Goal: Task Accomplishment & Management: Complete application form

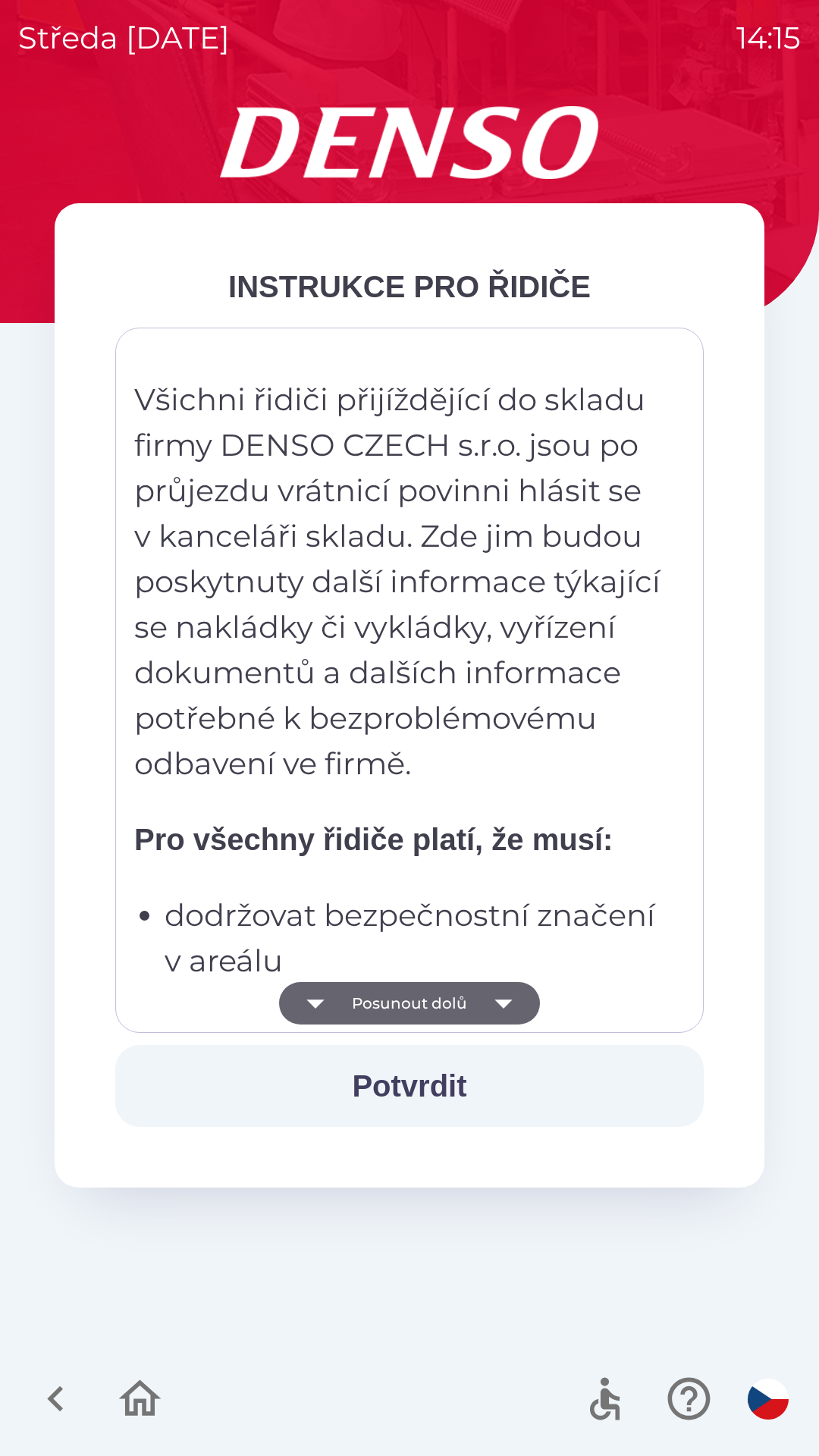
click at [477, 1073] on button "Potvrdit" at bounding box center [409, 1086] width 588 height 82
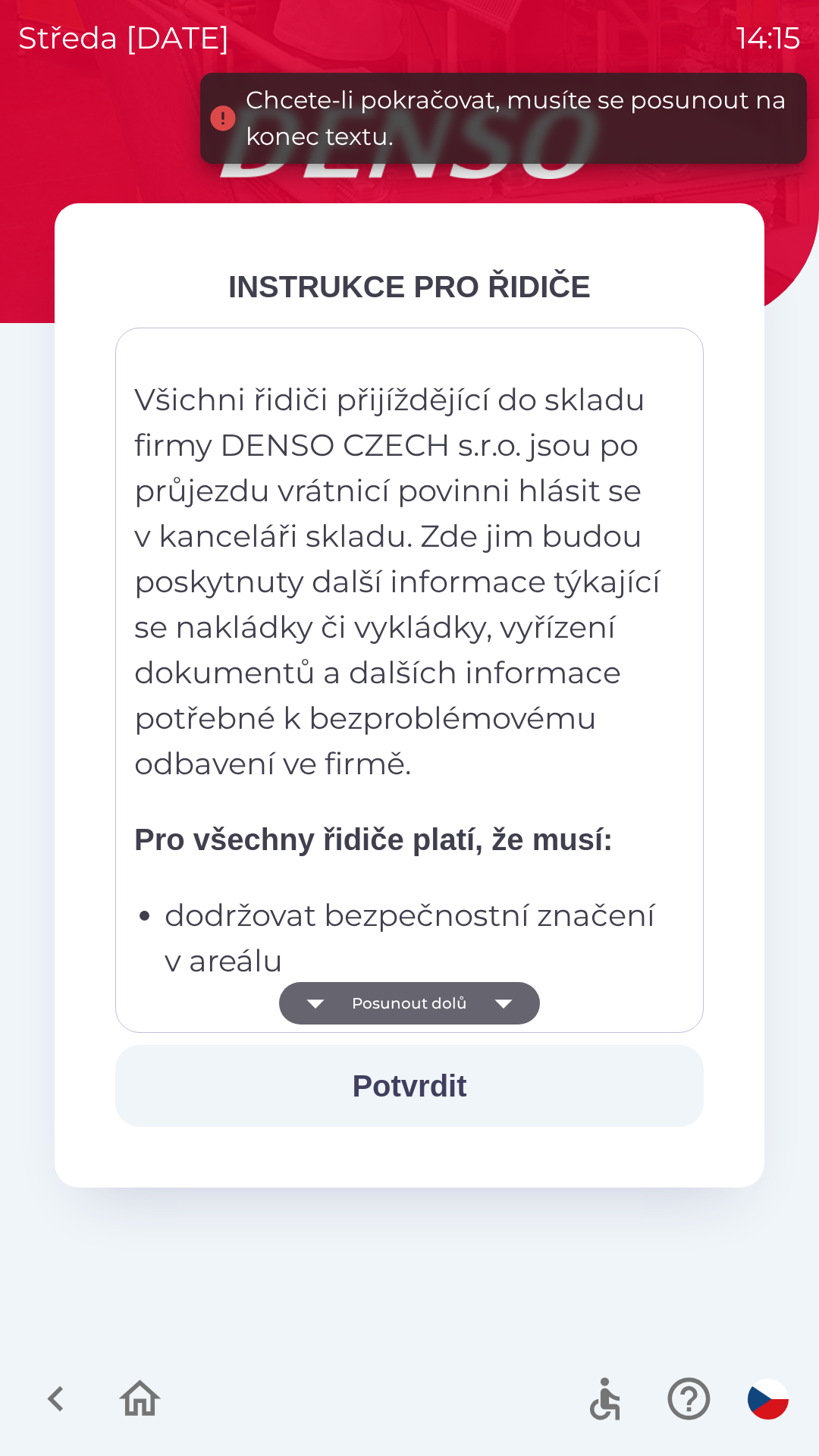
click at [511, 1008] on icon "button" at bounding box center [504, 1003] width 43 height 43
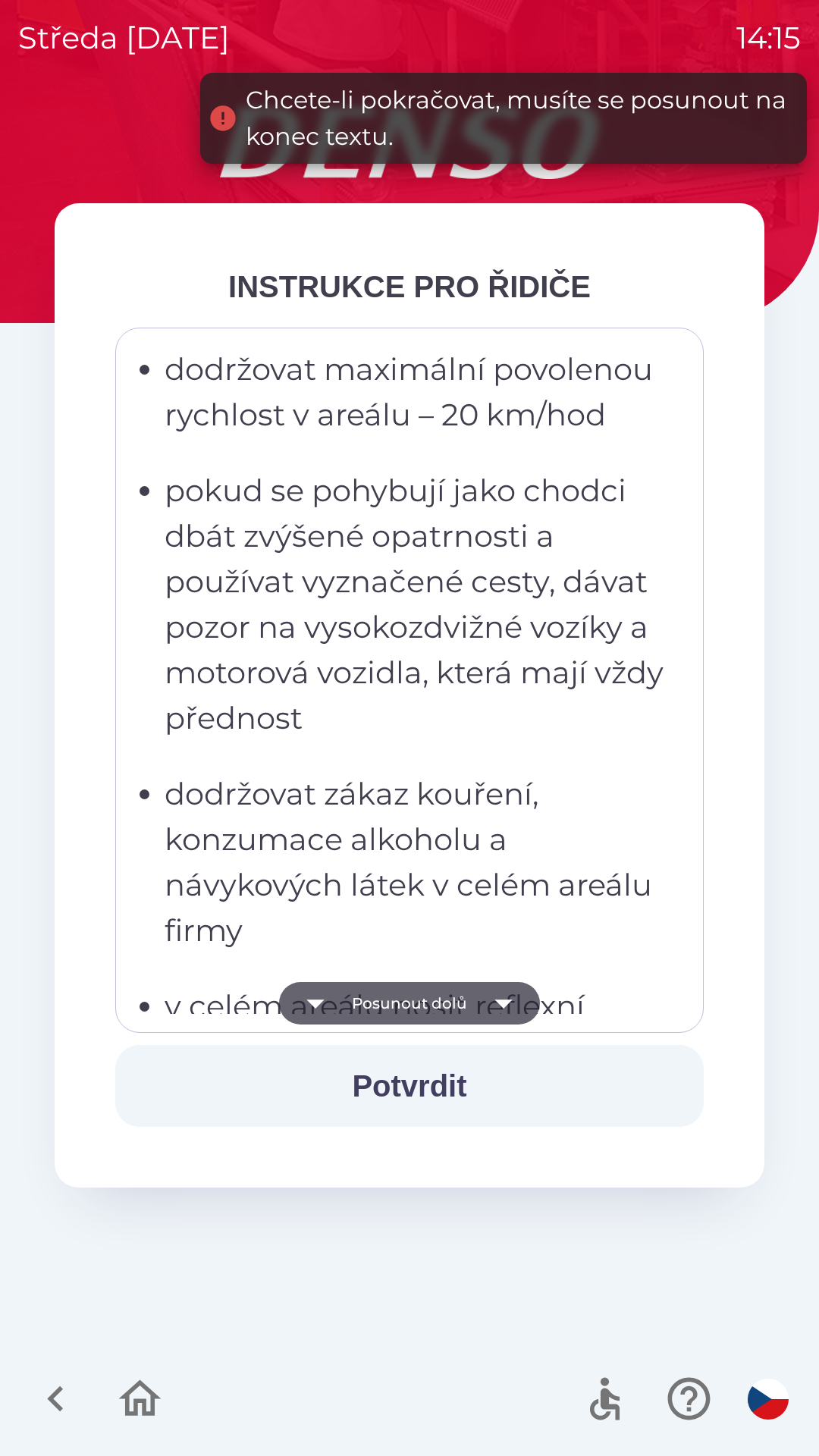
click at [511, 1010] on icon "button" at bounding box center [504, 1003] width 43 height 43
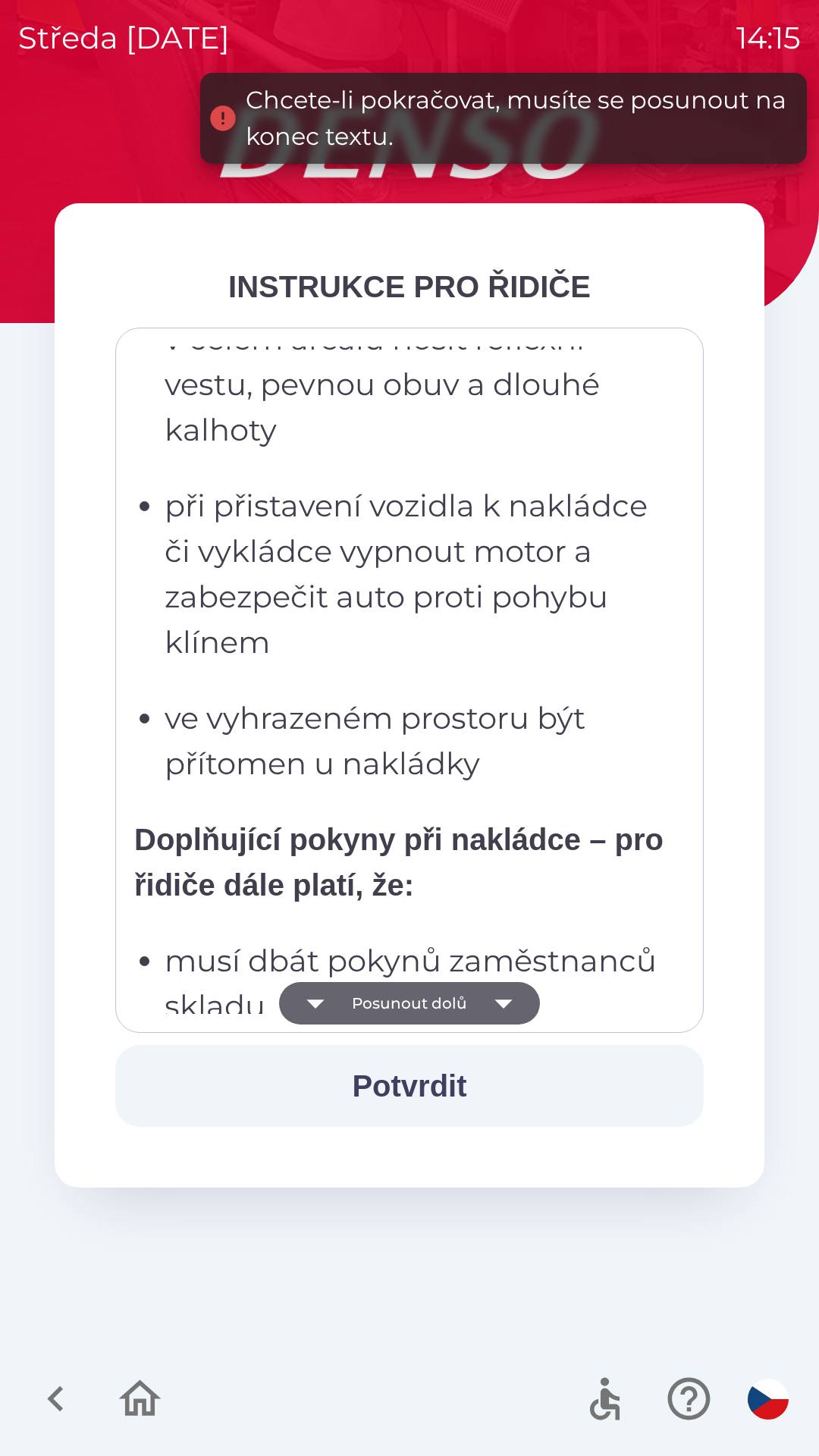
click at [503, 1004] on icon "button" at bounding box center [503, 1004] width 17 height 9
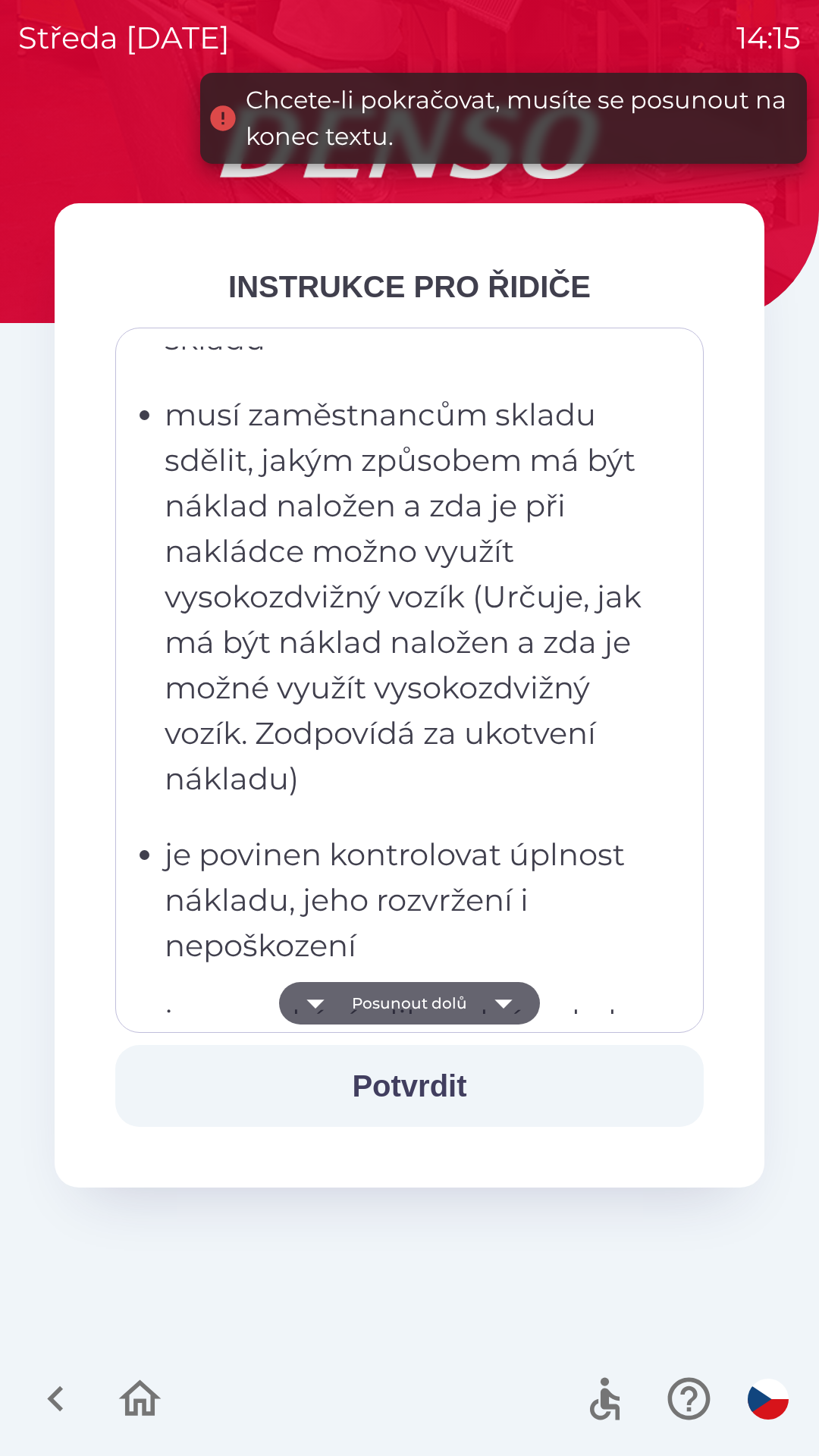
click at [506, 1002] on icon "button" at bounding box center [503, 1004] width 17 height 9
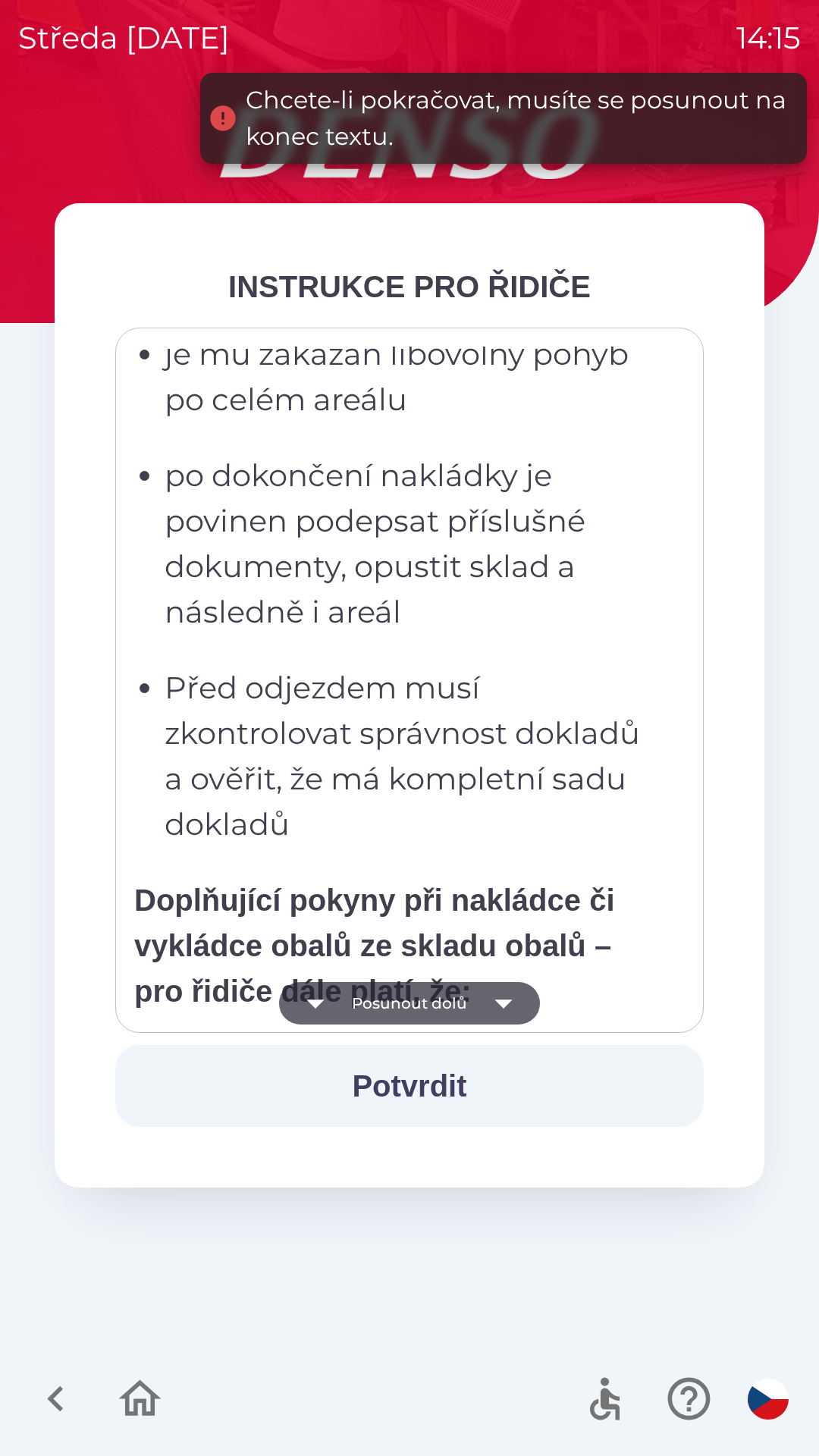
click at [506, 1008] on icon "button" at bounding box center [504, 1003] width 43 height 43
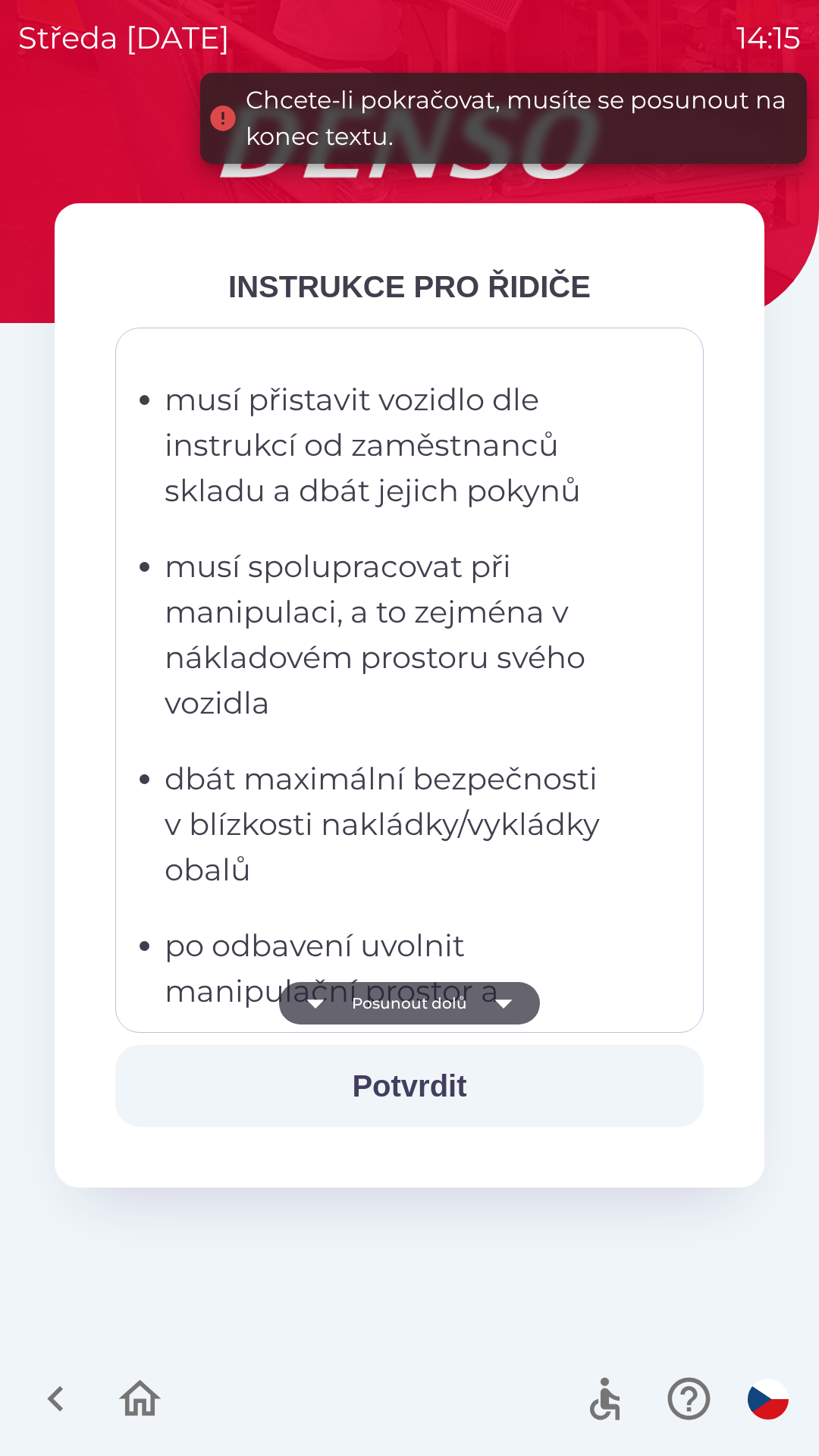
click at [512, 1000] on icon "button" at bounding box center [504, 1003] width 43 height 43
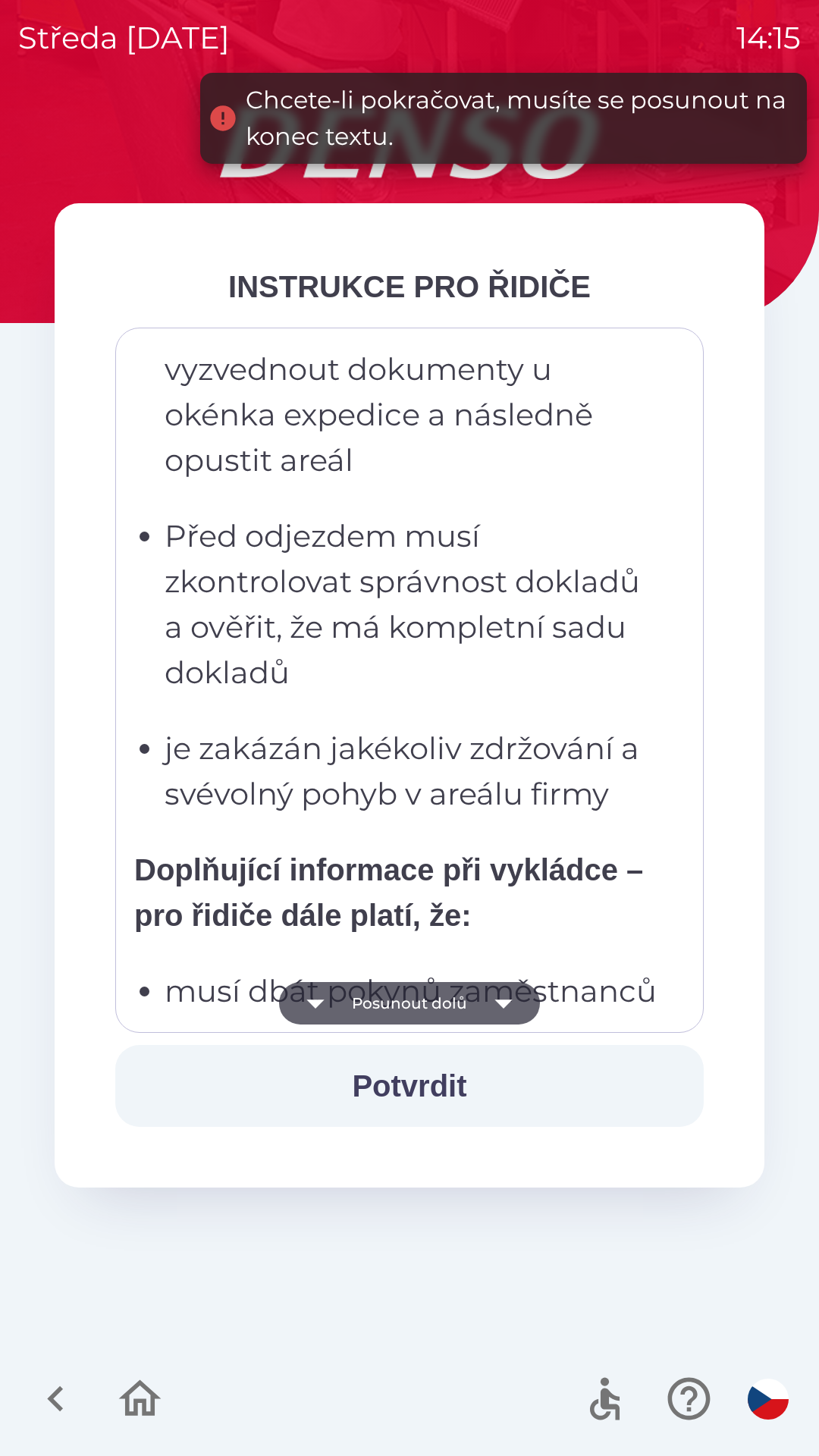
click at [518, 1003] on icon "button" at bounding box center [504, 1003] width 43 height 43
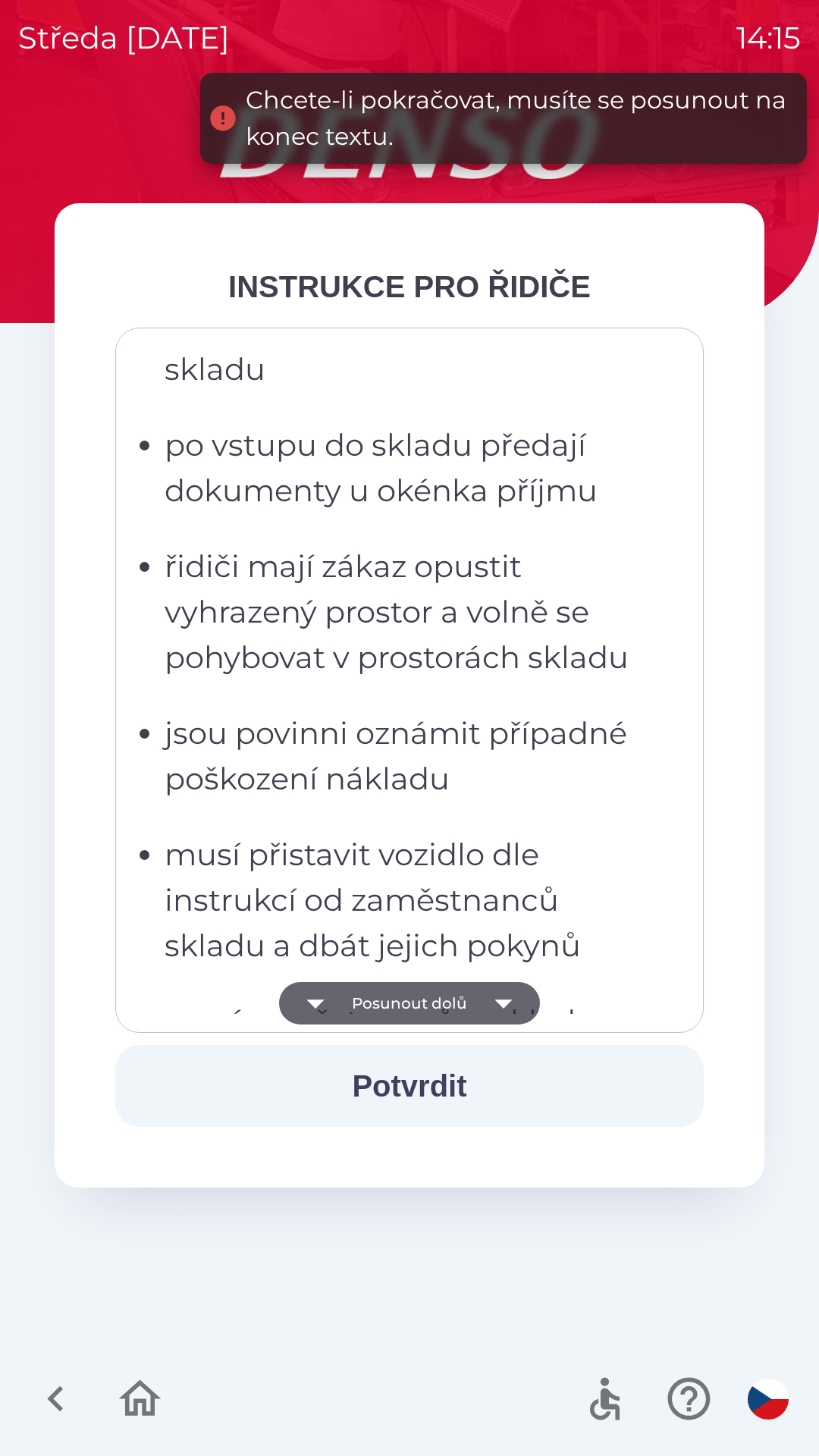
click at [511, 1007] on icon "button" at bounding box center [504, 1003] width 43 height 43
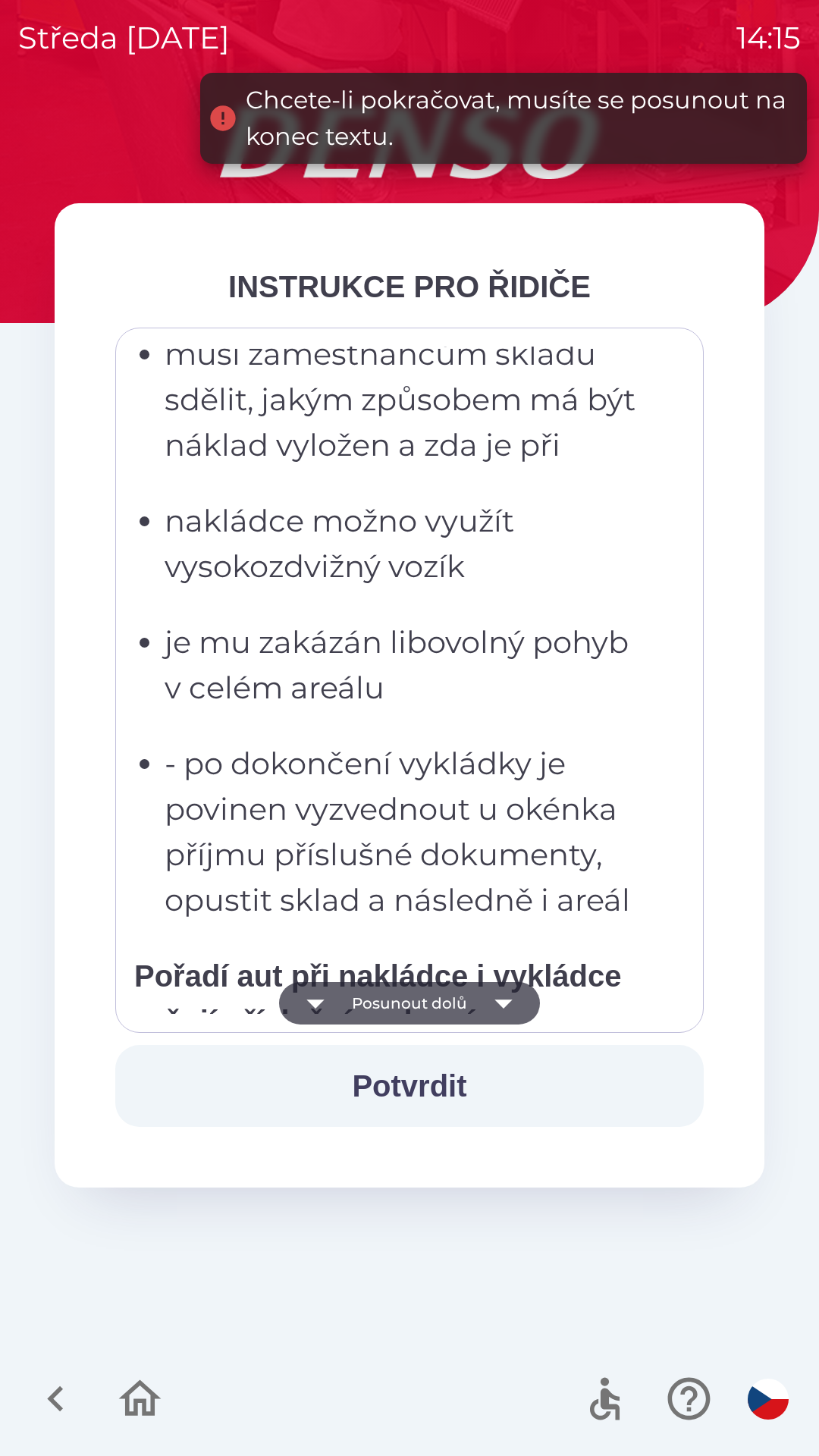
click at [507, 1016] on icon "button" at bounding box center [504, 1003] width 43 height 43
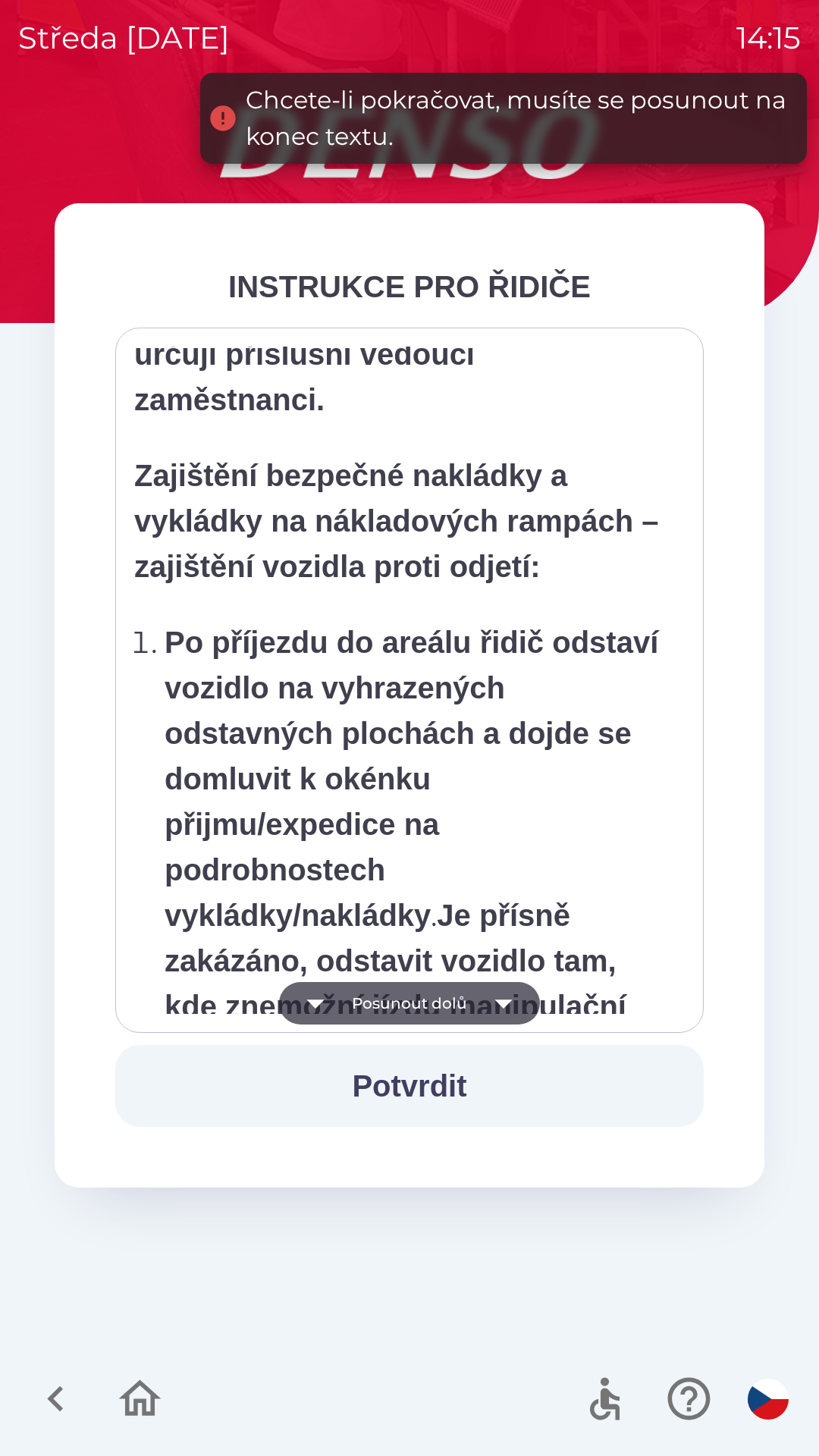
click at [510, 1005] on icon "button" at bounding box center [504, 1003] width 43 height 43
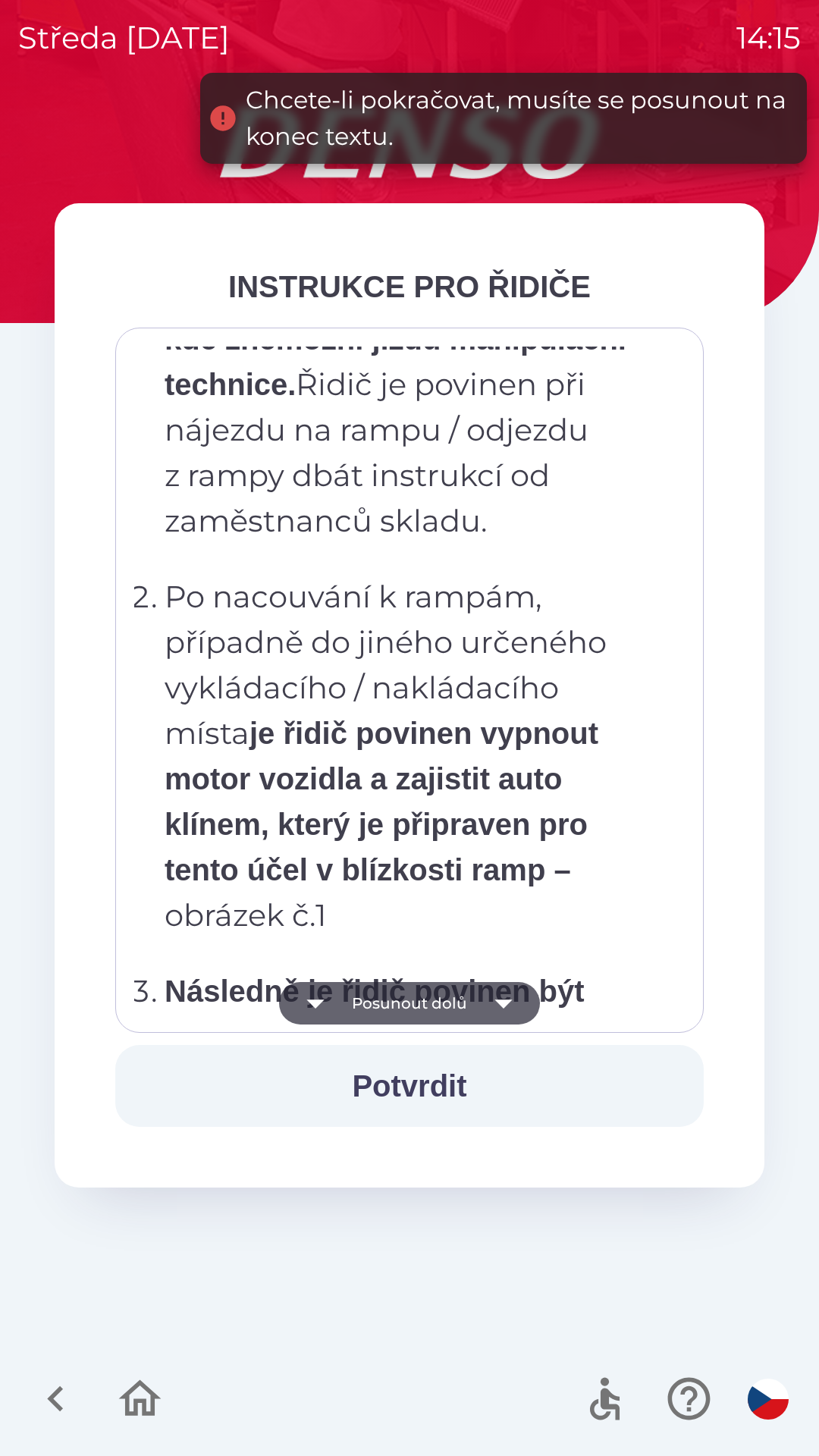
click at [513, 987] on icon "button" at bounding box center [504, 1003] width 43 height 43
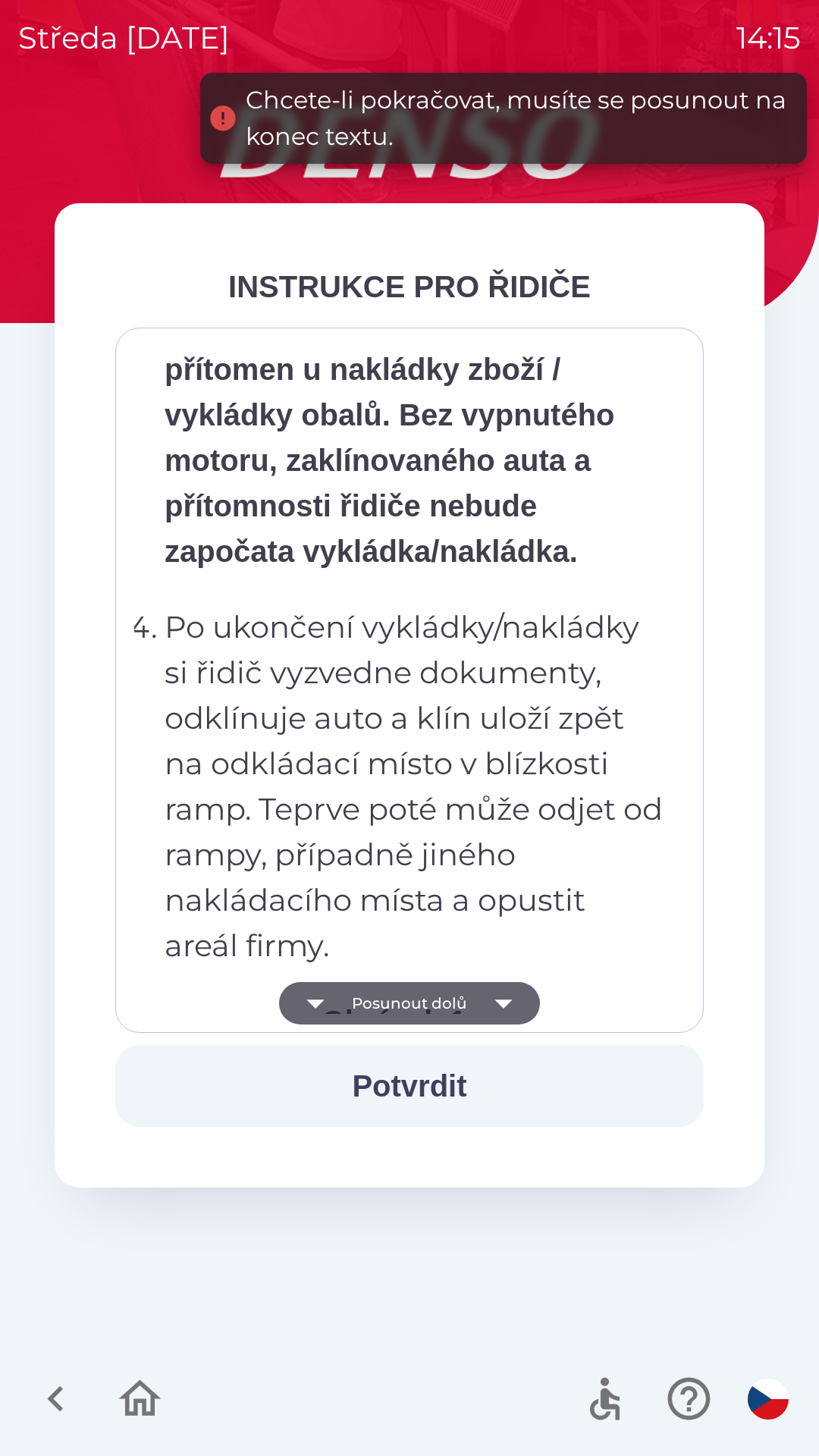
click at [516, 992] on icon "button" at bounding box center [504, 1003] width 43 height 43
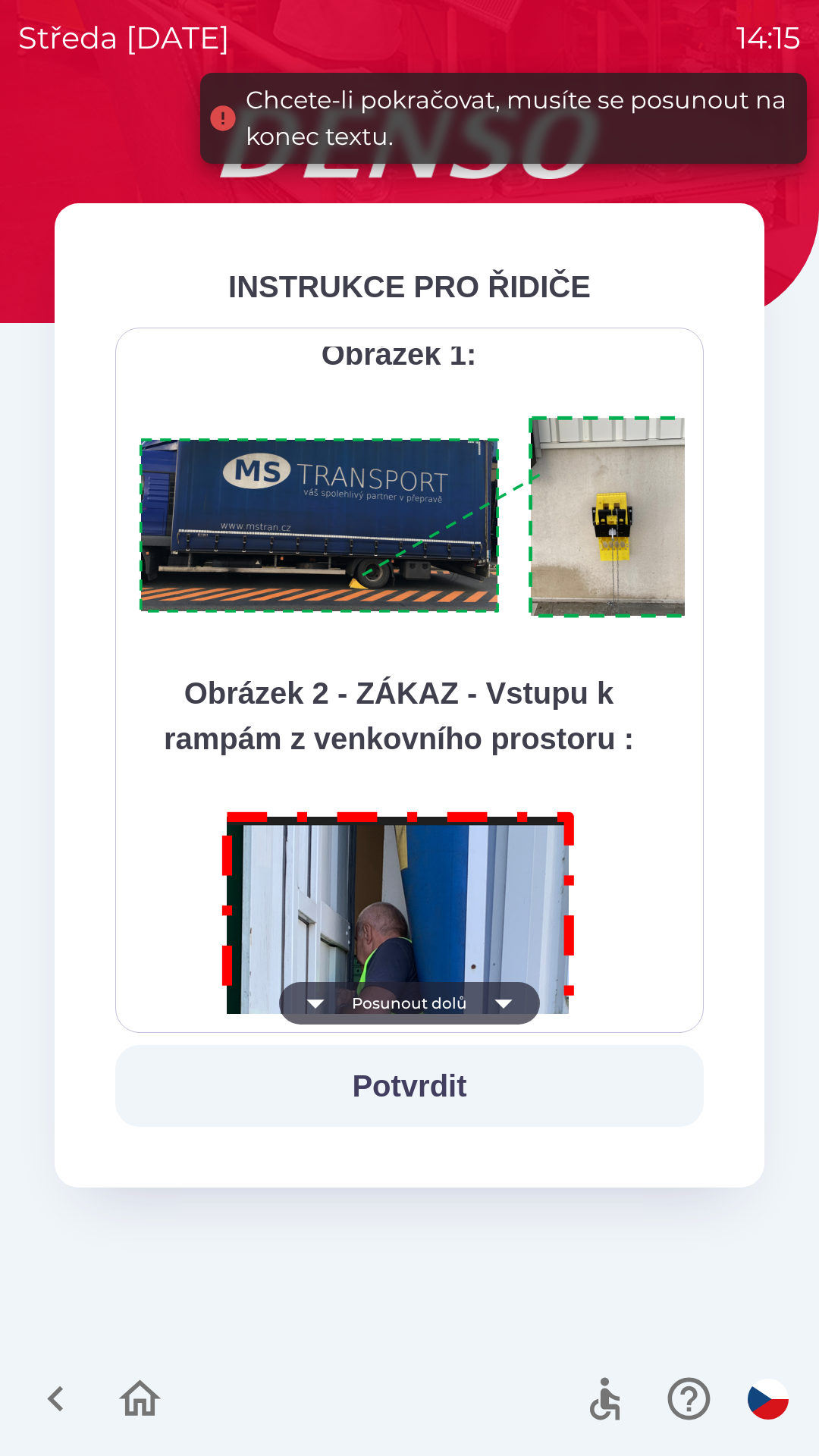
click at [505, 1012] on icon "button" at bounding box center [504, 1003] width 43 height 43
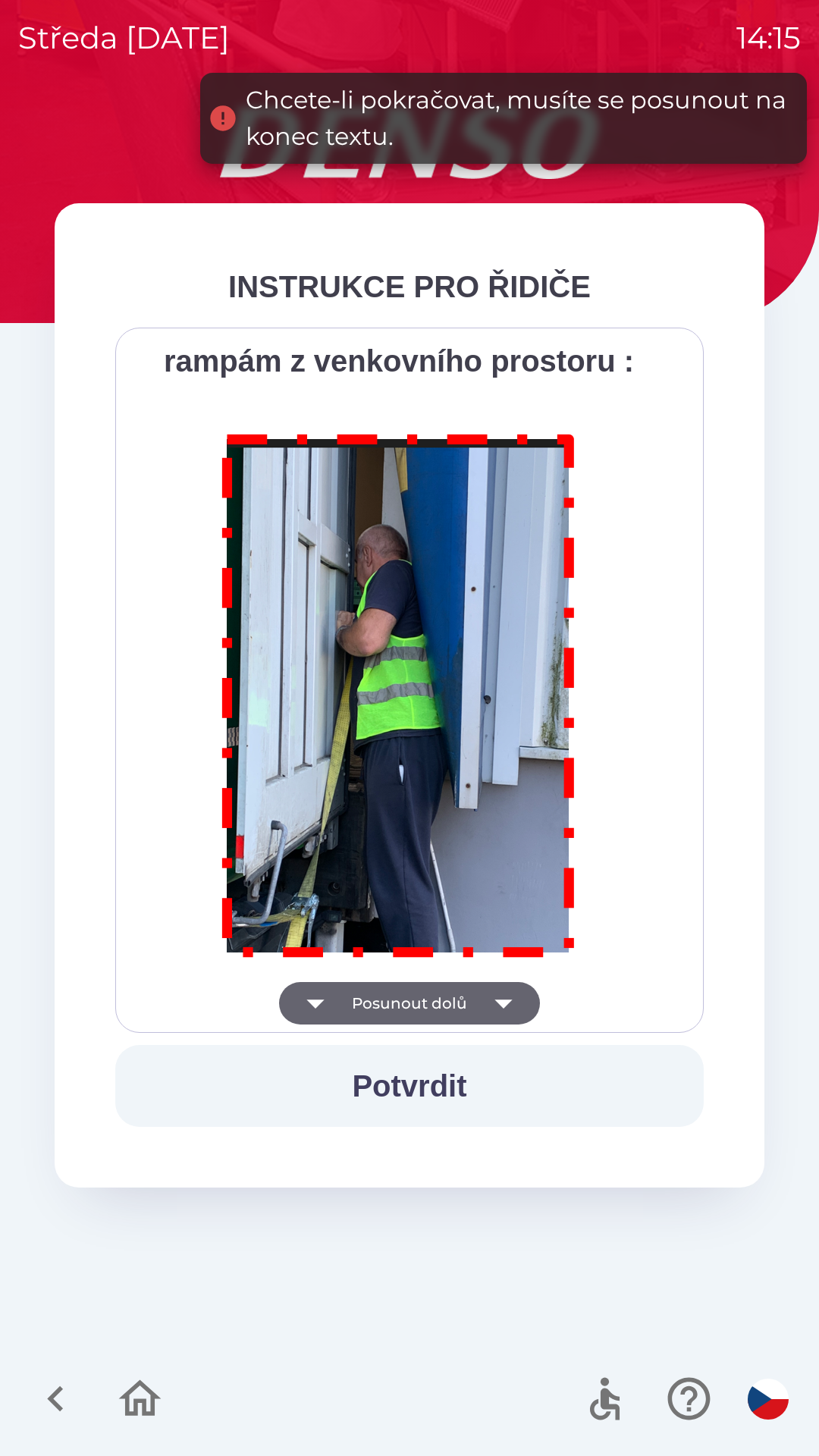
click at [502, 1007] on div "Všichni řidiči přijíždějící do skladu firmy DENSO CZECH s.r.o. jsou po průjezdu…" at bounding box center [410, 681] width 551 height 667
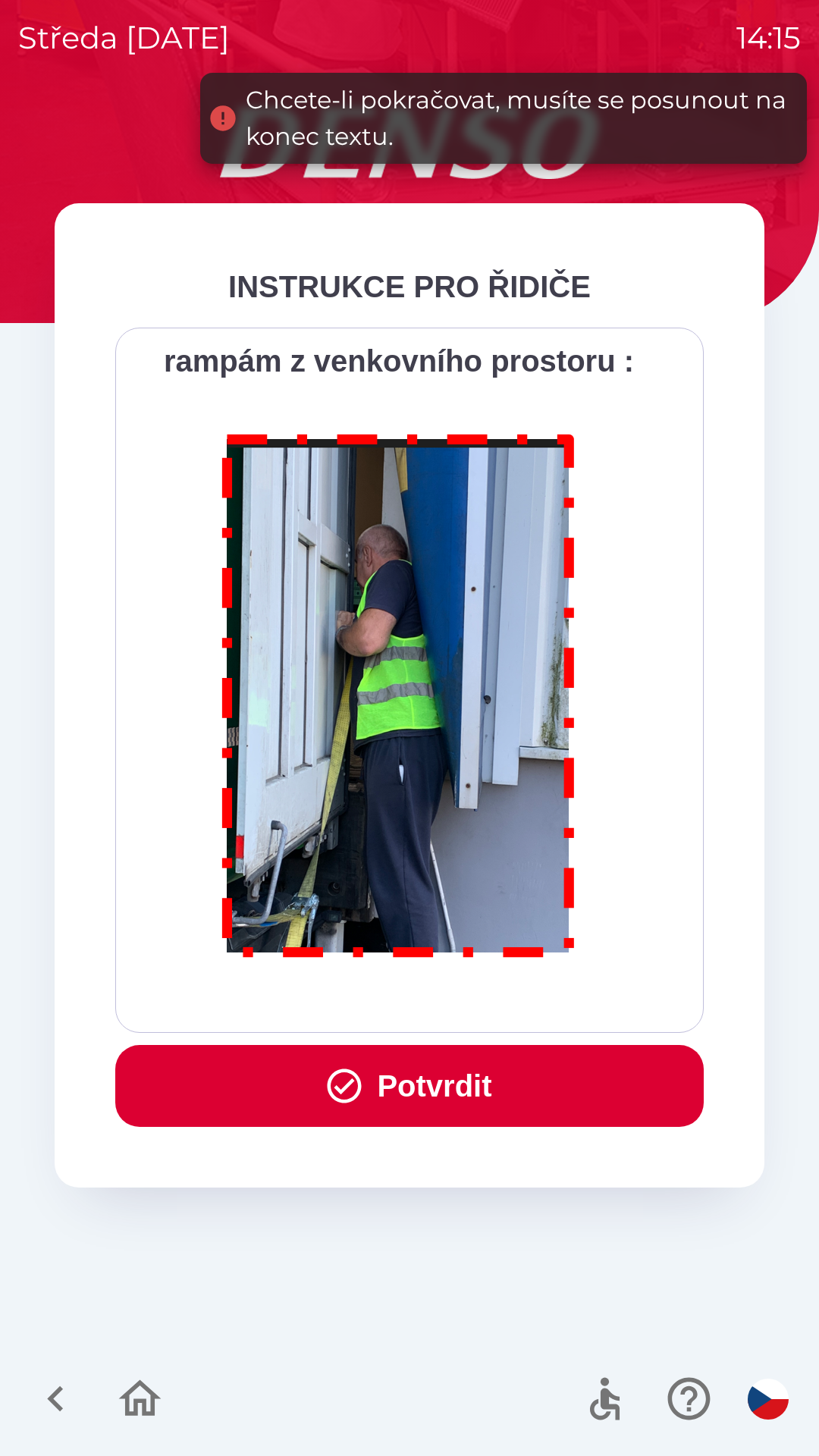
click at [490, 1094] on button "Potvrdit" at bounding box center [409, 1086] width 588 height 82
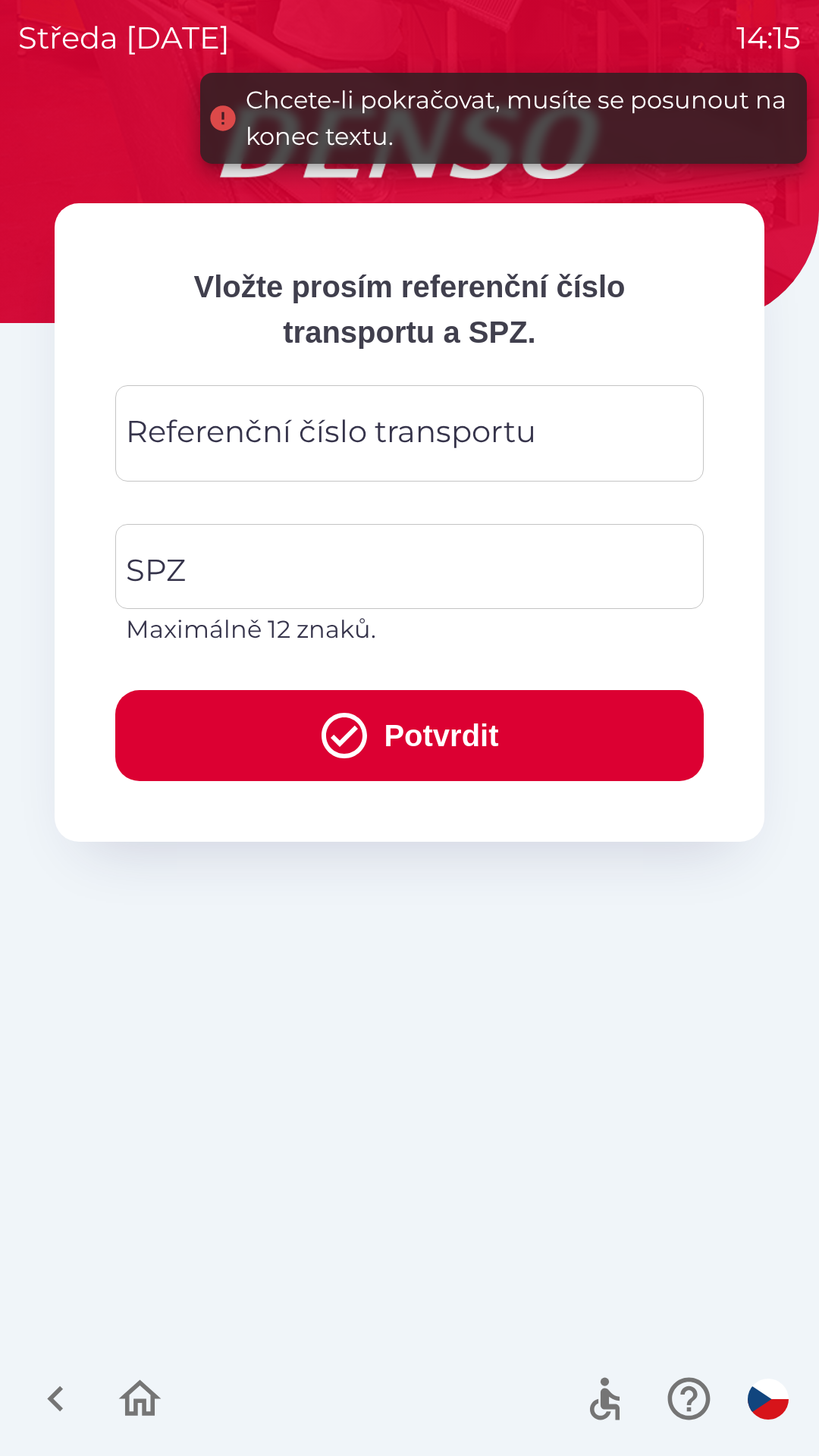
click at [447, 418] on div "Referenční číslo transportu Referenční číslo transportu" at bounding box center [409, 433] width 588 height 97
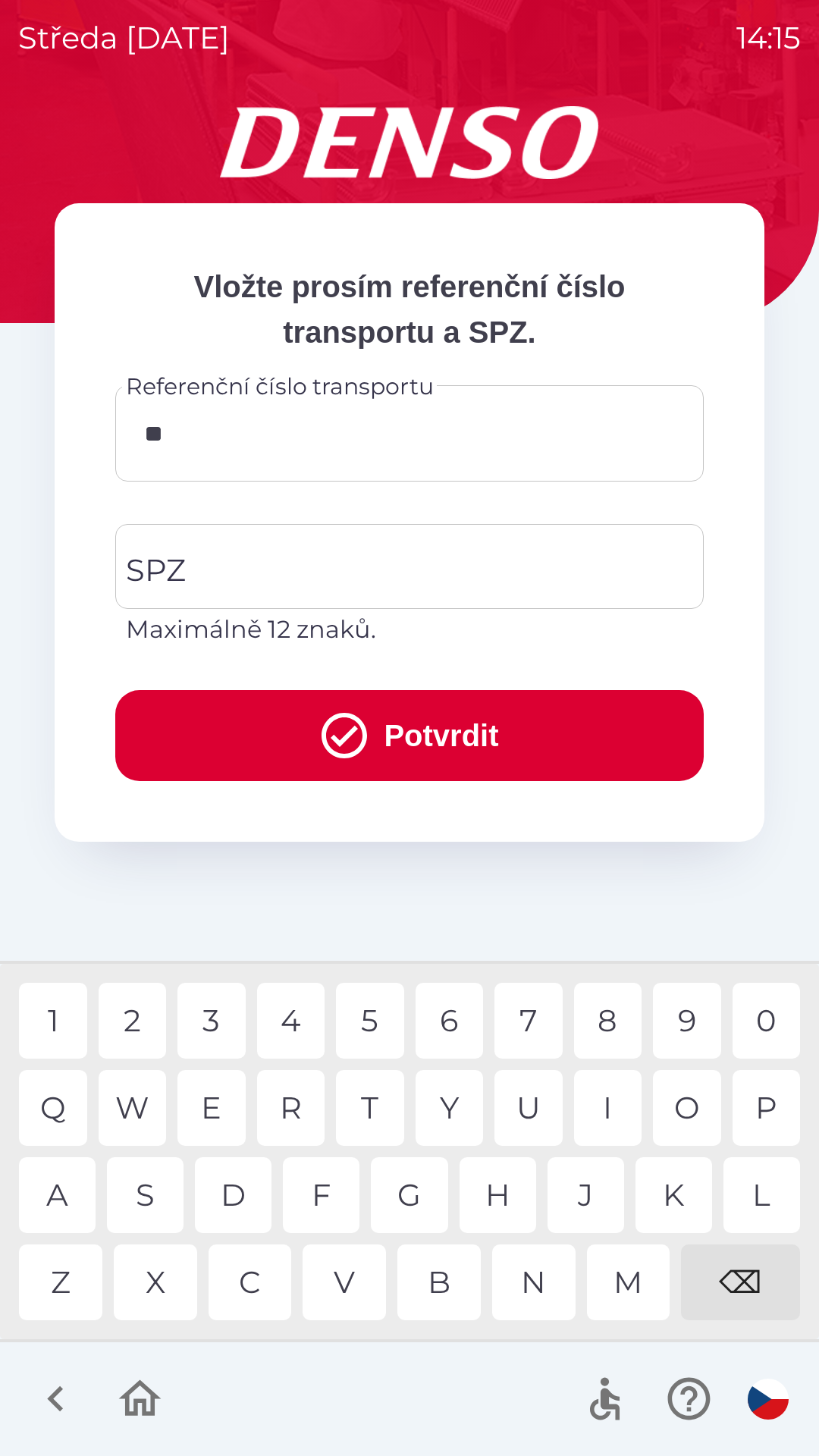
click at [139, 1006] on div "2" at bounding box center [132, 1020] width 68 height 76
click at [367, 1025] on div "5" at bounding box center [370, 1020] width 68 height 76
click at [150, 1015] on div "2" at bounding box center [132, 1020] width 68 height 76
click at [73, 1004] on div "1" at bounding box center [53, 1020] width 68 height 76
type input "********"
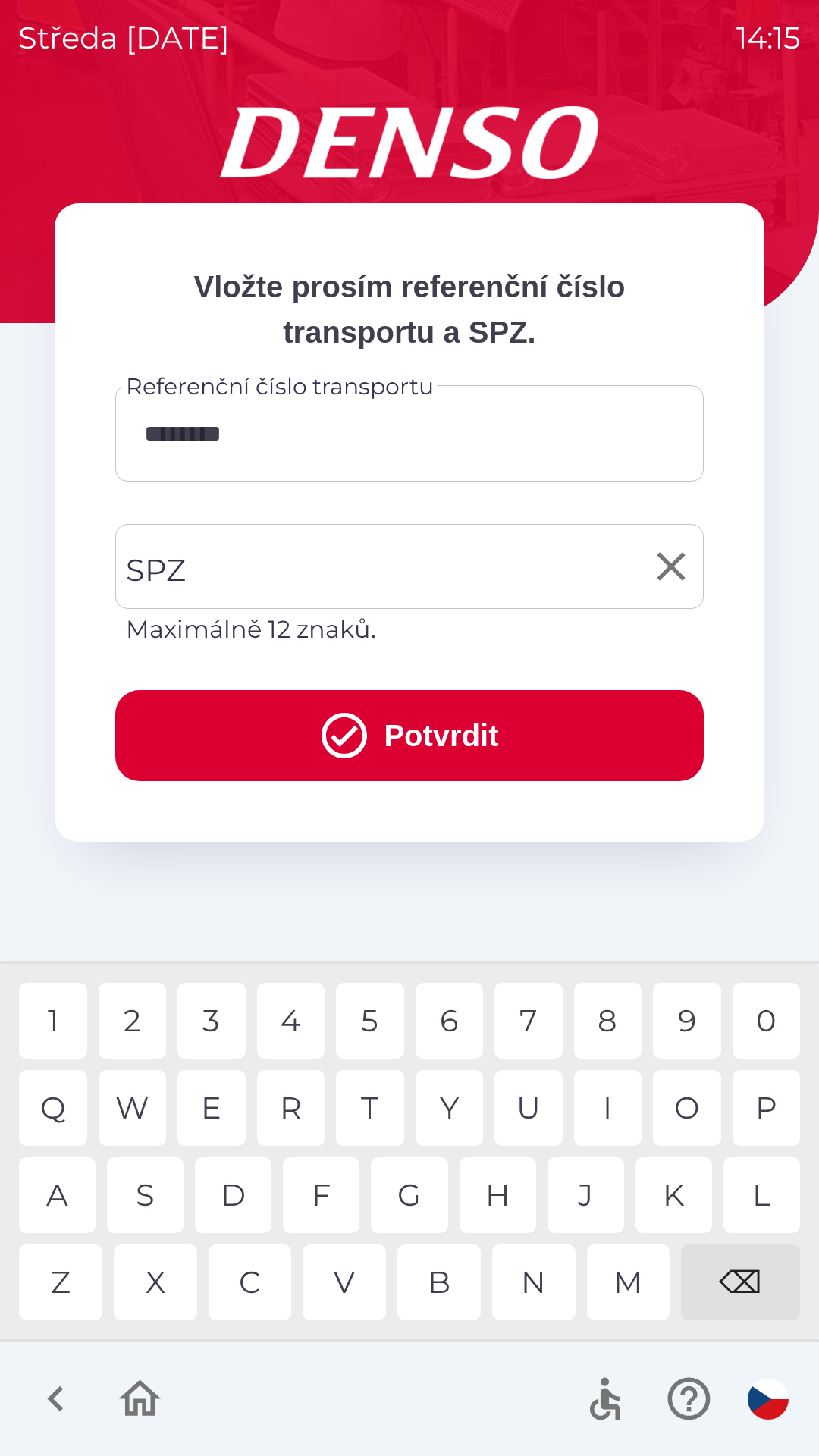
click at [404, 573] on input "SPZ" at bounding box center [398, 566] width 552 height 71
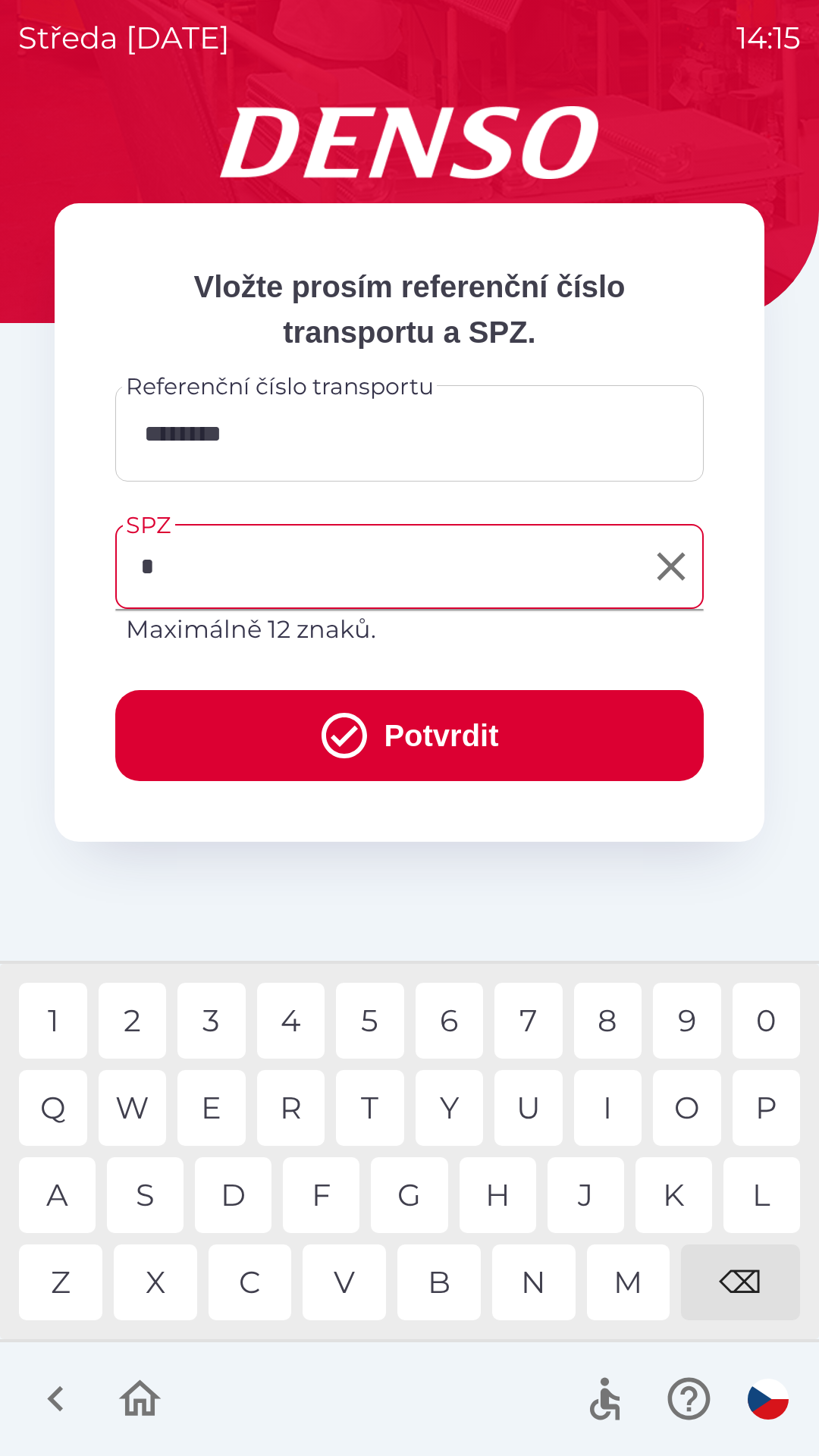
click at [687, 1016] on div "9" at bounding box center [687, 1020] width 68 height 76
click at [74, 1026] on div "1" at bounding box center [53, 1020] width 68 height 76
click at [292, 1028] on div "4" at bounding box center [291, 1020] width 68 height 76
click at [686, 1015] on div "9" at bounding box center [687, 1020] width 68 height 76
type input "*******"
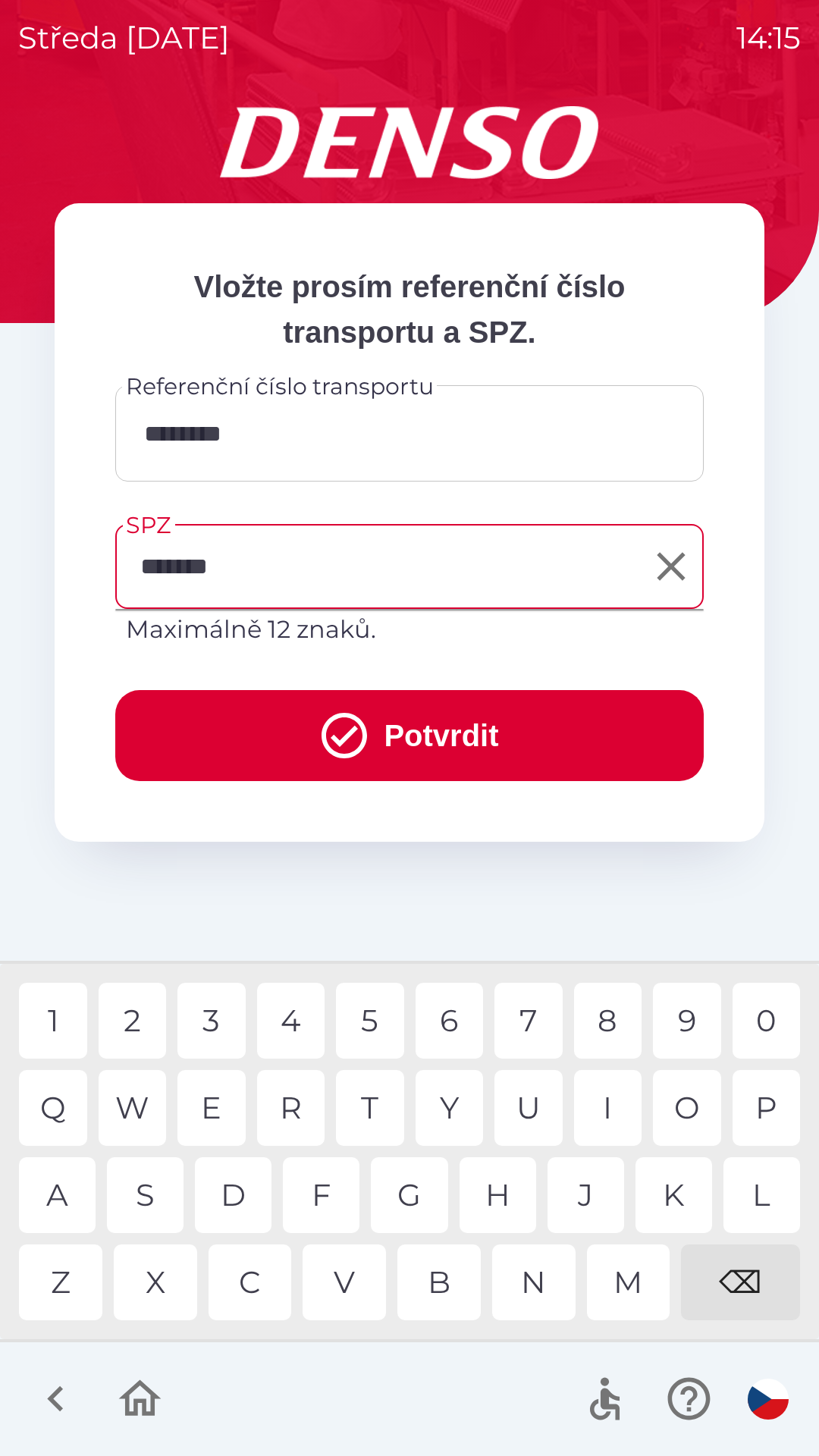
click at [464, 739] on button "Potvrdit" at bounding box center [409, 735] width 588 height 91
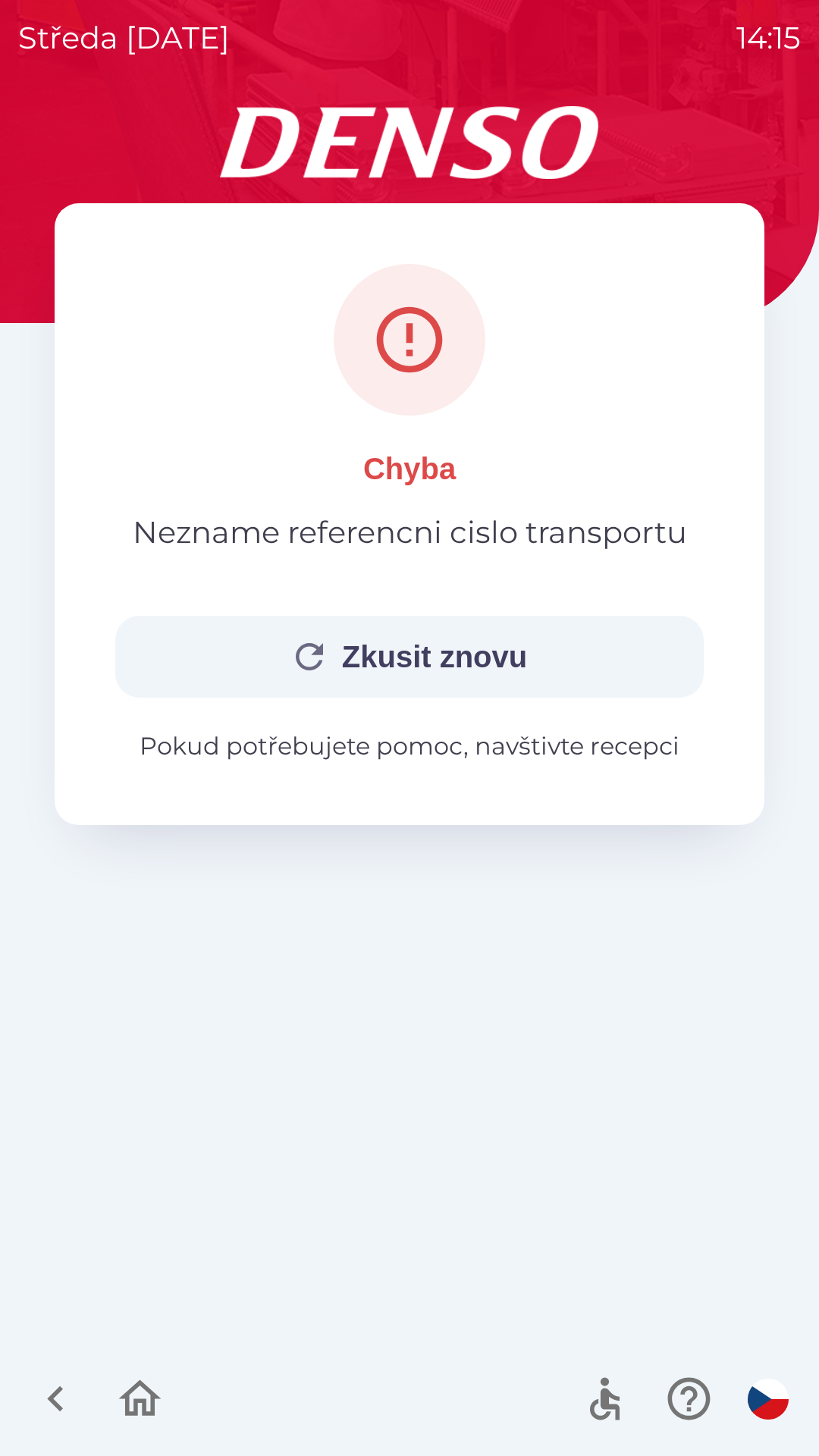
click at [484, 644] on button "Zkusit znovu" at bounding box center [409, 657] width 588 height 82
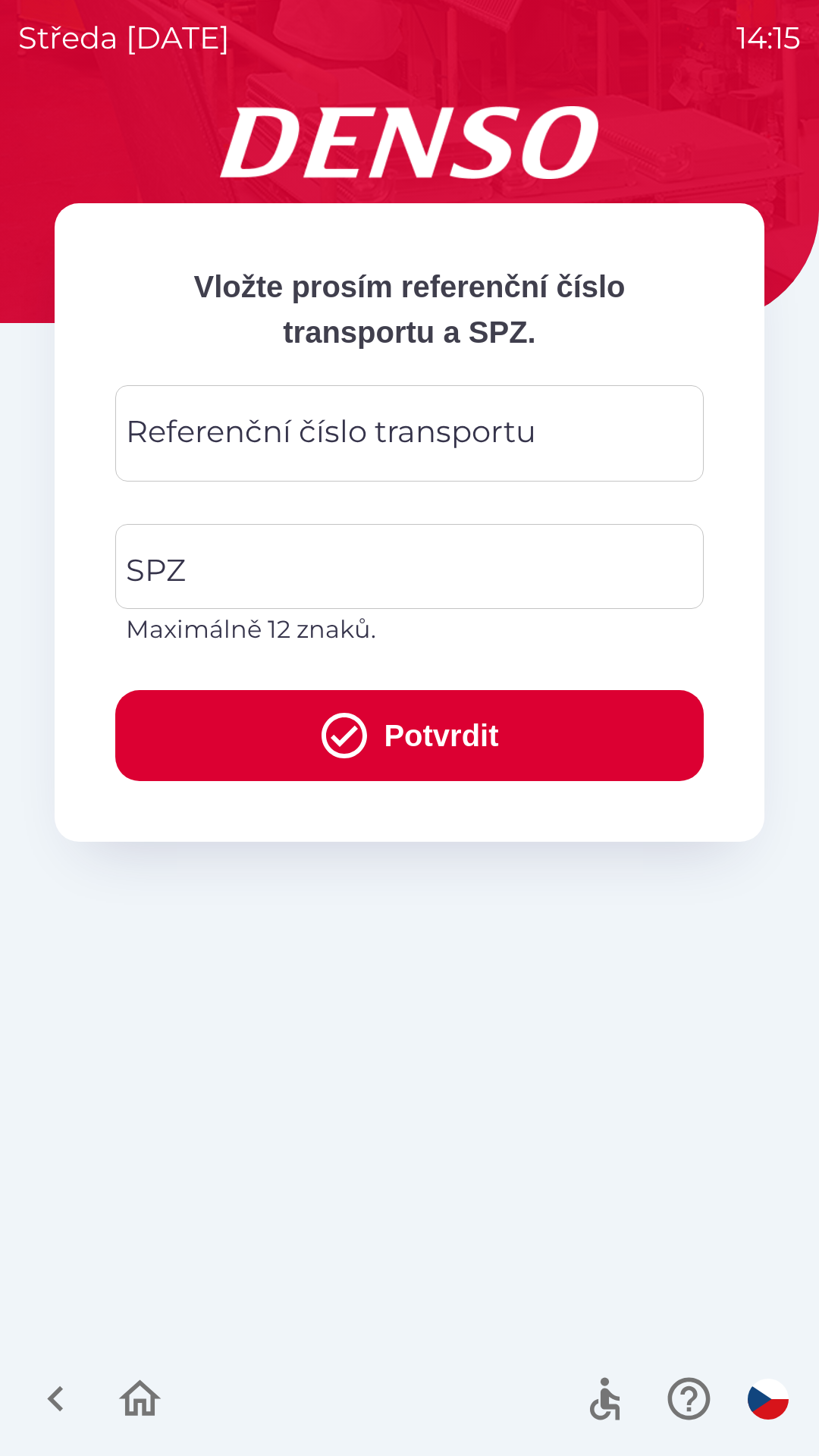
click at [509, 446] on div "Referenční číslo transportu Referenční číslo transportu" at bounding box center [409, 433] width 588 height 97
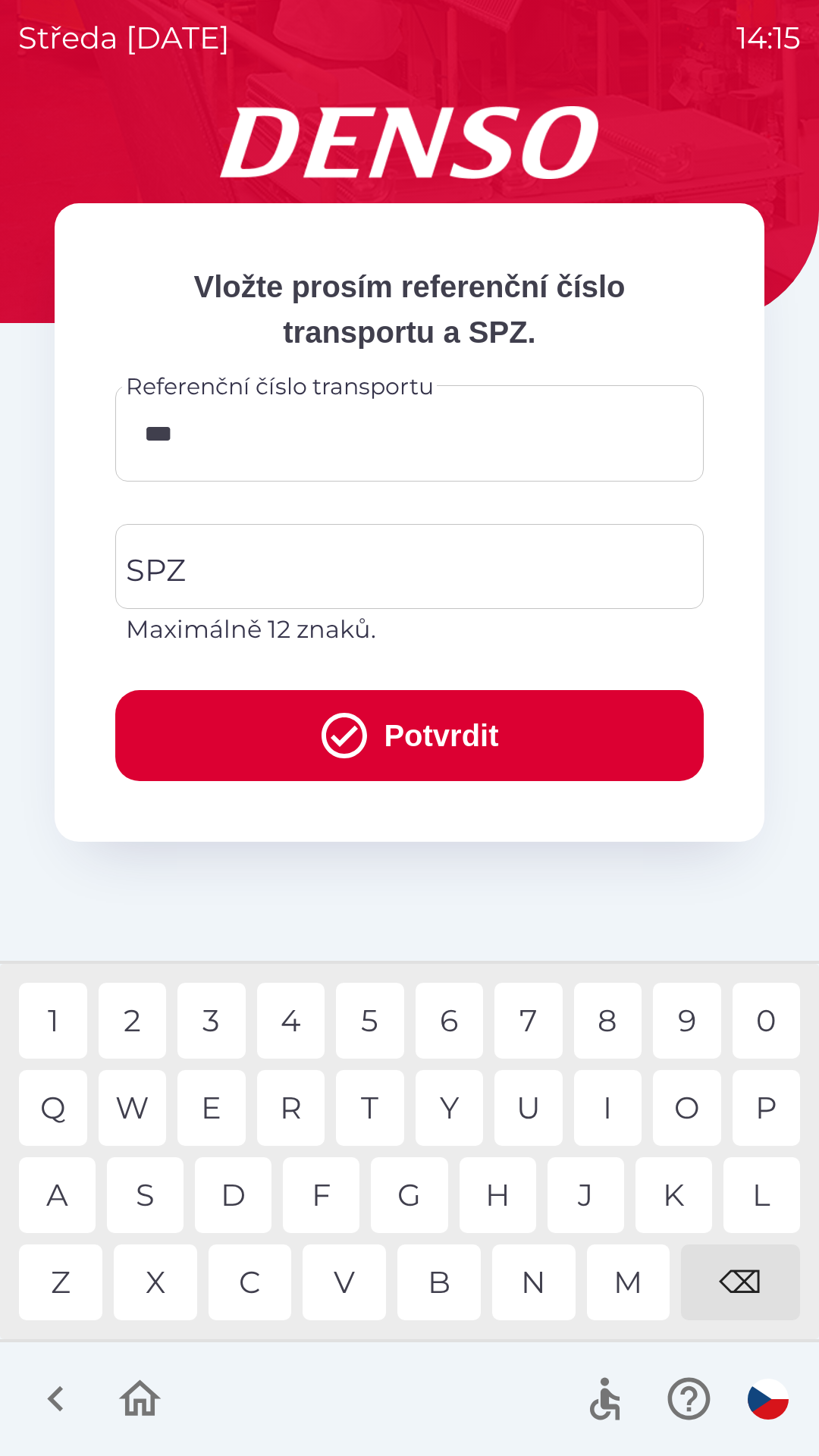
click at [286, 1008] on div "4" at bounding box center [291, 1020] width 68 height 76
click at [611, 1020] on div "8" at bounding box center [608, 1020] width 68 height 76
click at [531, 1011] on div "7" at bounding box center [528, 1020] width 68 height 76
type input "********"
click at [307, 1010] on div "4" at bounding box center [291, 1020] width 68 height 76
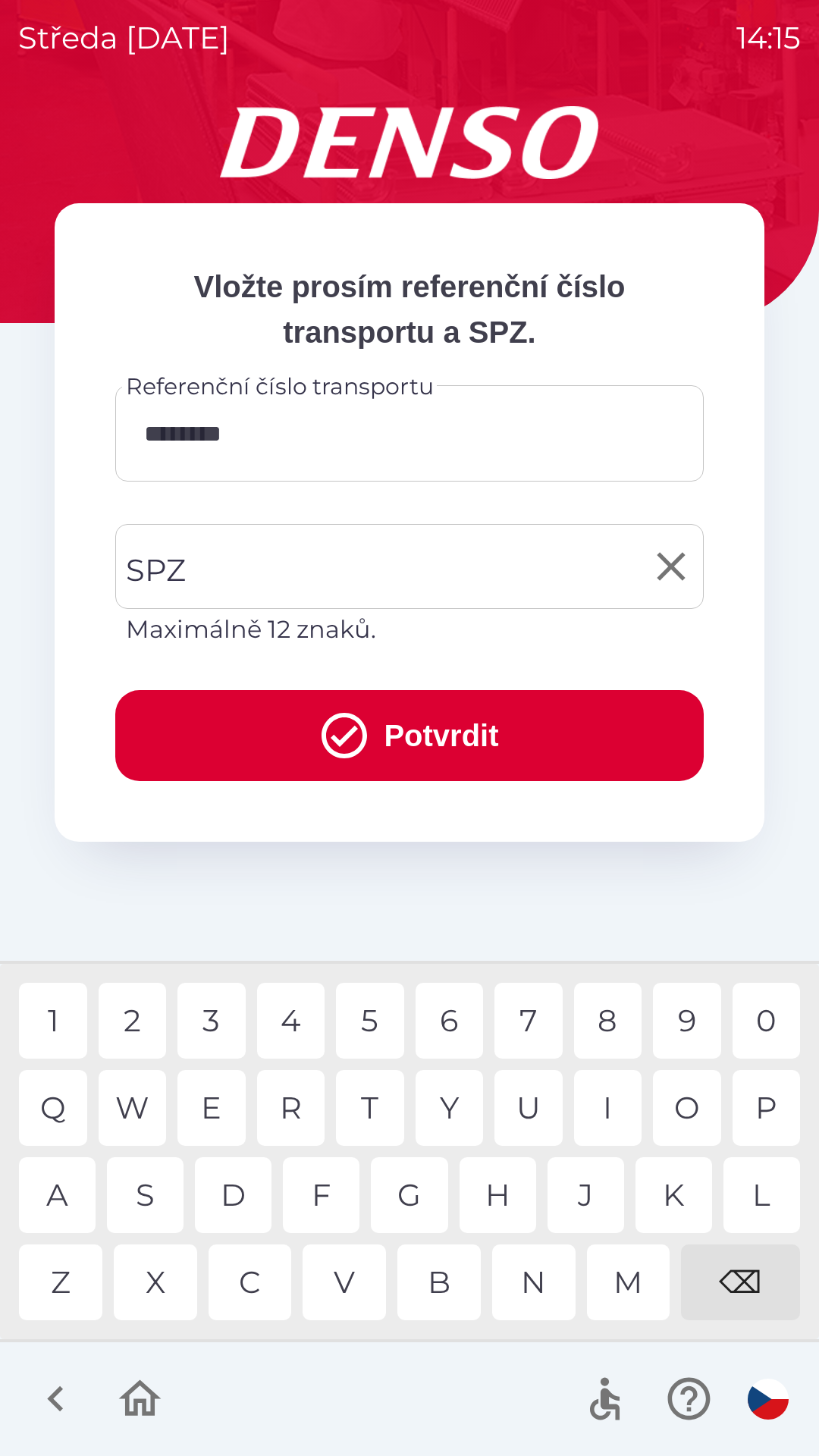
click at [412, 577] on input "SPZ" at bounding box center [398, 566] width 552 height 71
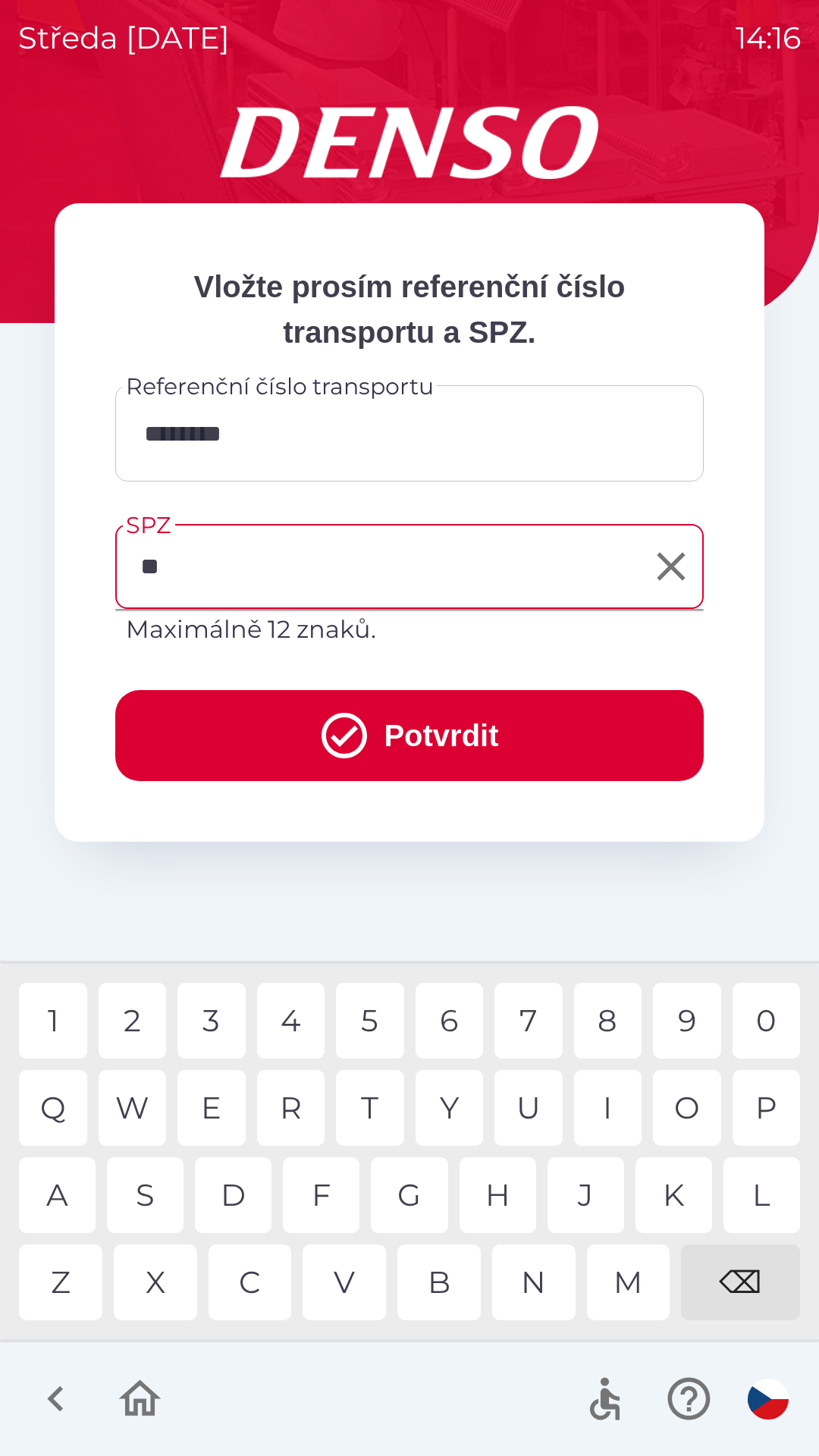
click at [763, 1103] on div "P" at bounding box center [767, 1107] width 68 height 76
click at [296, 1022] on div "4" at bounding box center [291, 1020] width 68 height 76
click at [684, 1015] on div "9" at bounding box center [687, 1020] width 68 height 76
click at [457, 1022] on div "6" at bounding box center [450, 1020] width 68 height 76
type input "*******"
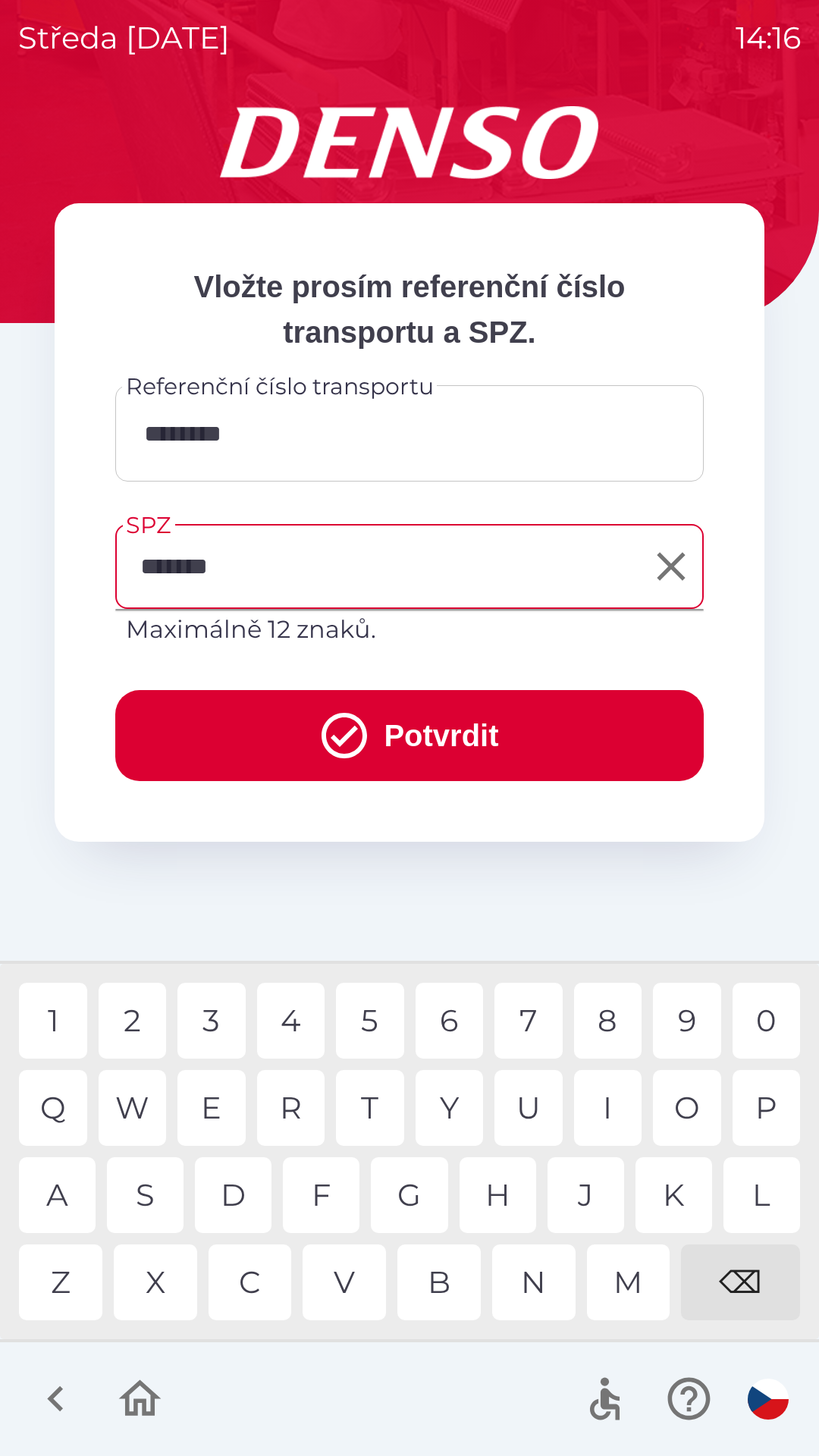
click at [457, 1014] on div "6" at bounding box center [450, 1020] width 68 height 76
click at [500, 727] on button "Potvrdit" at bounding box center [409, 735] width 588 height 91
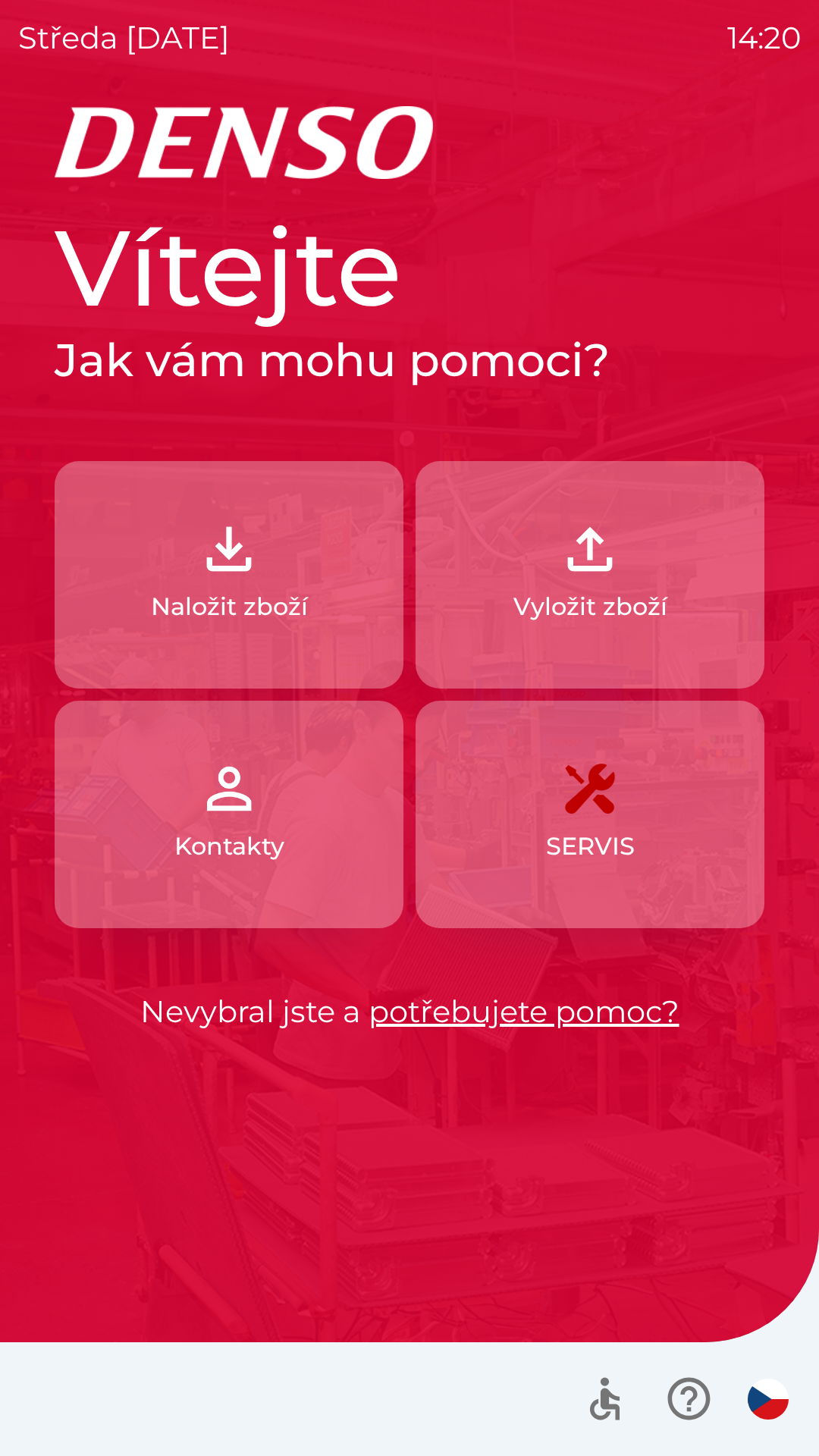
click at [302, 600] on p "Naložit zboží" at bounding box center [229, 606] width 157 height 37
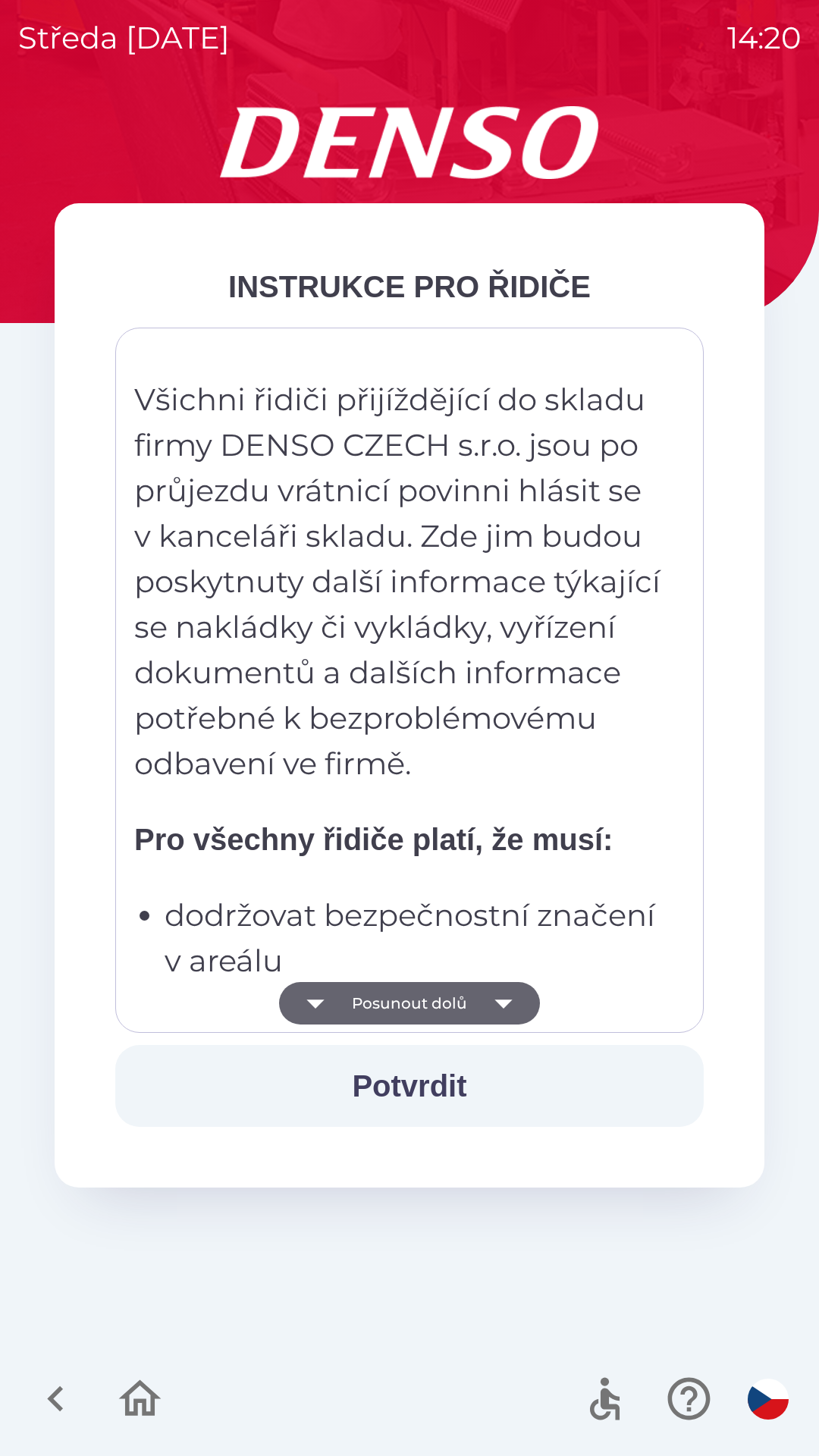
click at [508, 999] on icon "button" at bounding box center [504, 1003] width 43 height 43
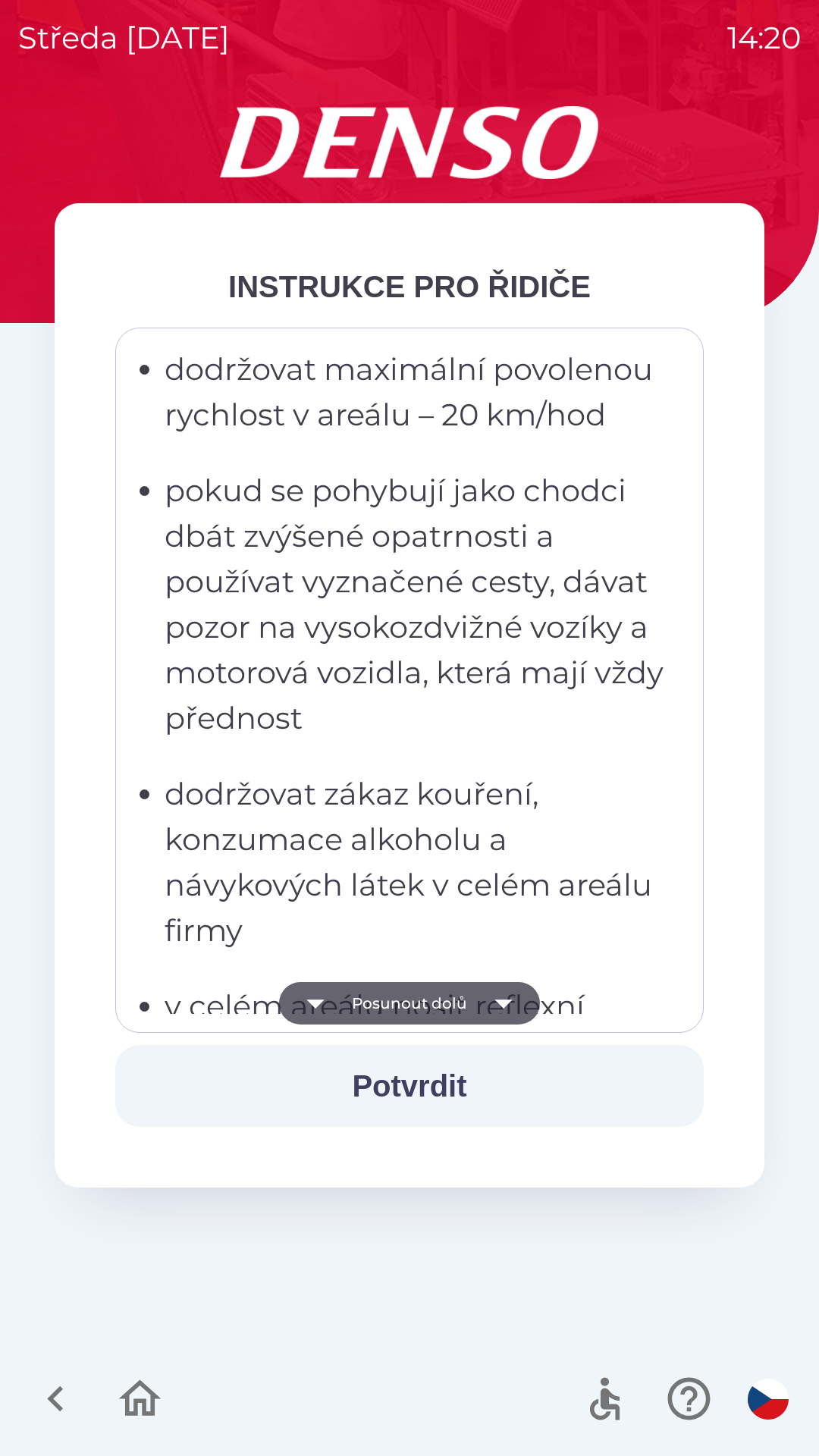
click at [492, 1008] on icon "button" at bounding box center [504, 1003] width 43 height 43
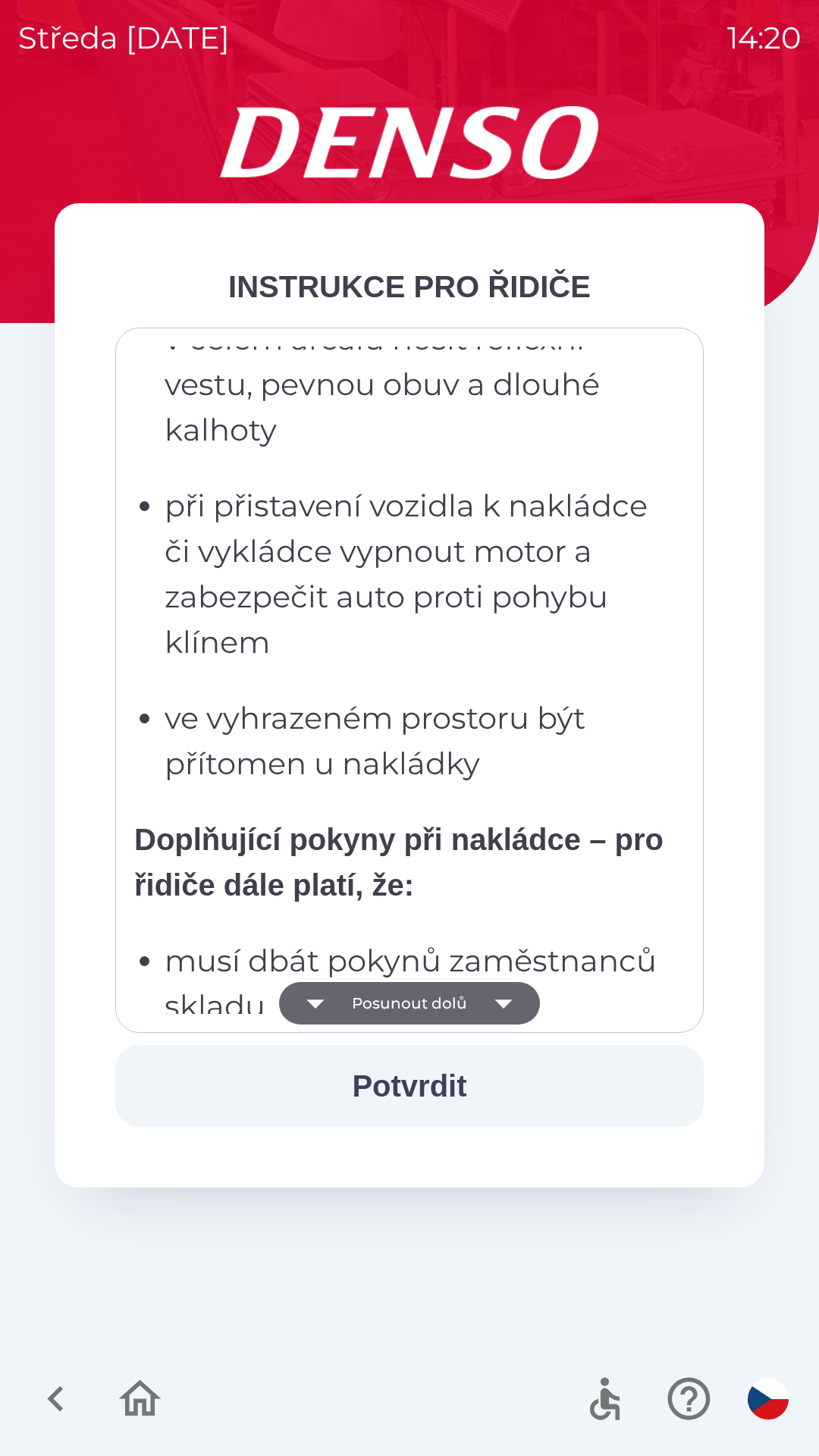
click at [492, 1003] on icon "button" at bounding box center [504, 1003] width 43 height 43
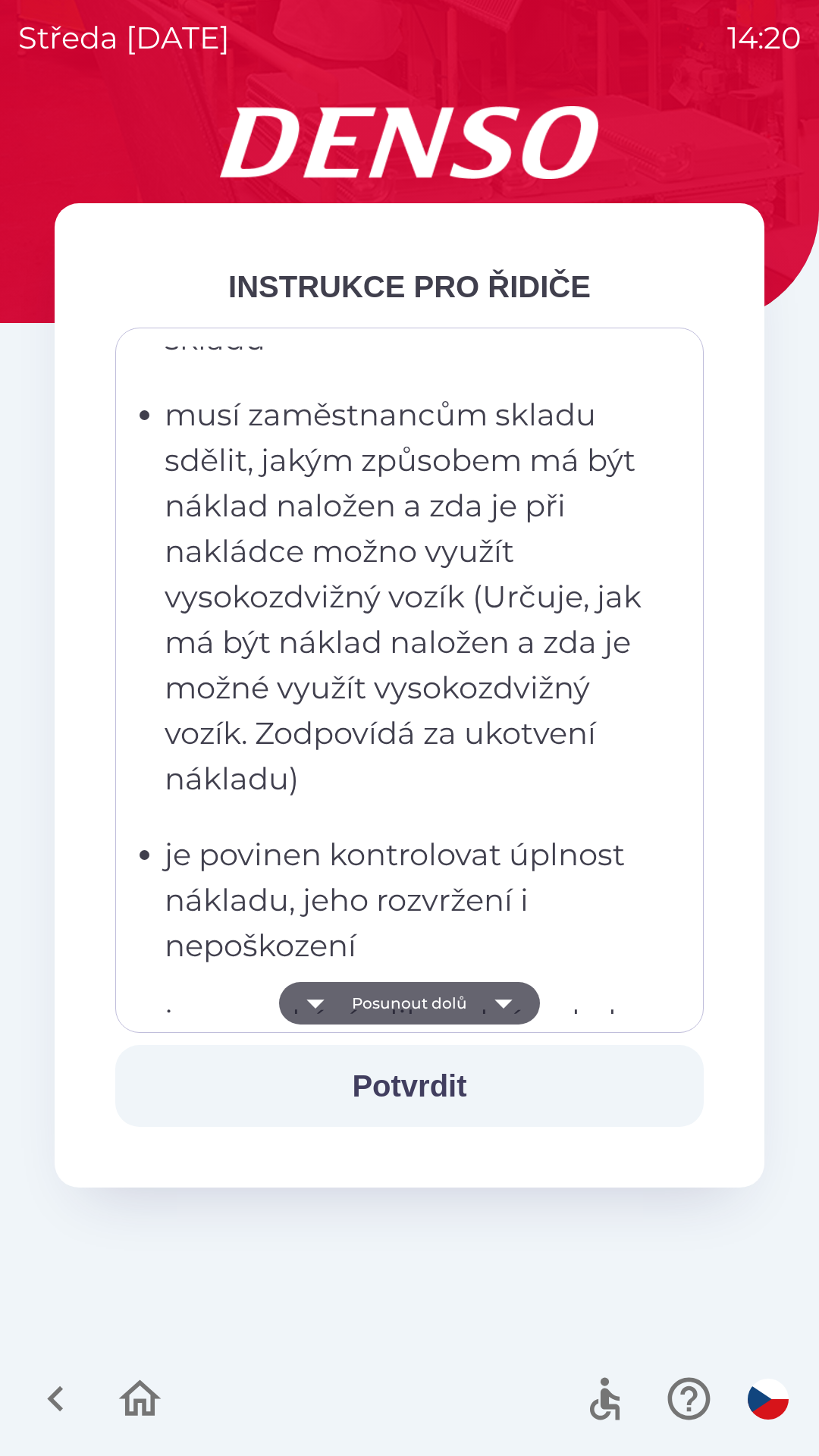
click at [498, 1000] on icon "button" at bounding box center [503, 1004] width 17 height 9
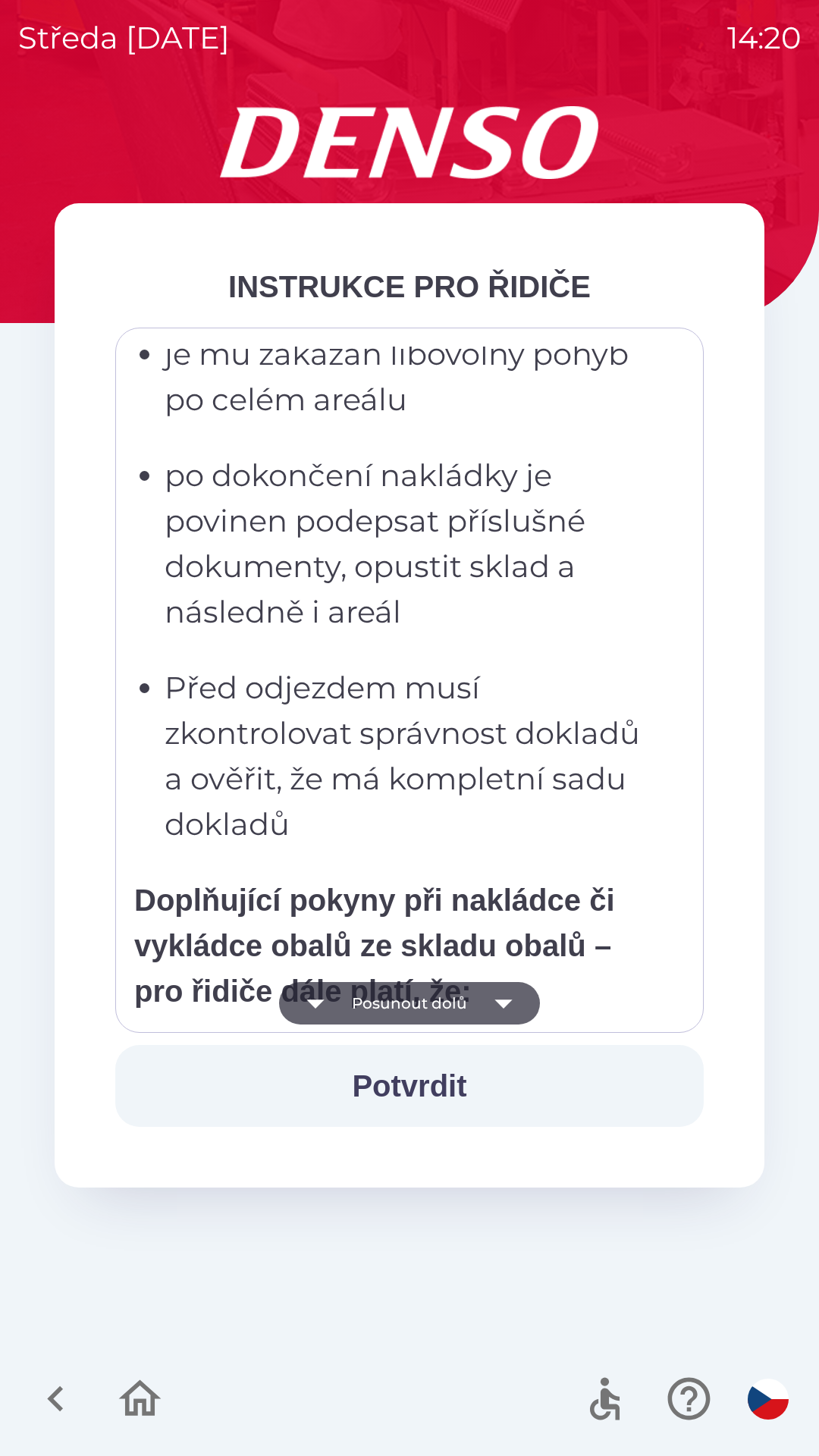
click at [509, 991] on icon "button" at bounding box center [504, 1003] width 43 height 43
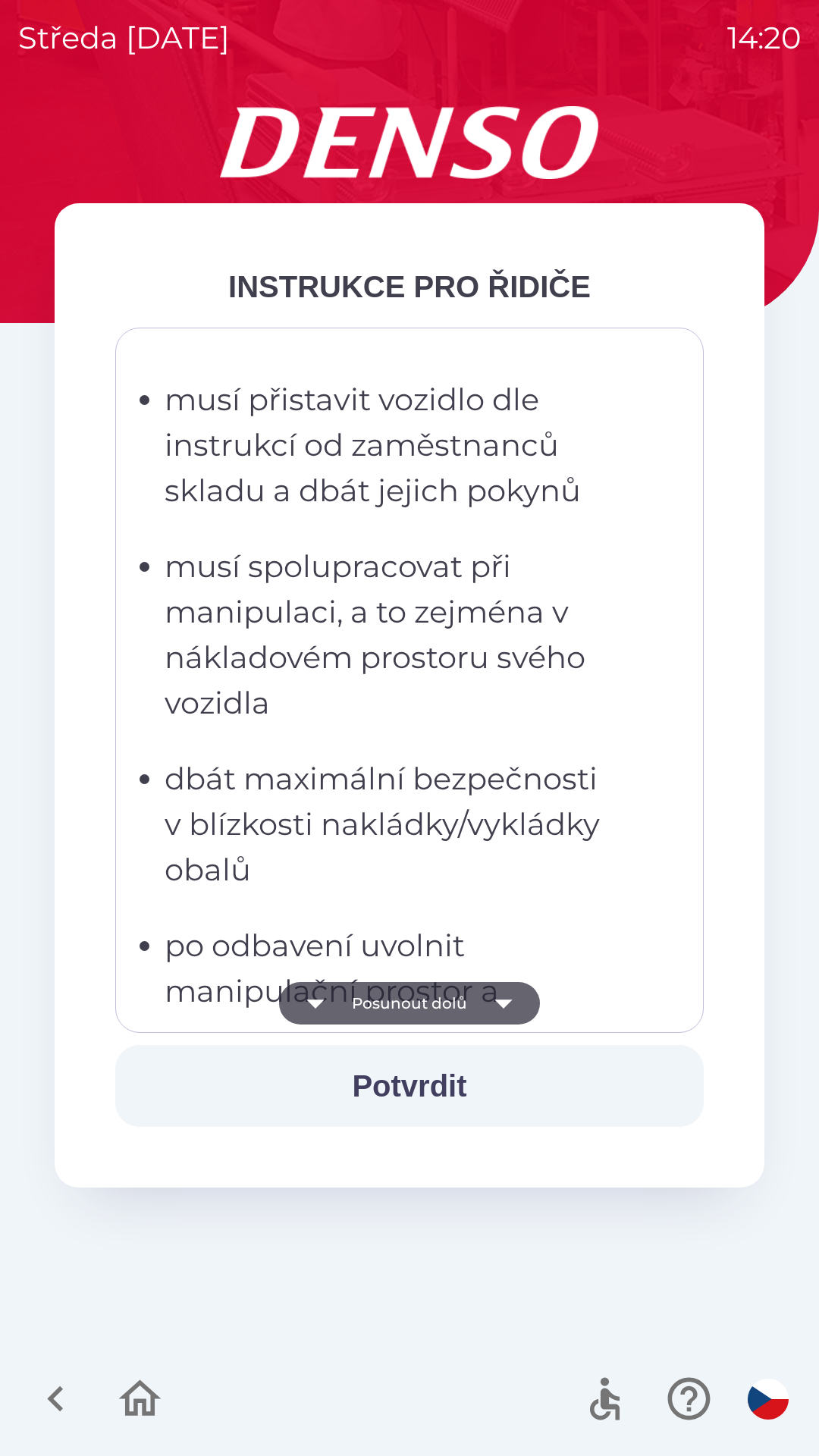
click at [504, 992] on icon "button" at bounding box center [504, 1003] width 43 height 43
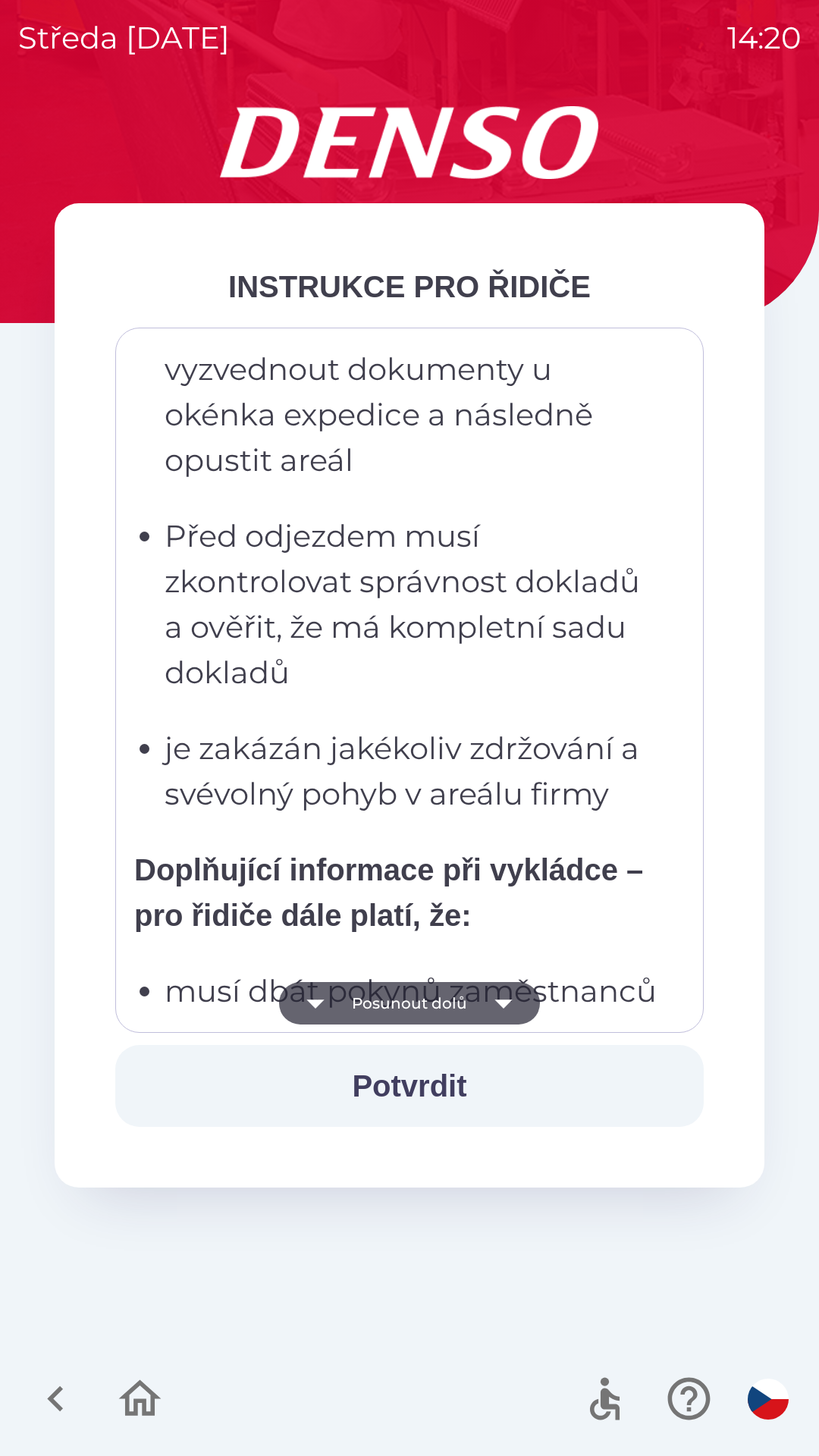
click at [505, 992] on icon "button" at bounding box center [504, 1003] width 43 height 43
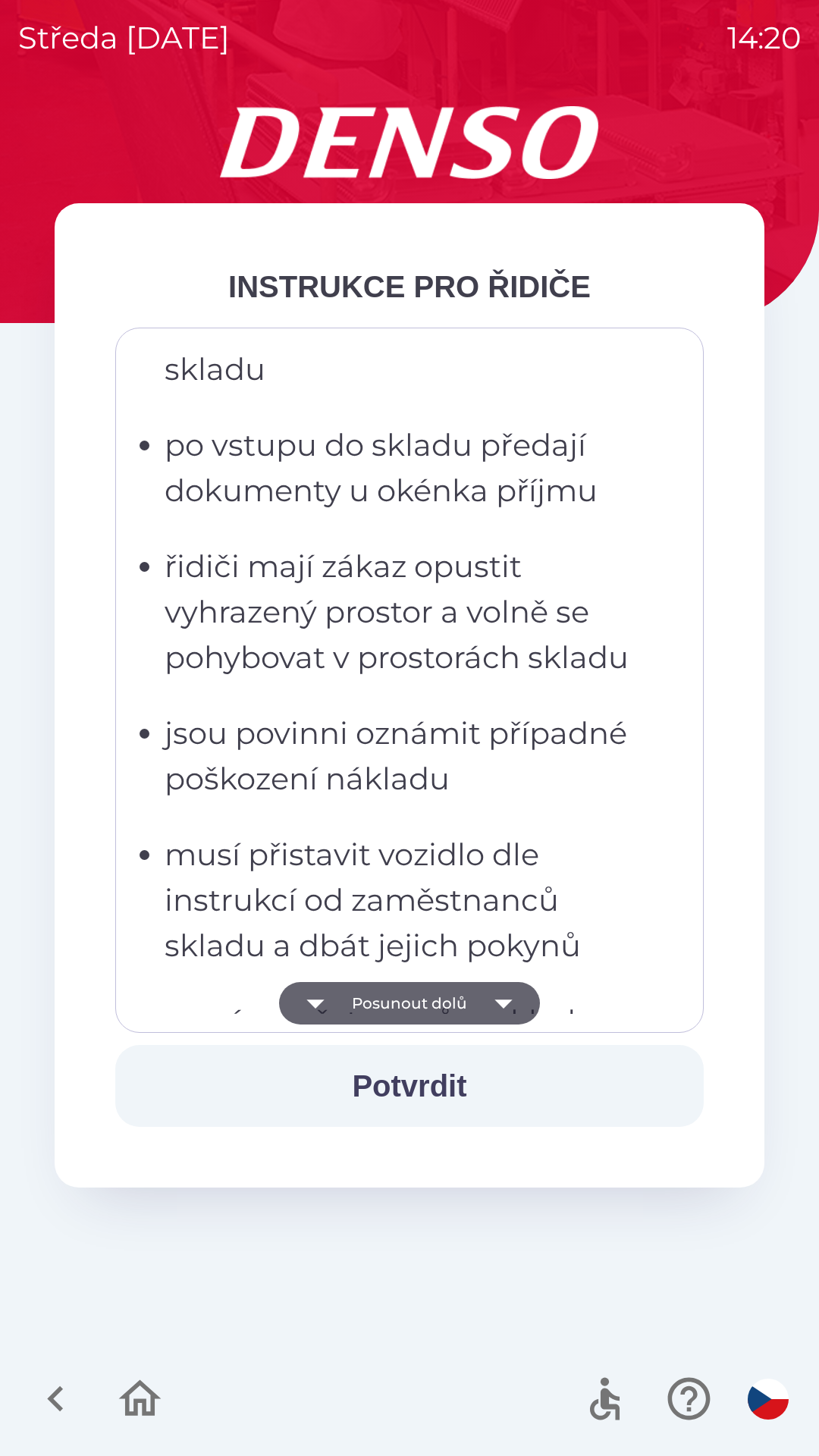
click at [521, 1010] on icon "button" at bounding box center [504, 1003] width 43 height 43
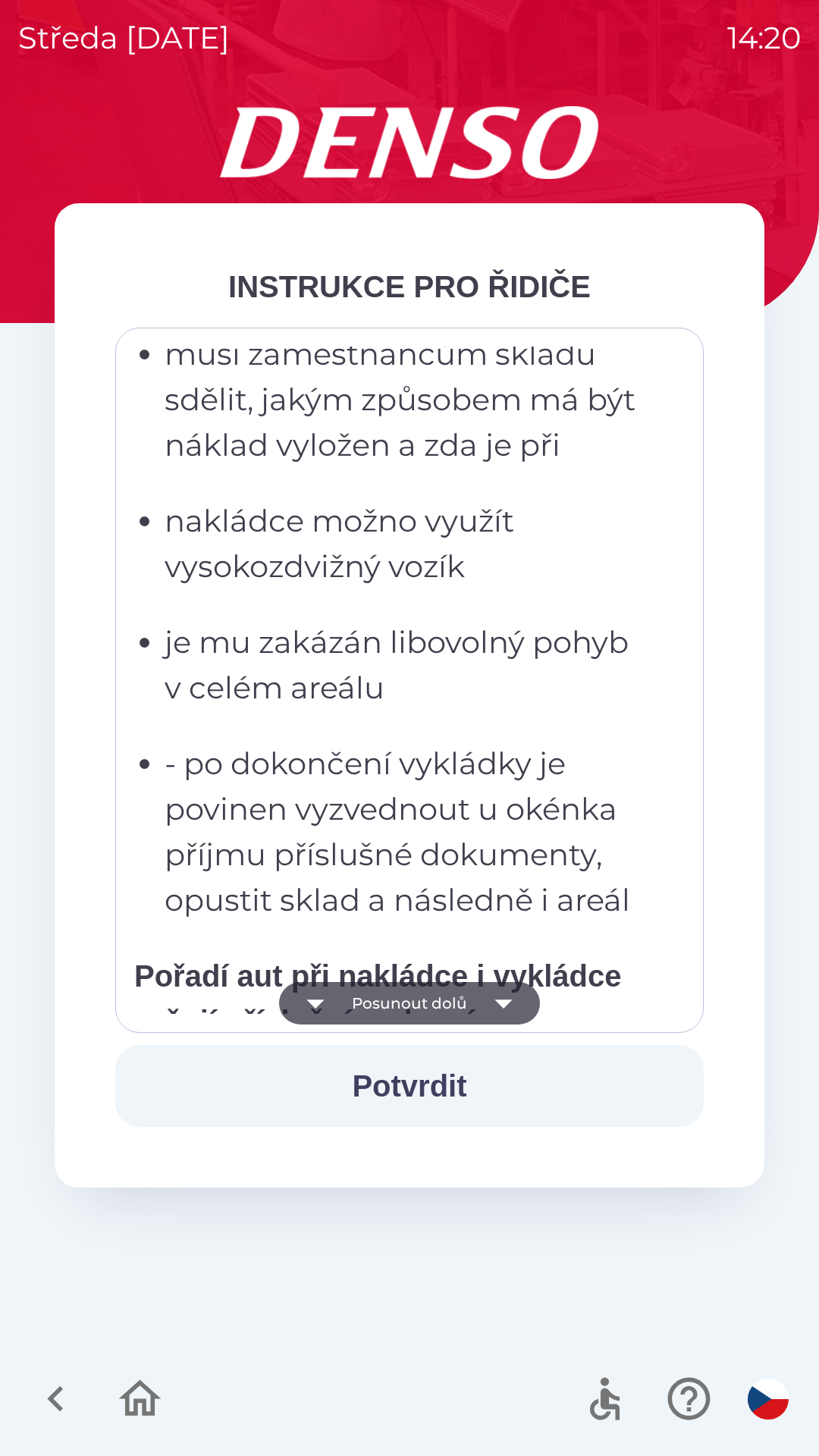
click at [518, 1086] on button "Potvrdit" at bounding box center [409, 1086] width 588 height 82
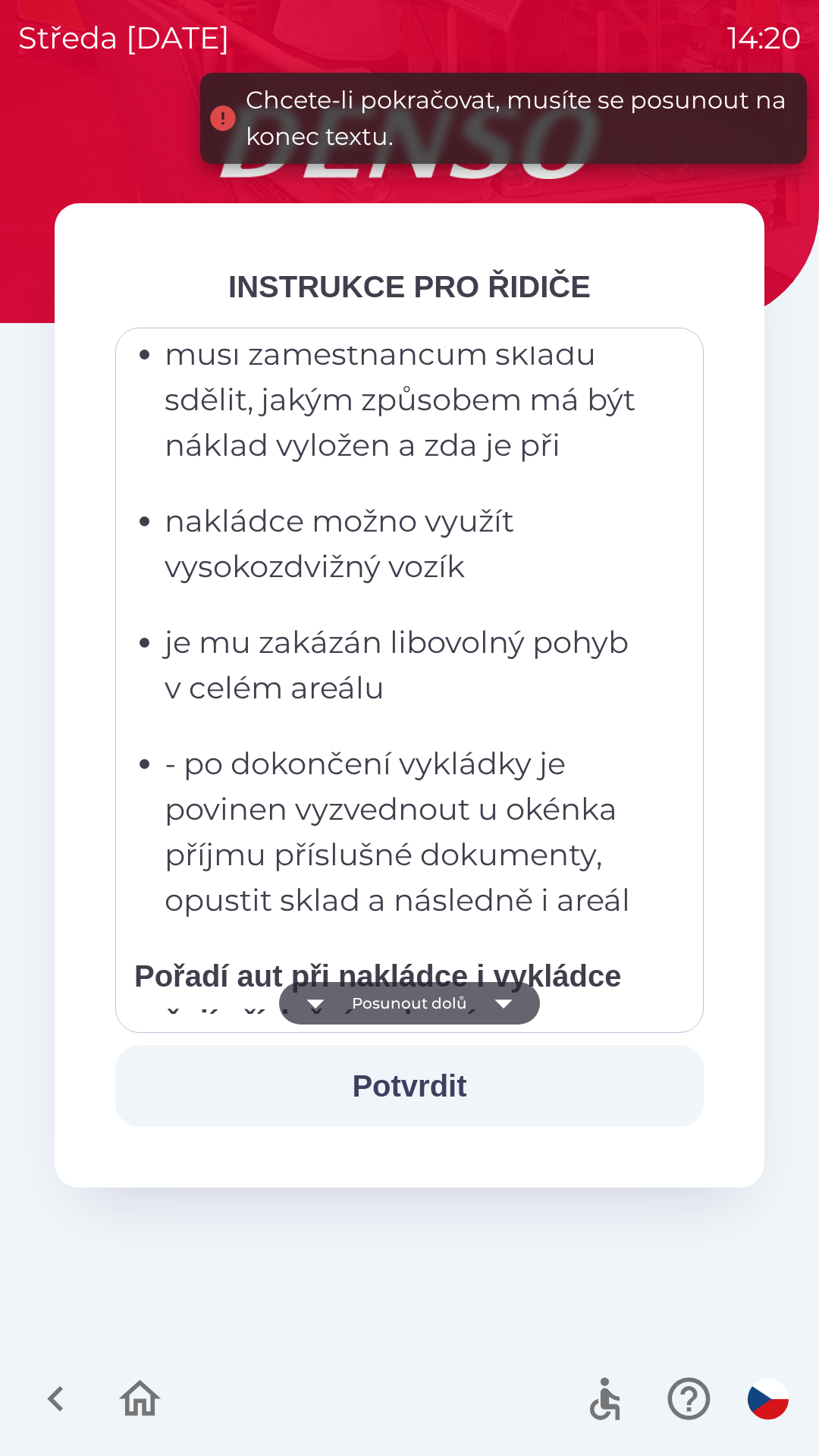
click at [494, 986] on icon "button" at bounding box center [504, 1003] width 43 height 43
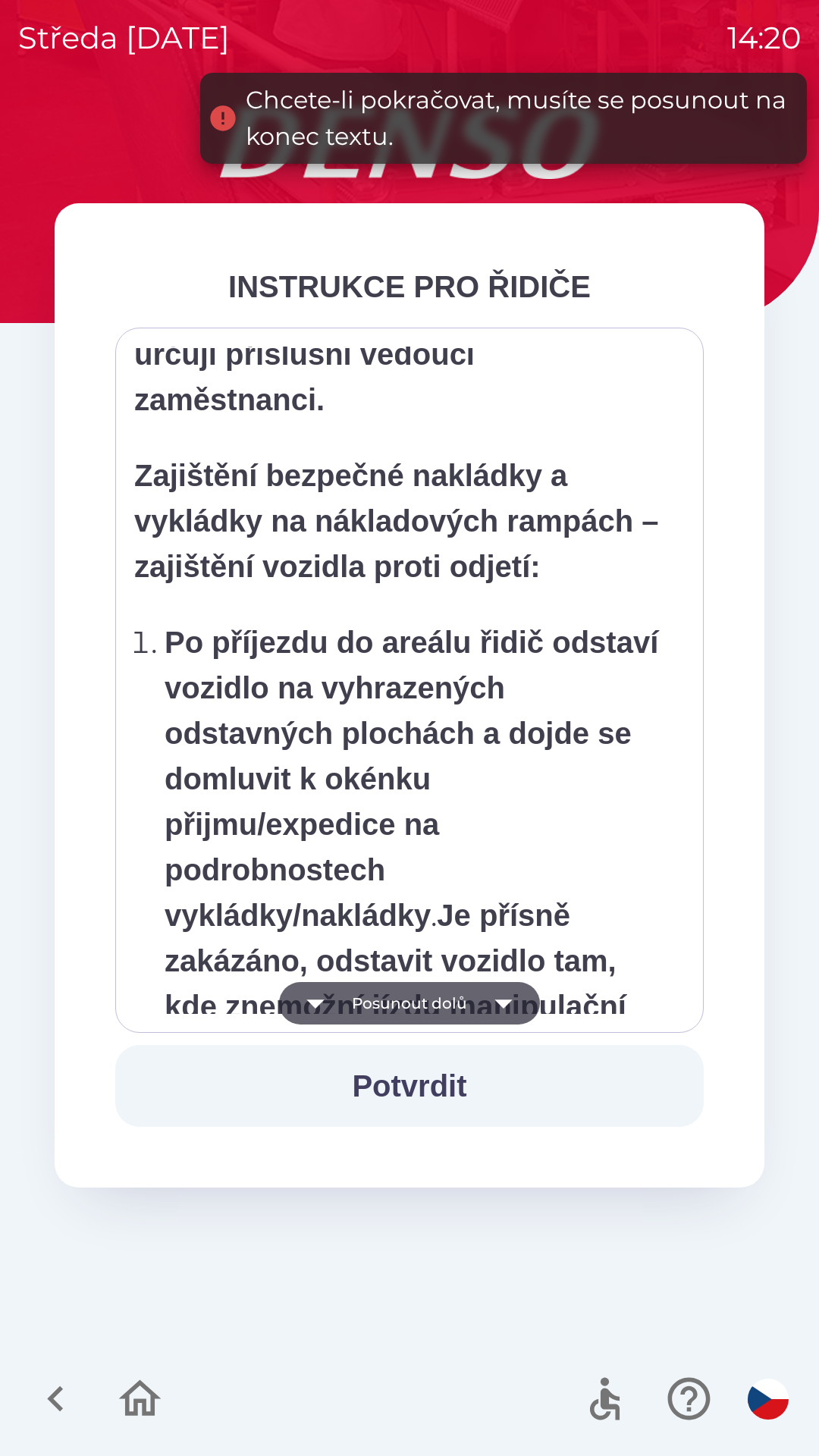
click at [501, 987] on icon "button" at bounding box center [504, 1003] width 43 height 43
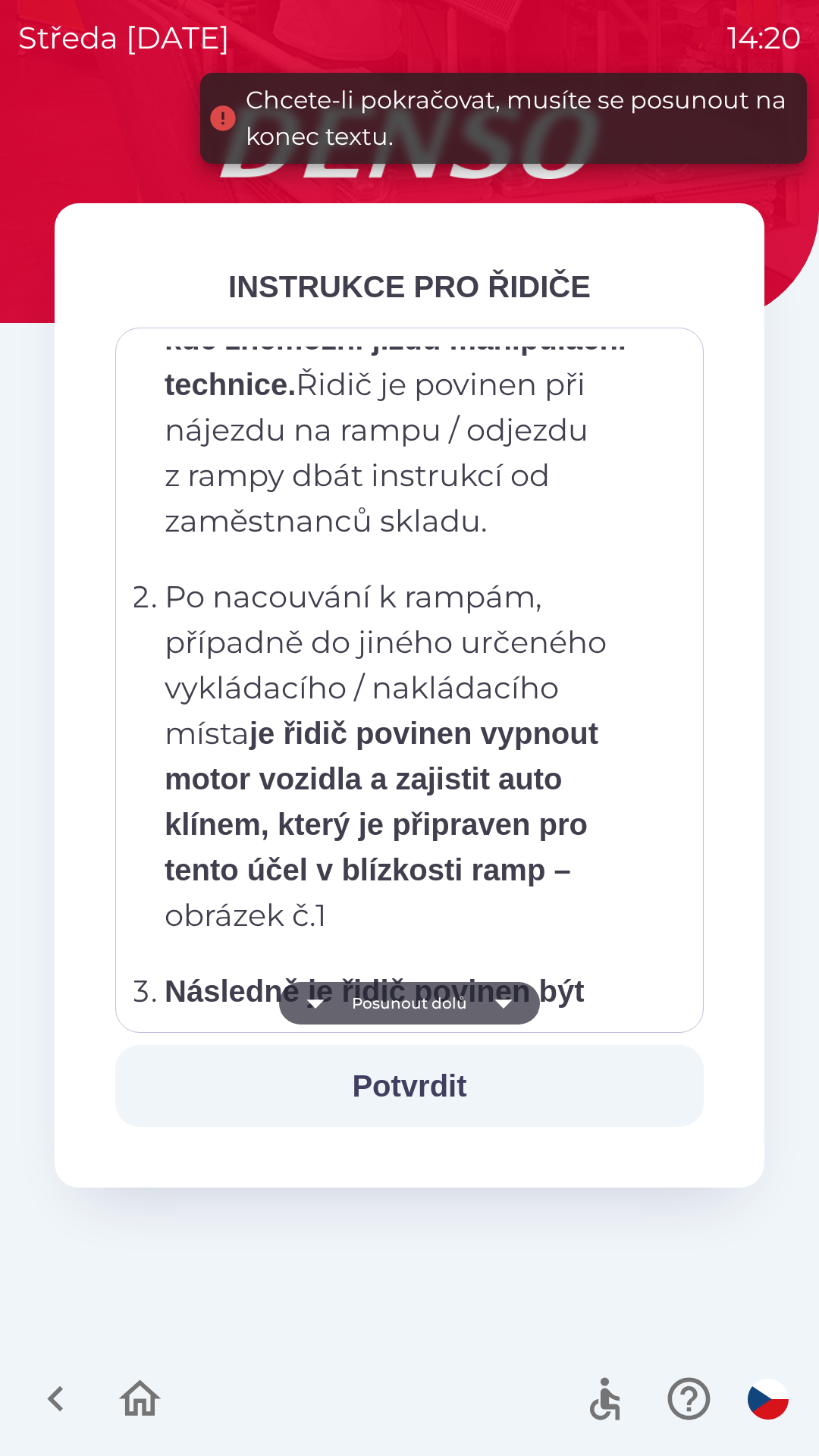
click at [503, 990] on icon "button" at bounding box center [504, 1003] width 43 height 43
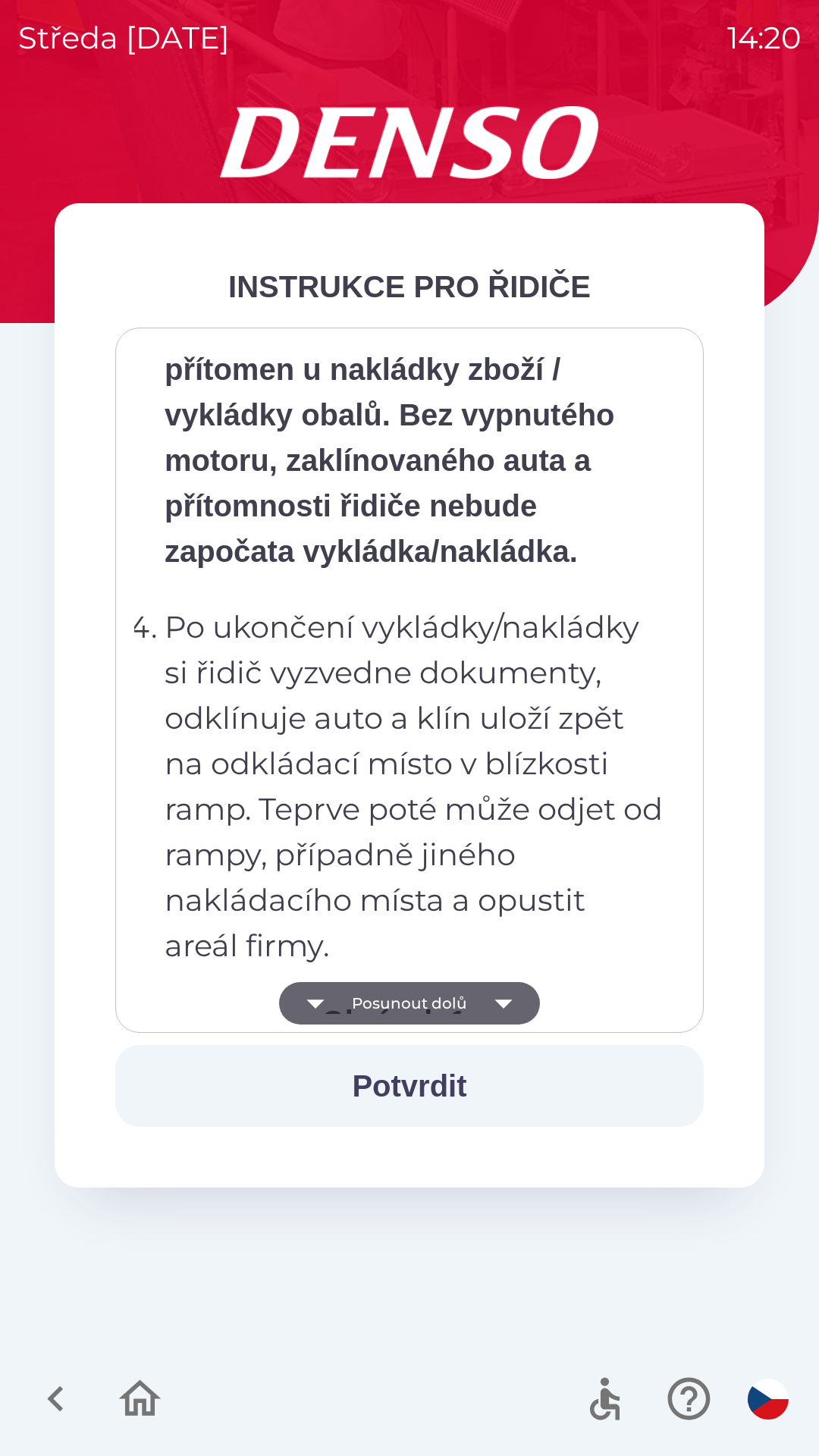
click at [590, 510] on p "Následně je řidič povinen být přítomen u nakládky zboží / vykládky obalů. Bez v…" at bounding box center [414, 437] width 499 height 273
click at [591, 489] on p "Následně je řidič povinen být přítomen u nakládky zboží / vykládky obalů. Bez v…" at bounding box center [414, 437] width 499 height 273
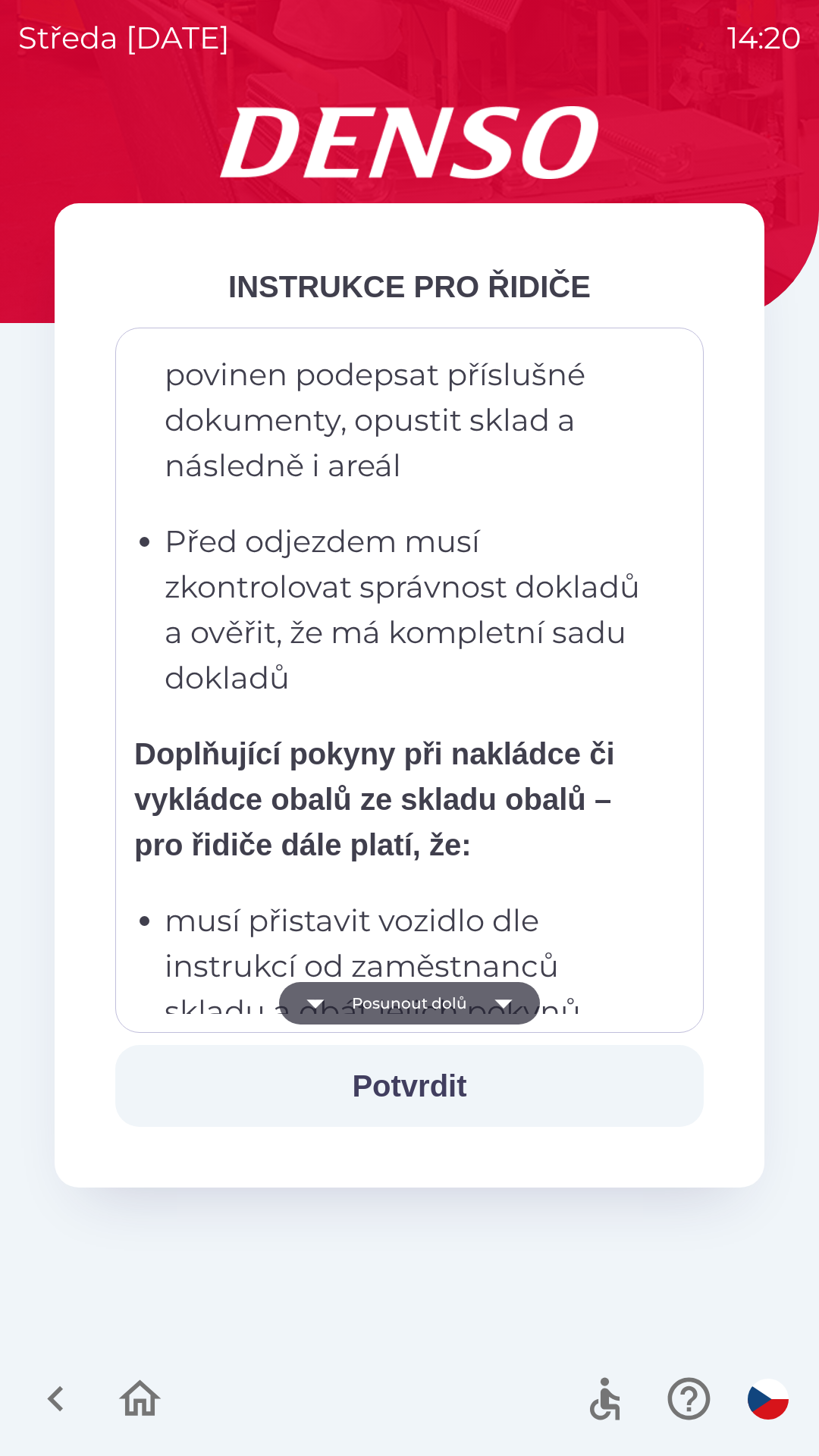
scroll to position [2818, 0]
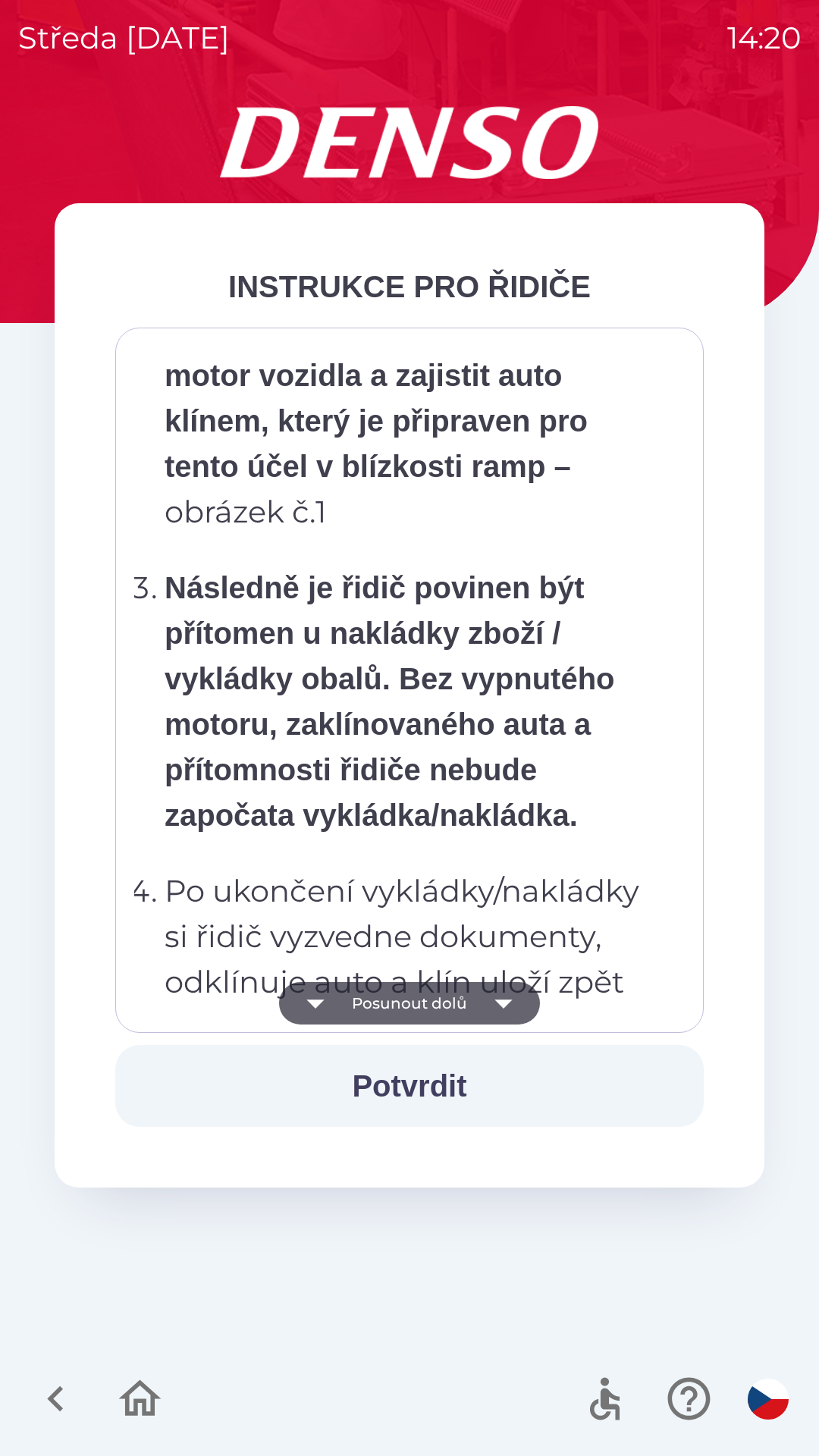
click at [442, 991] on button "Posunout dolů" at bounding box center [409, 1003] width 261 height 43
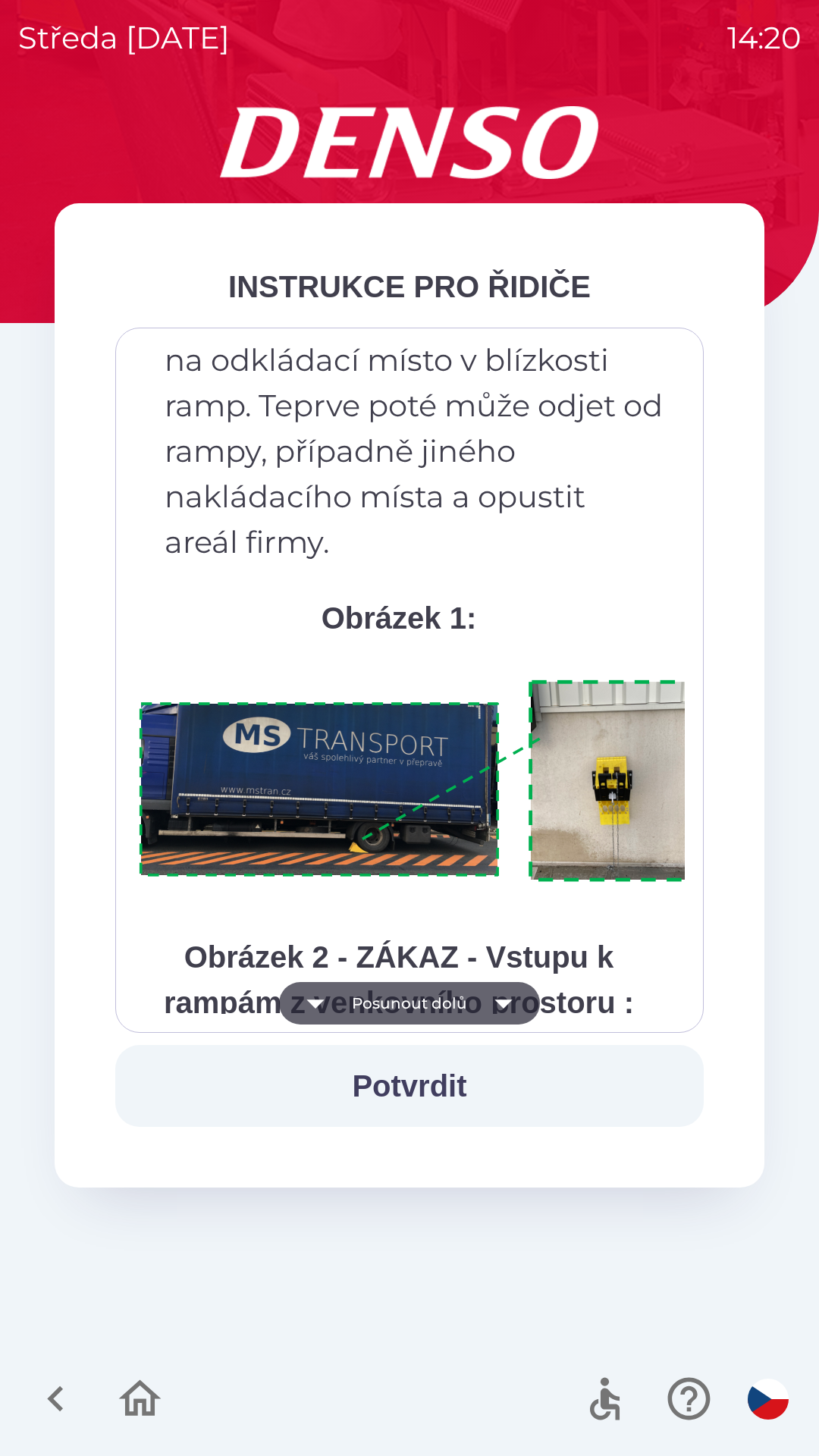
click at [440, 1091] on button "Potvrdit" at bounding box center [409, 1086] width 588 height 82
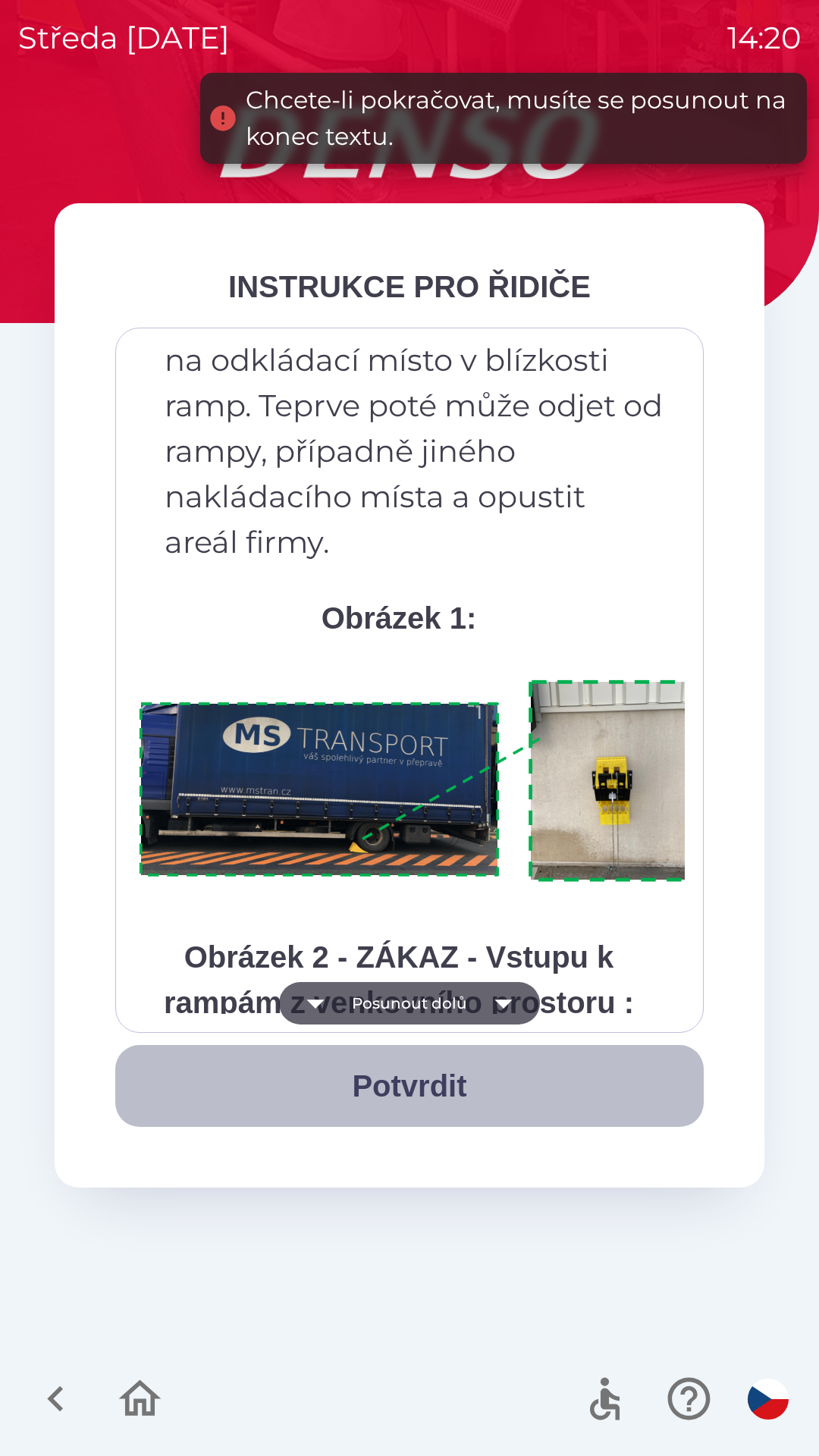
click at [461, 1075] on button "Potvrdit" at bounding box center [409, 1086] width 588 height 82
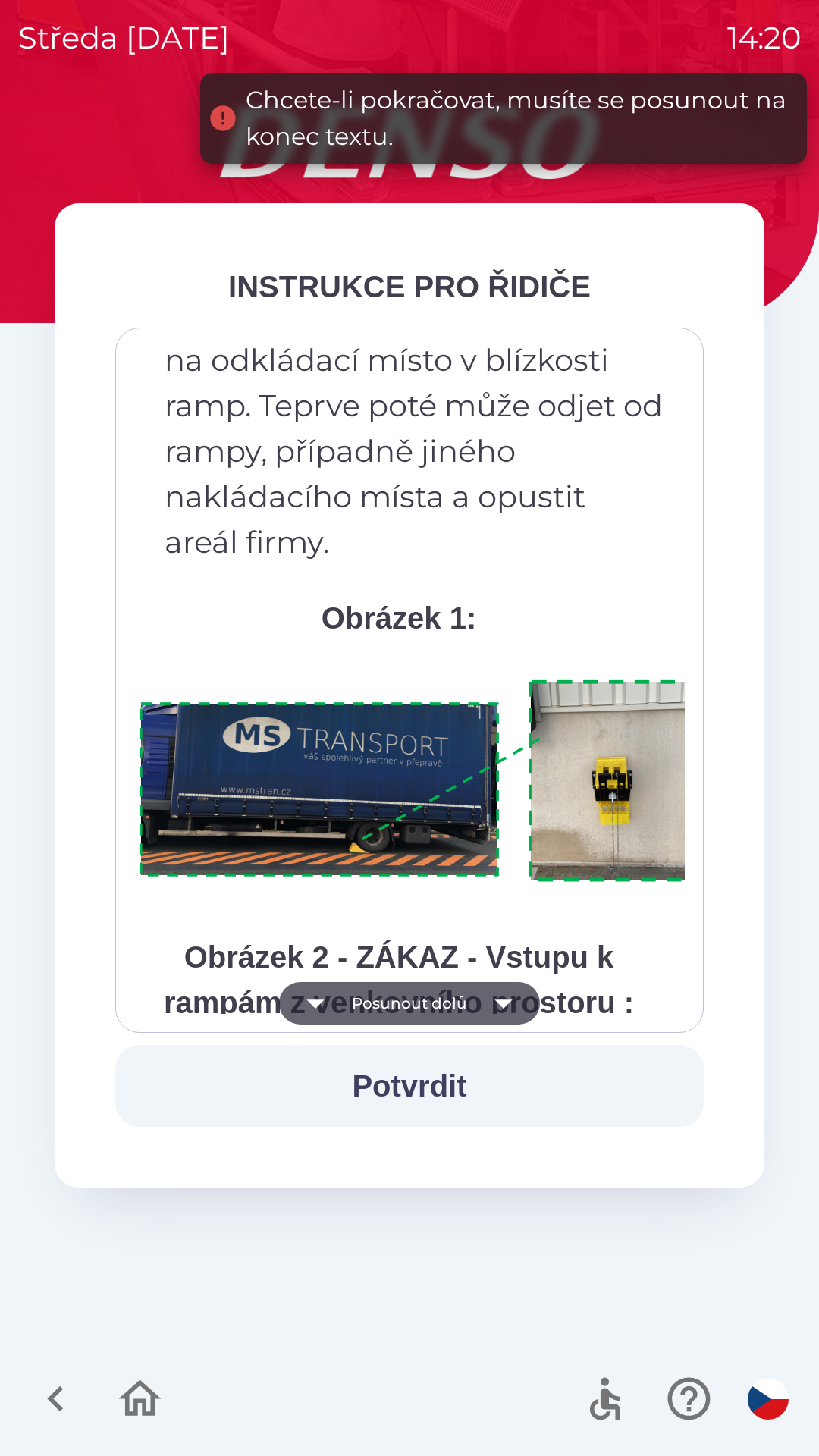
click at [470, 1000] on button "Posunout dolů" at bounding box center [409, 1003] width 261 height 43
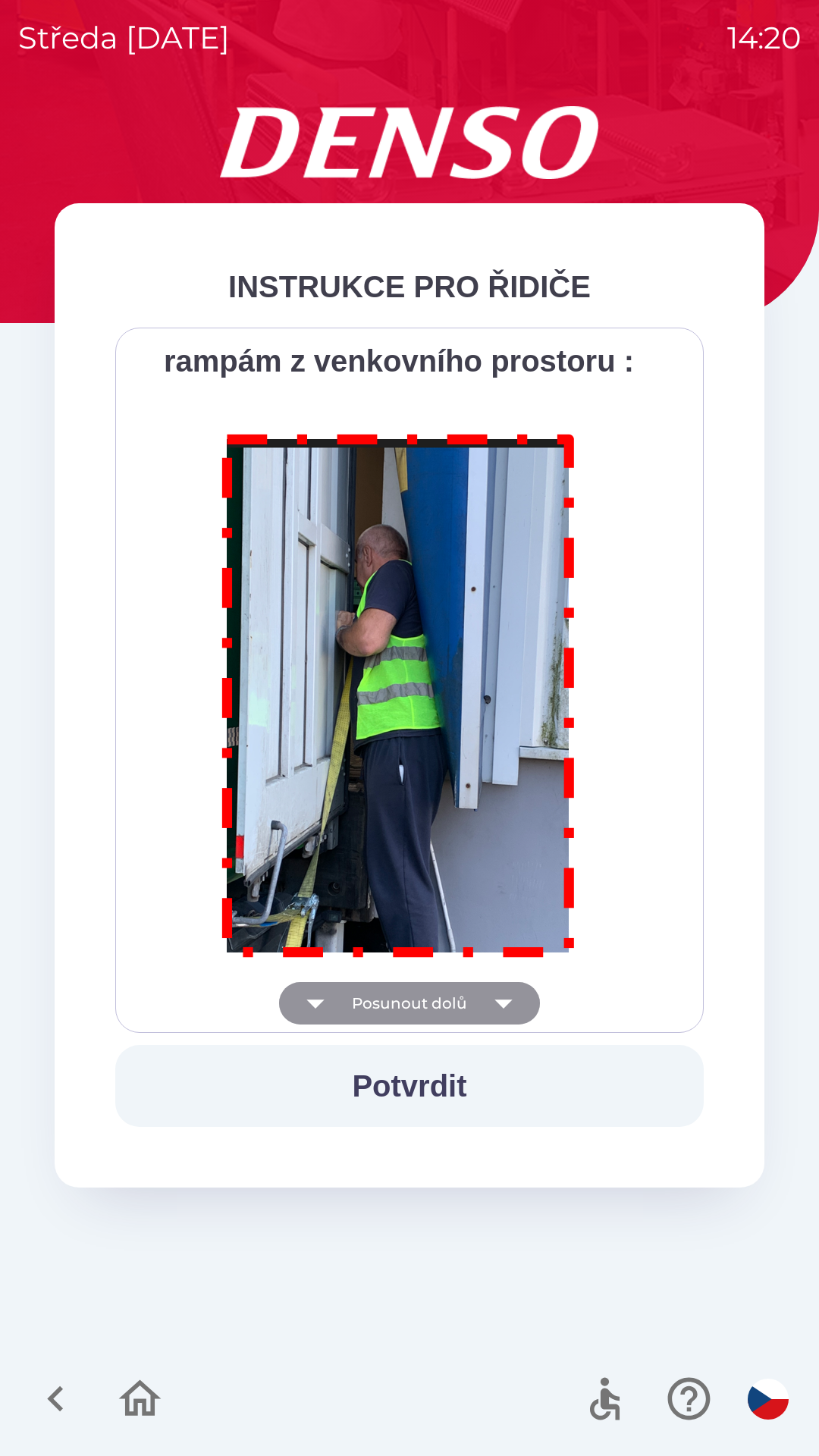
click at [491, 1000] on icon "button" at bounding box center [504, 1003] width 43 height 43
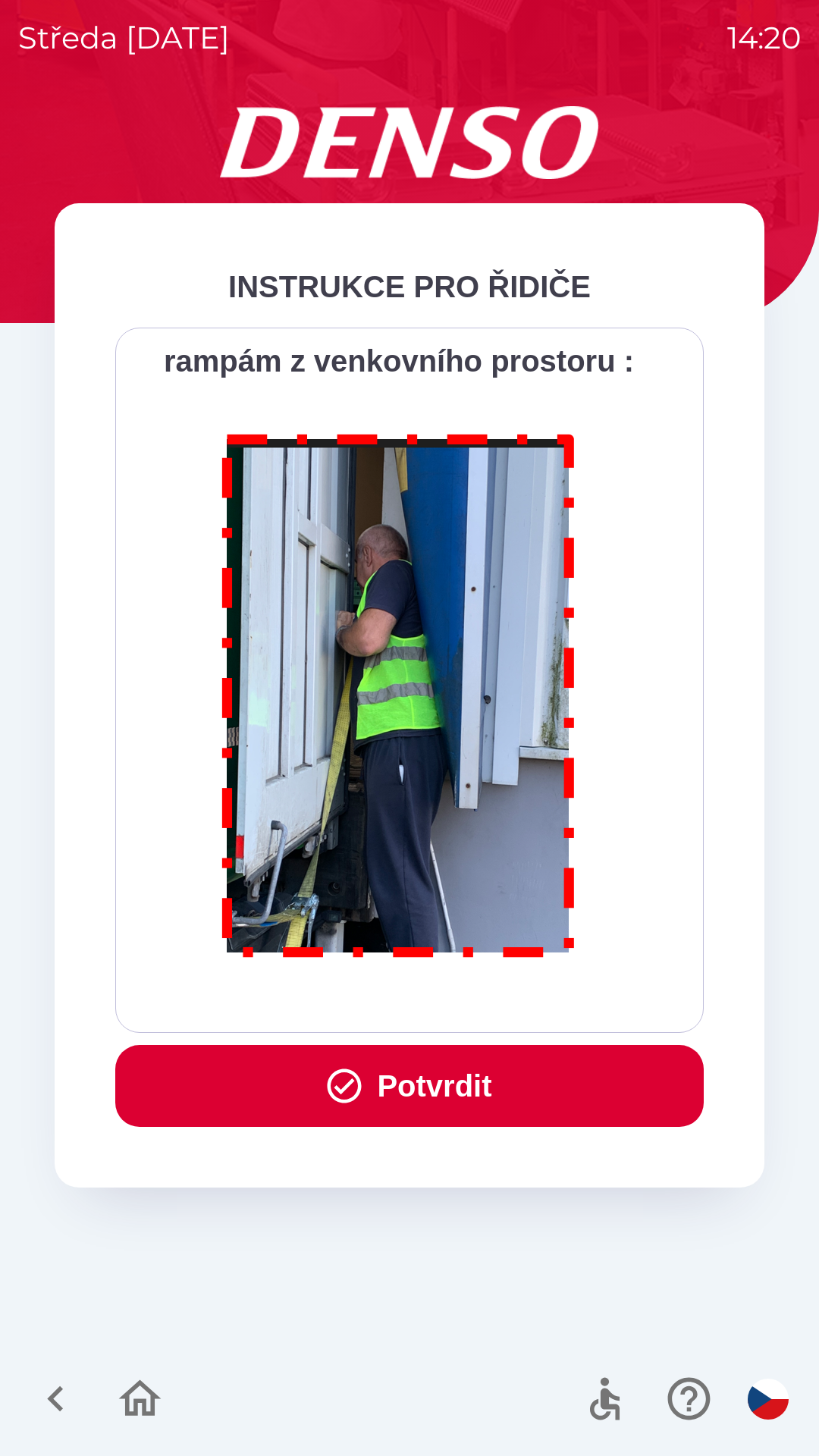
click at [484, 1056] on button "Potvrdit" at bounding box center [409, 1086] width 588 height 82
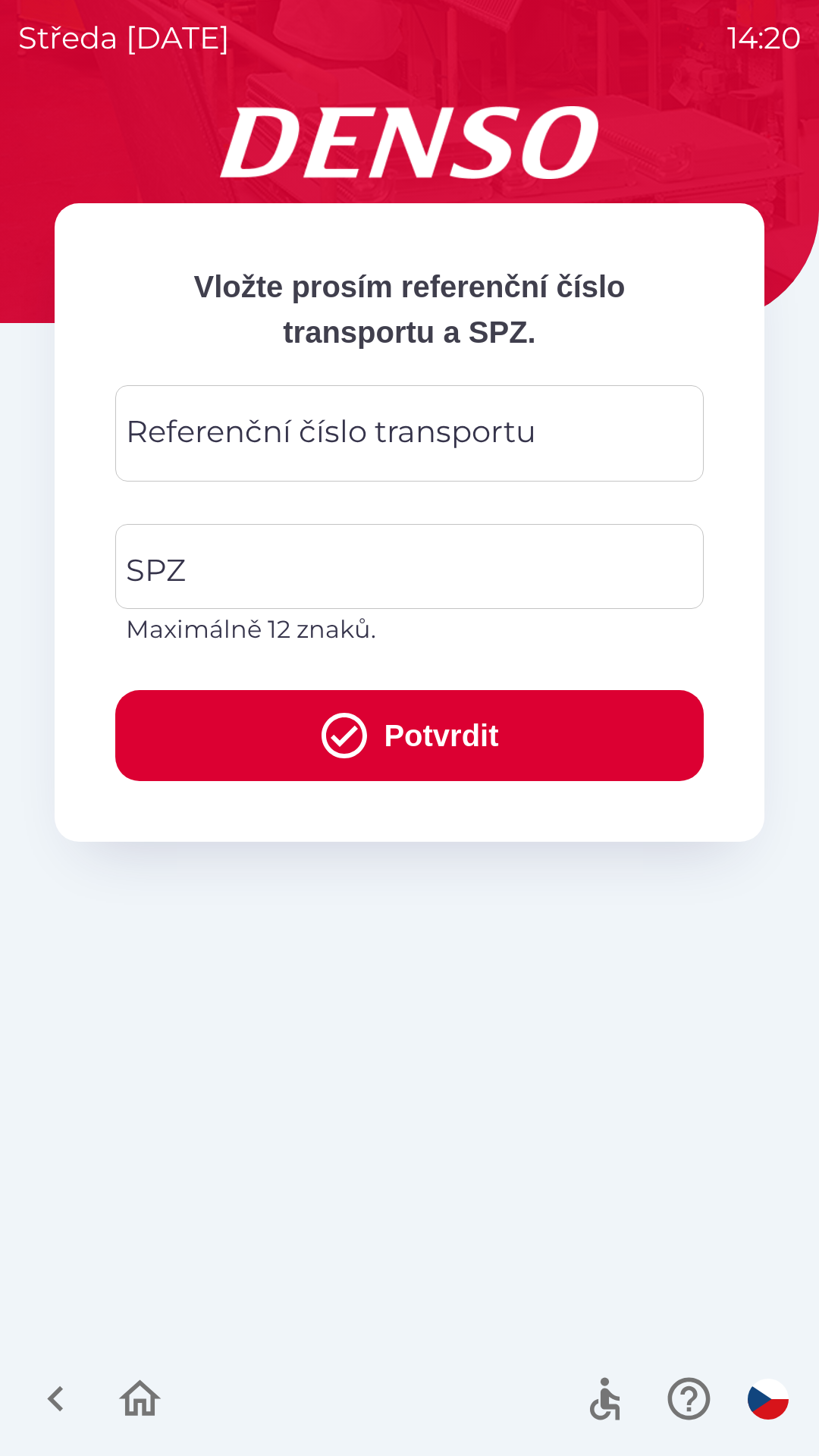
click at [485, 428] on div "Referenční číslo transportu Referenční číslo transportu" at bounding box center [409, 433] width 588 height 97
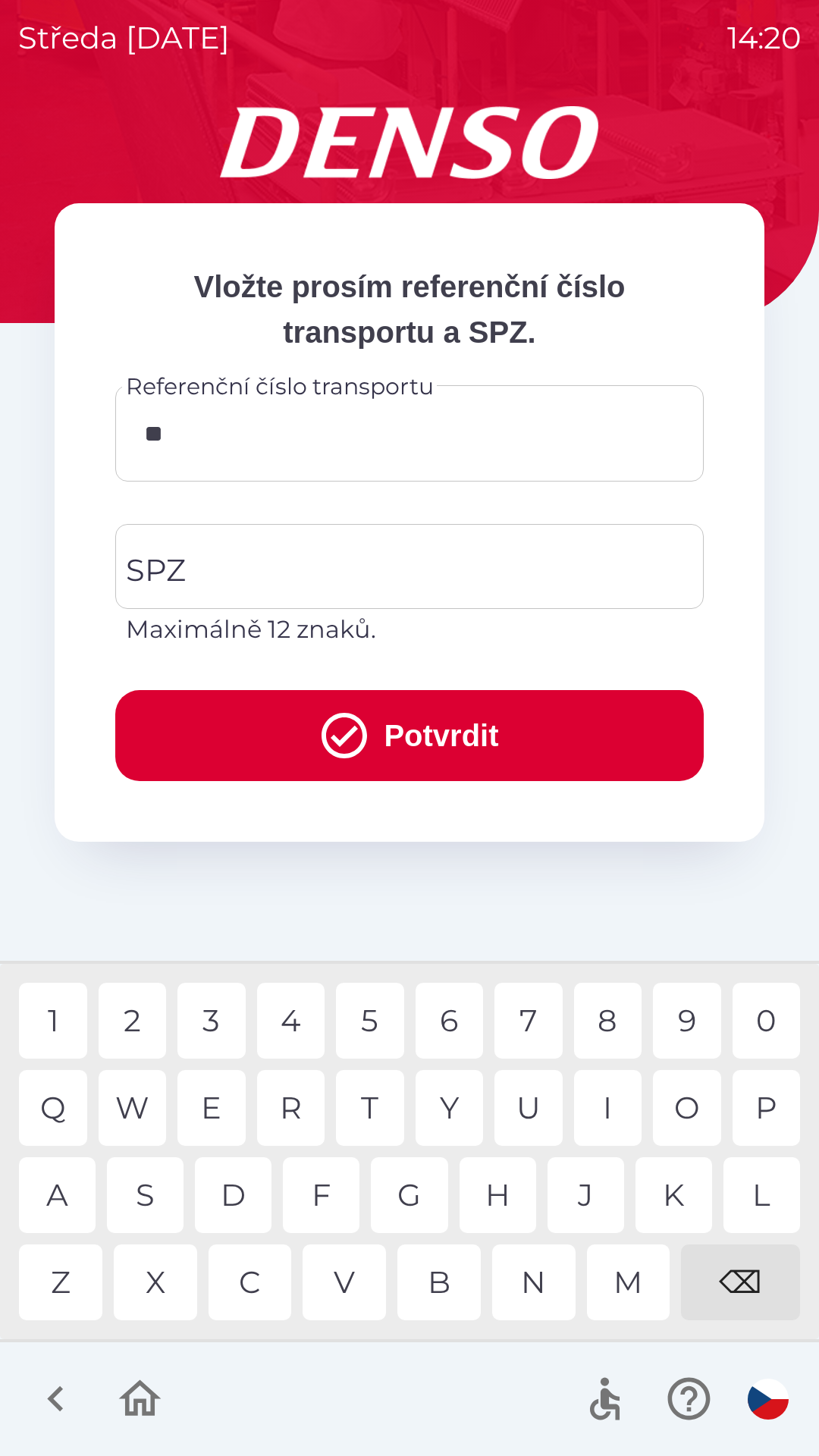
click at [731, 1001] on div "1 2 3 4 5 6 7 8 9 0" at bounding box center [410, 1020] width 781 height 76
click at [220, 1024] on div "3" at bounding box center [212, 1020] width 68 height 76
click at [220, 1004] on div "3" at bounding box center [212, 1020] width 68 height 76
type input "********"
click at [276, 1024] on div "4" at bounding box center [291, 1020] width 68 height 76
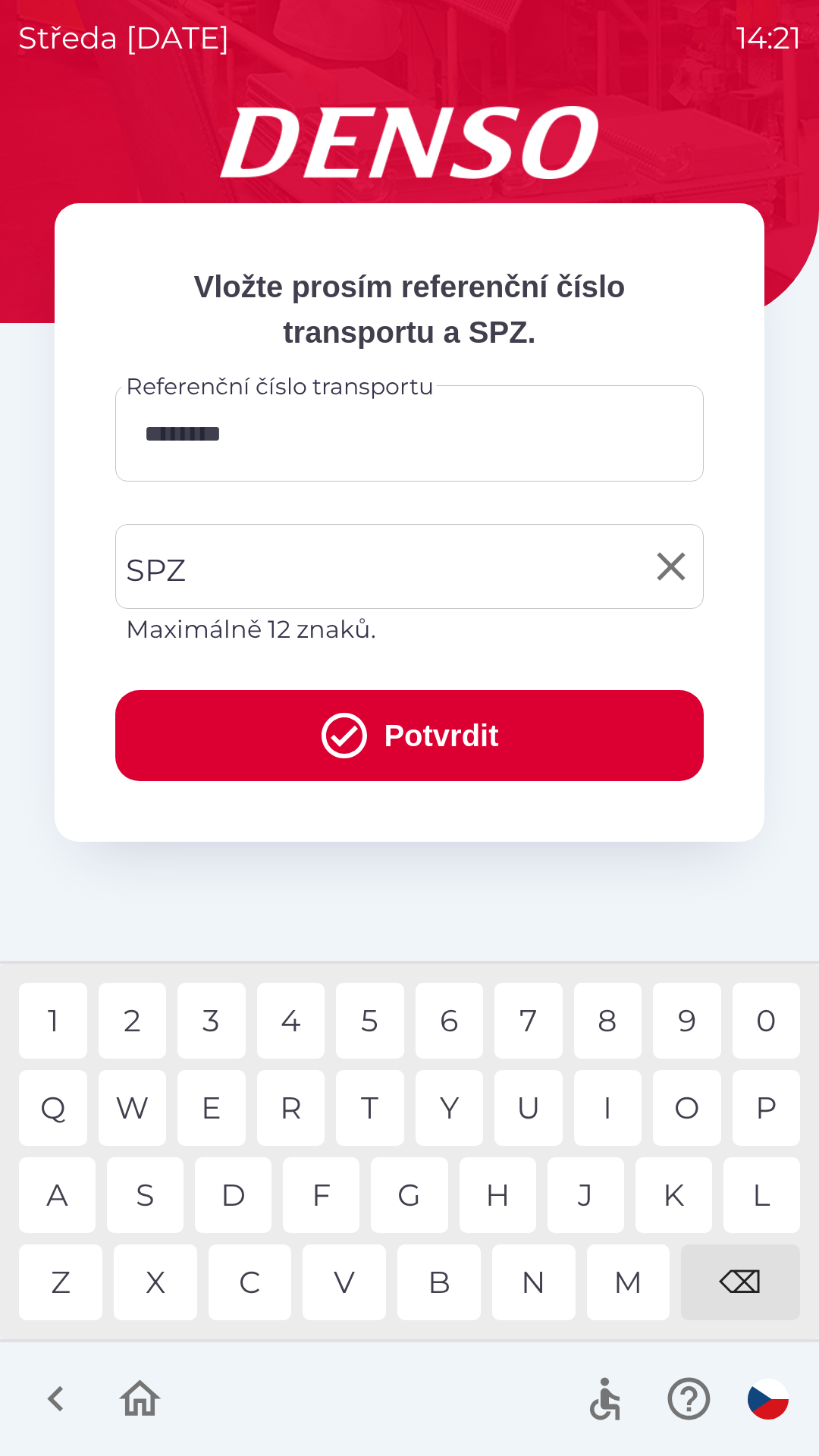
click at [415, 557] on input "SPZ" at bounding box center [398, 566] width 552 height 71
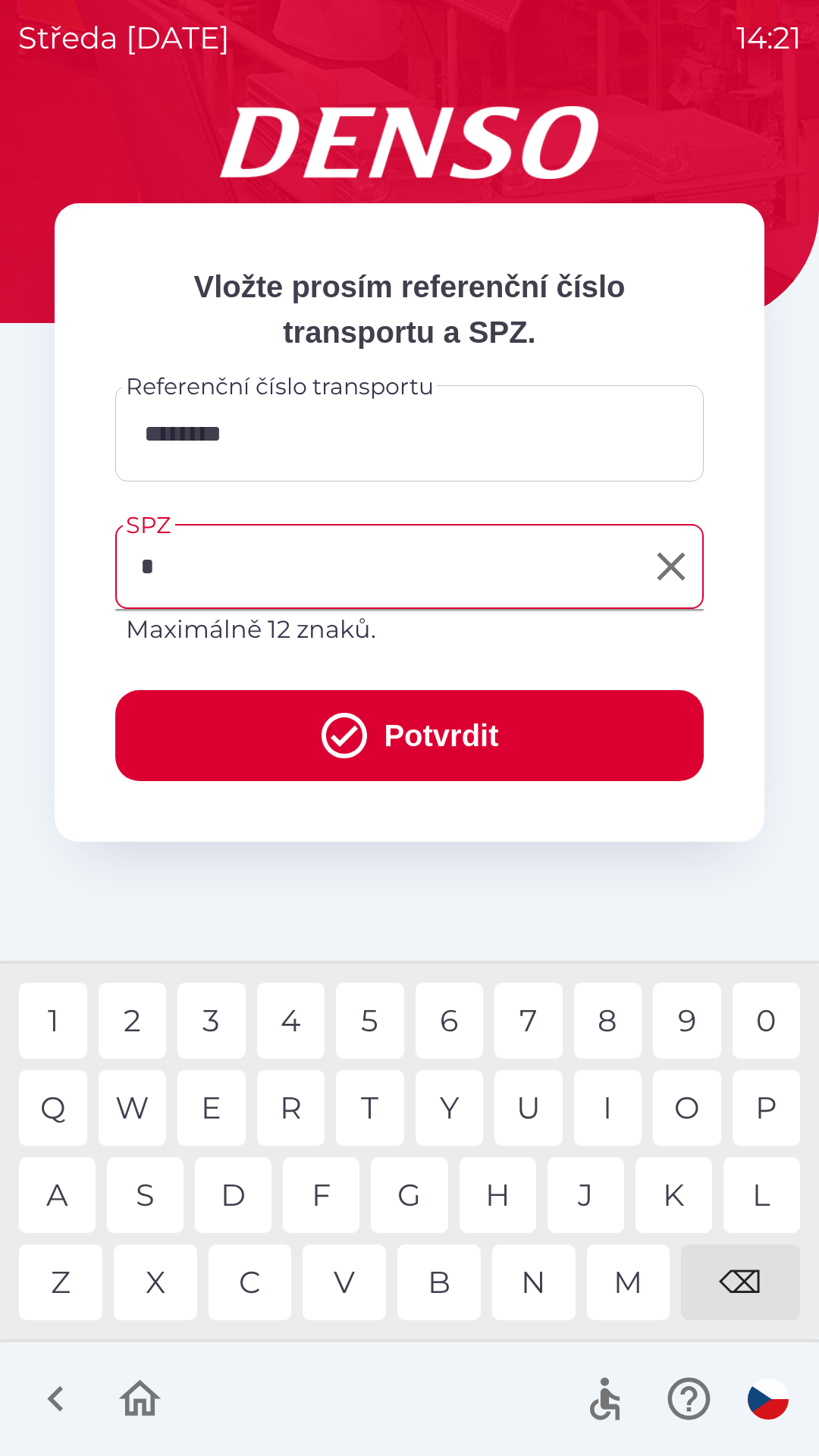
click at [391, 1012] on div "5" at bounding box center [370, 1020] width 68 height 76
click at [349, 1017] on div "5" at bounding box center [370, 1020] width 68 height 76
click at [363, 1015] on div "5" at bounding box center [370, 1020] width 68 height 76
click at [369, 1012] on div "5" at bounding box center [370, 1020] width 68 height 76
click at [216, 1018] on div "3" at bounding box center [212, 1020] width 68 height 76
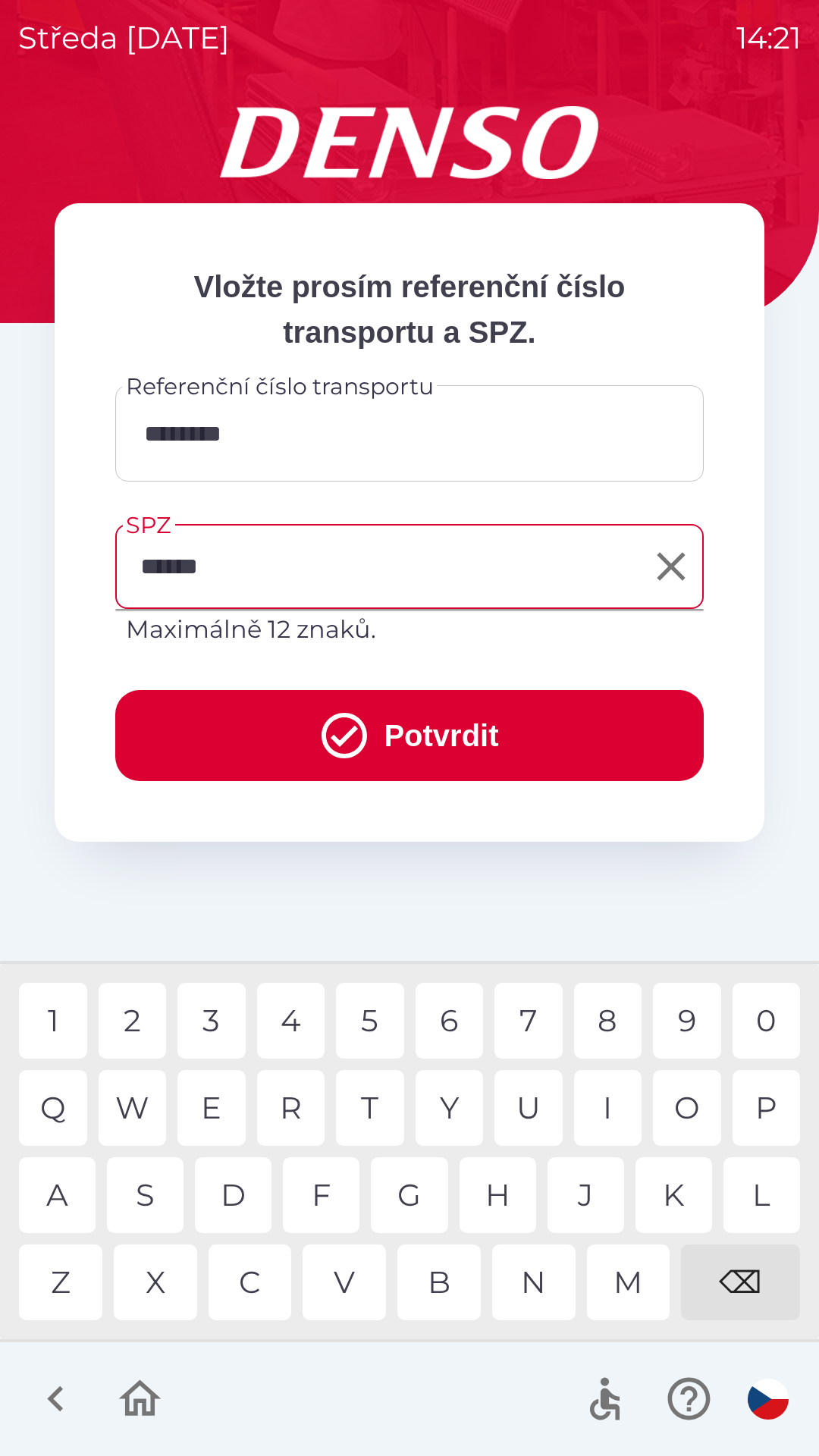
type input "*******"
click at [374, 1003] on div "5" at bounding box center [370, 1020] width 68 height 76
click at [525, 748] on button "Potvrdit" at bounding box center [409, 735] width 588 height 91
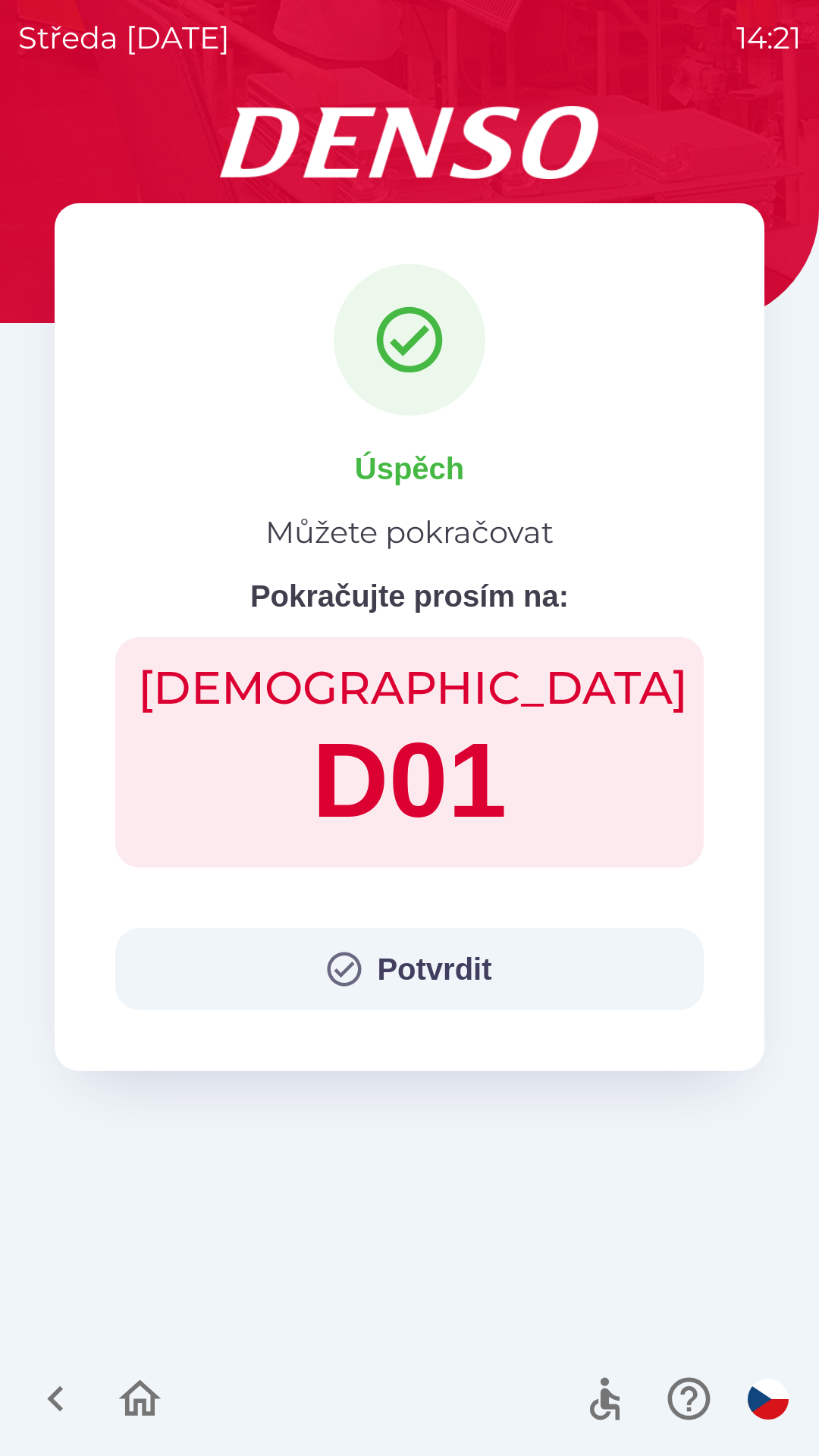
click at [464, 963] on button "Potvrdit" at bounding box center [409, 969] width 588 height 82
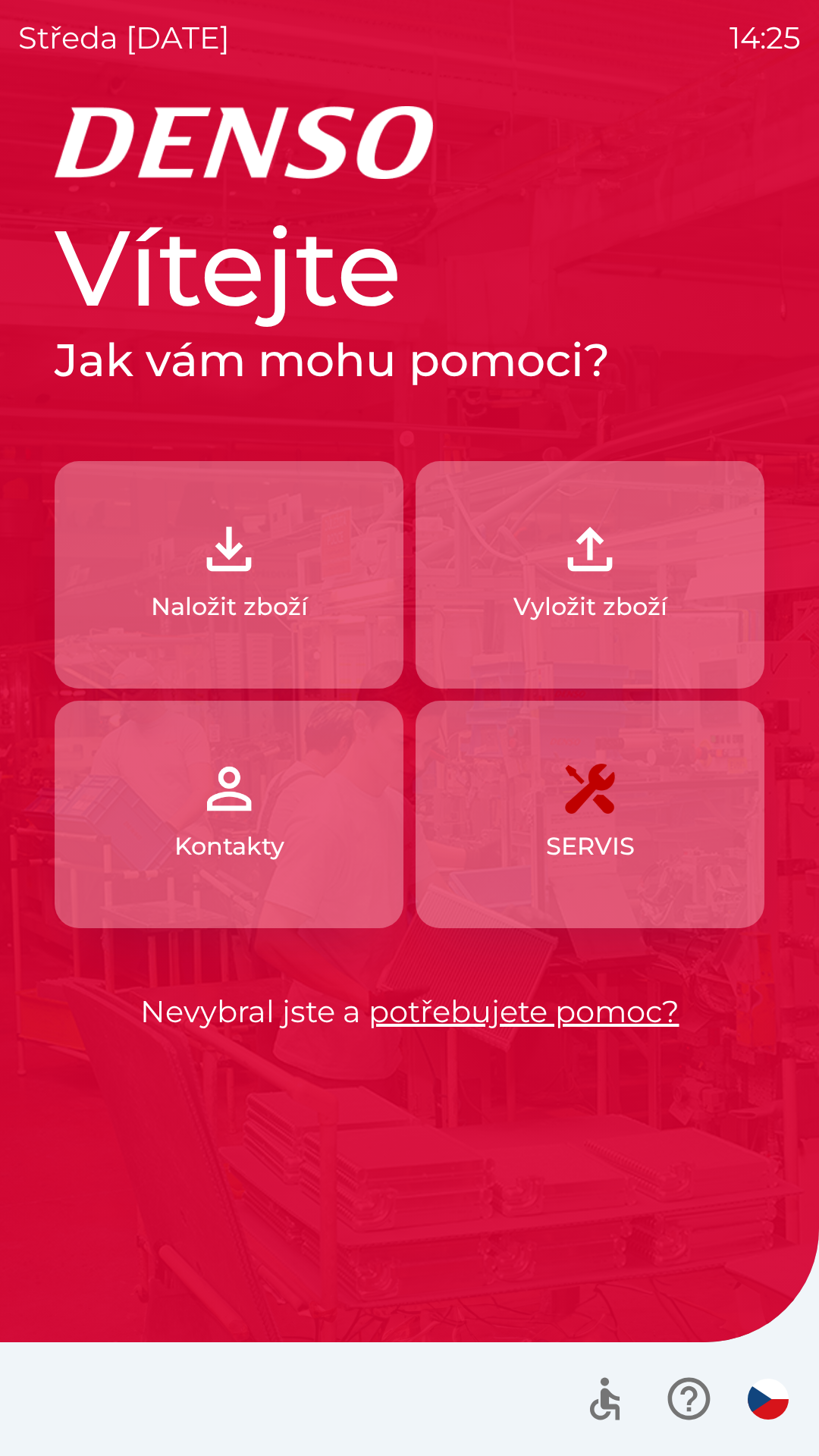
click at [254, 576] on img "button" at bounding box center [229, 549] width 67 height 67
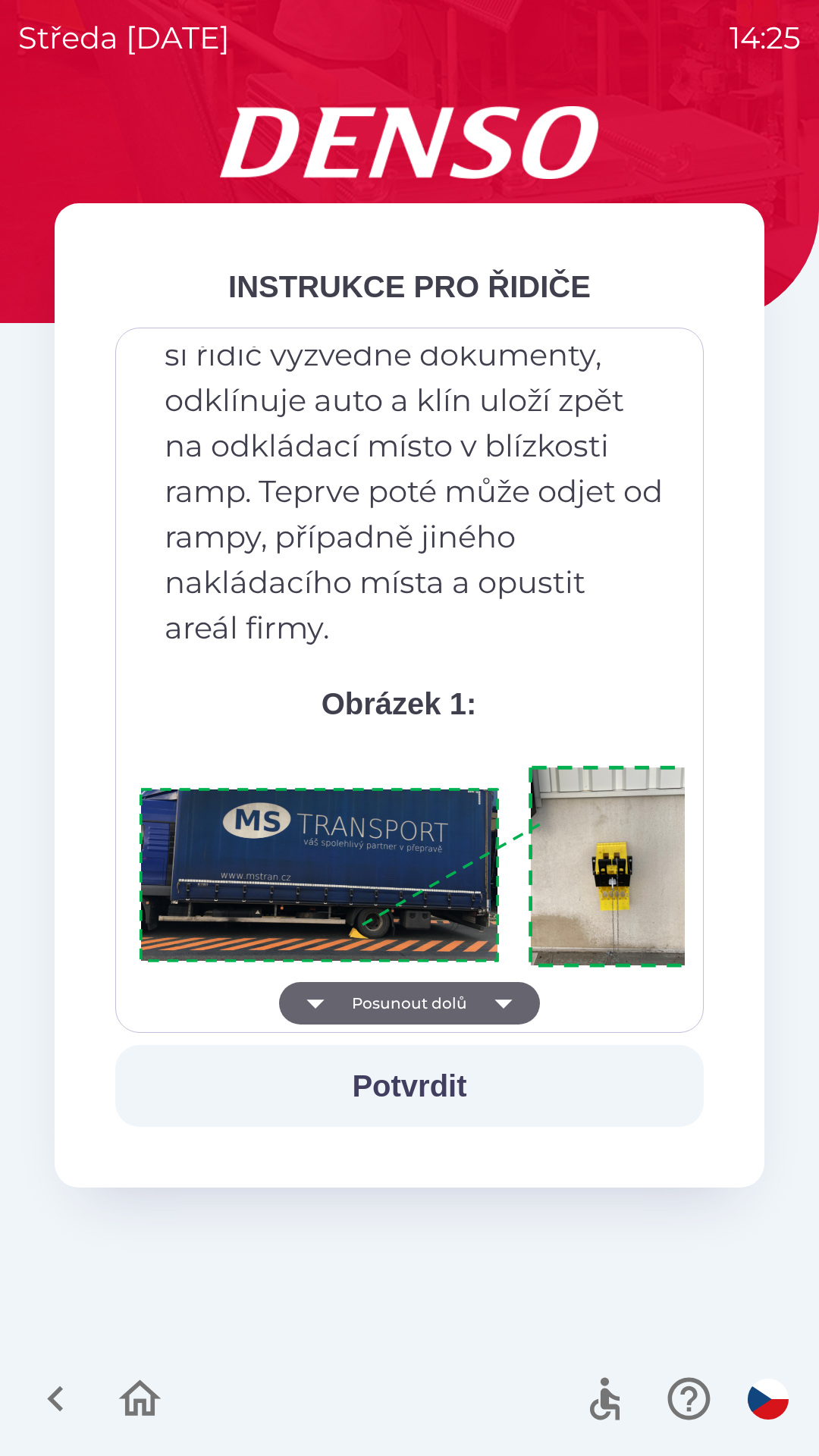
scroll to position [8522, 0]
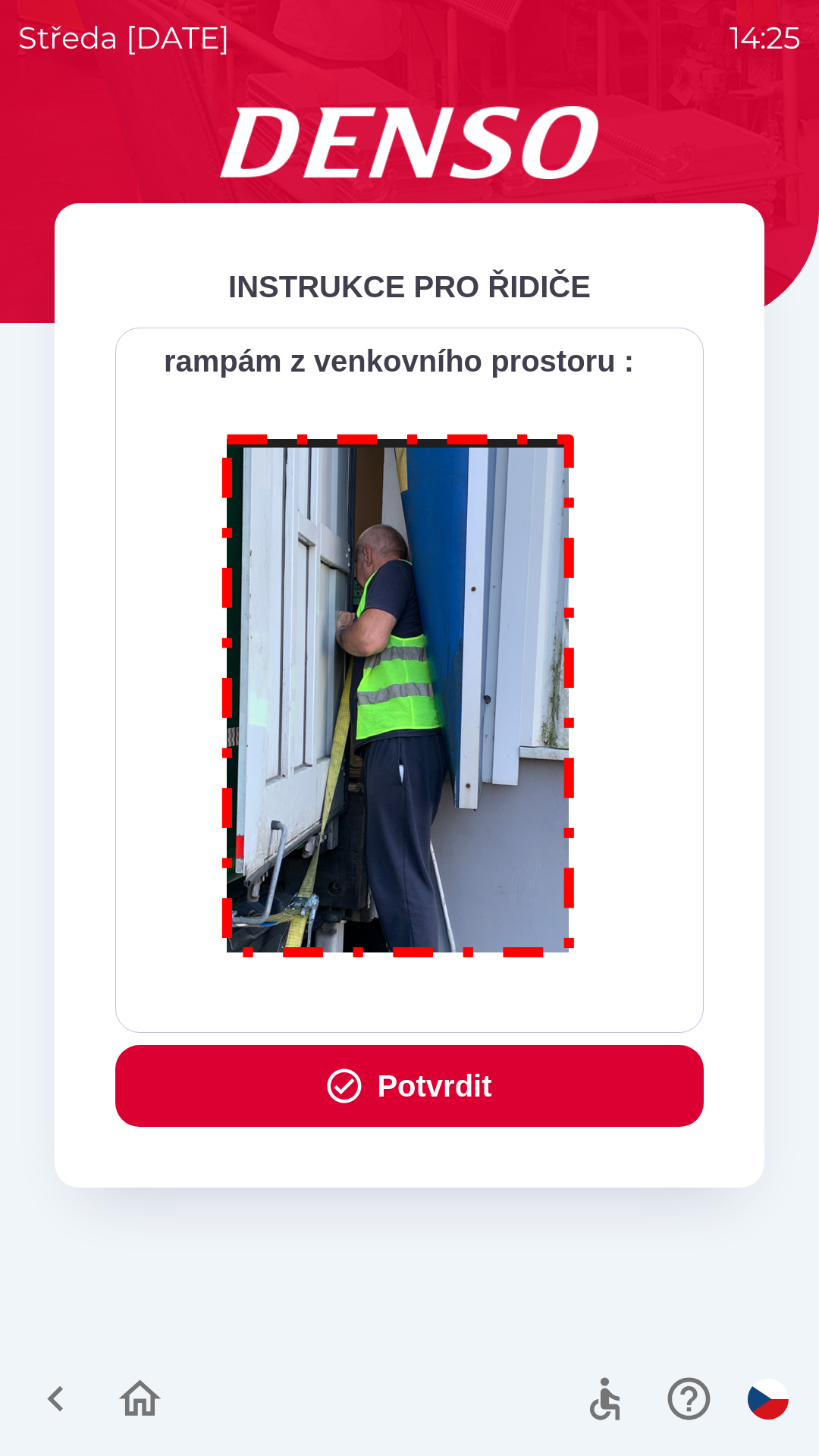
click at [423, 1090] on button "Potvrdit" at bounding box center [409, 1086] width 588 height 82
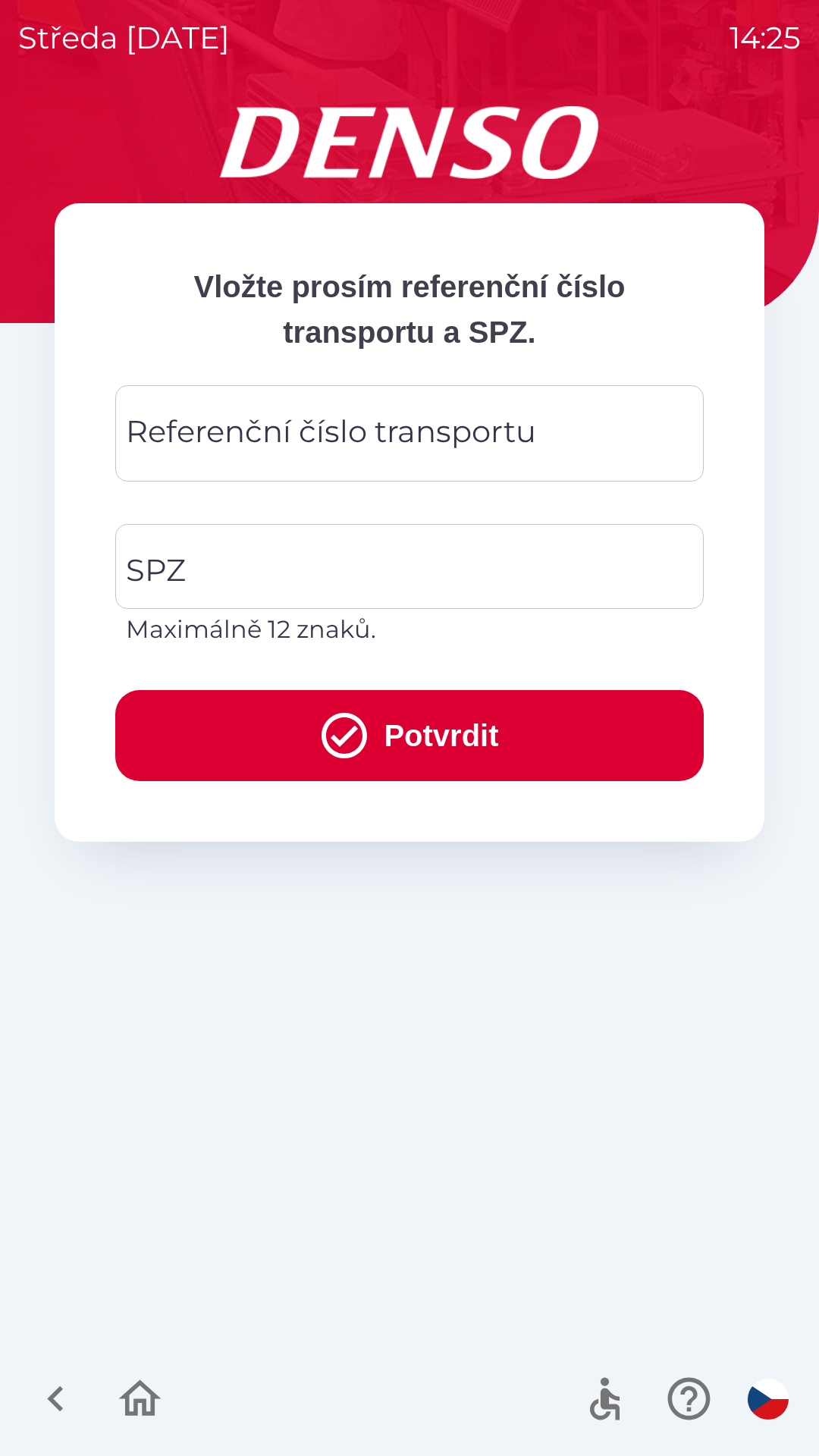
click at [308, 425] on div "Referenční číslo transportu Referenční číslo transportu" at bounding box center [409, 433] width 588 height 97
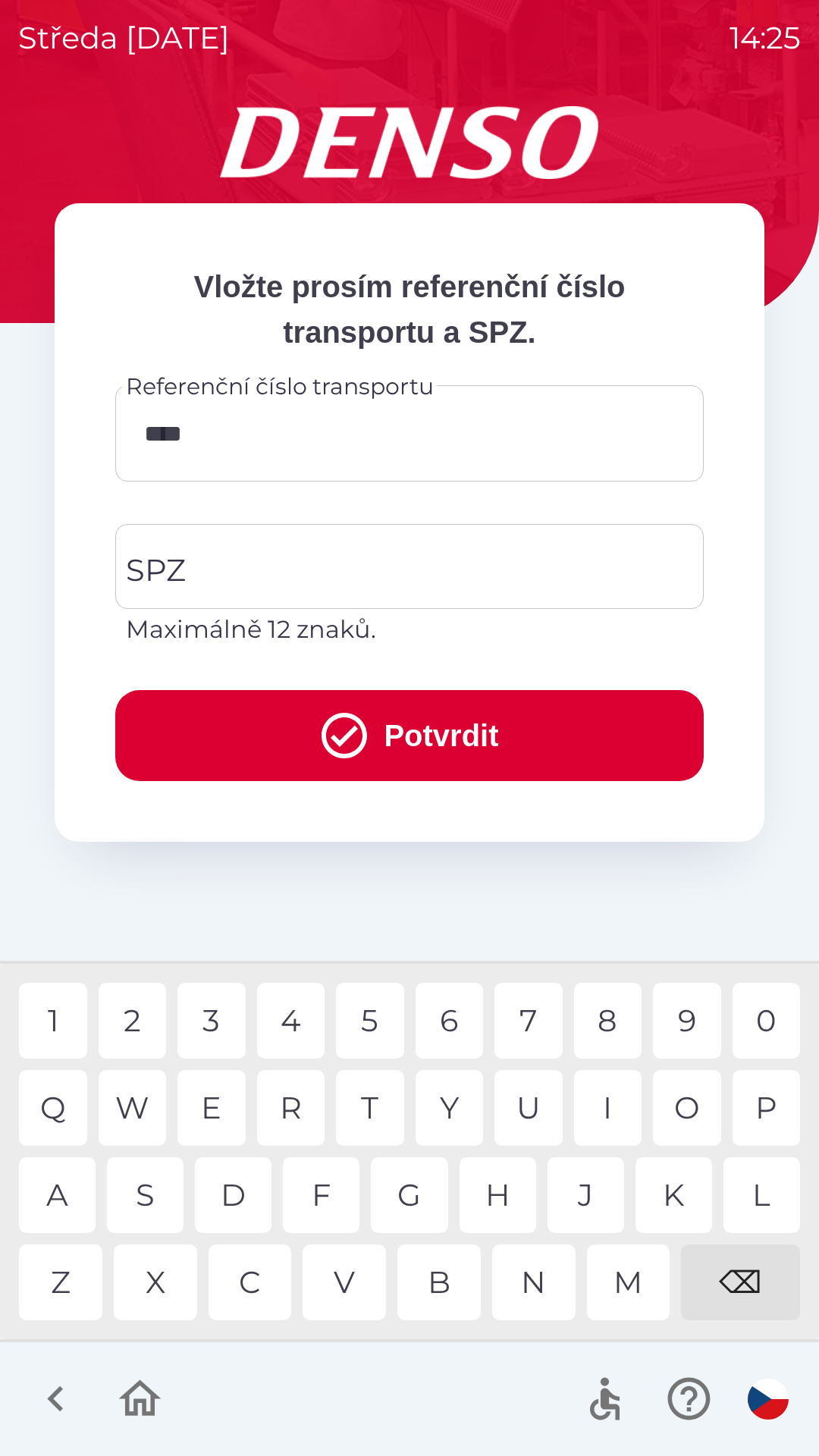
click at [741, 1270] on div "⌫" at bounding box center [741, 1282] width 119 height 76
type input "******"
click at [305, 552] on input "SPZ" at bounding box center [398, 566] width 552 height 71
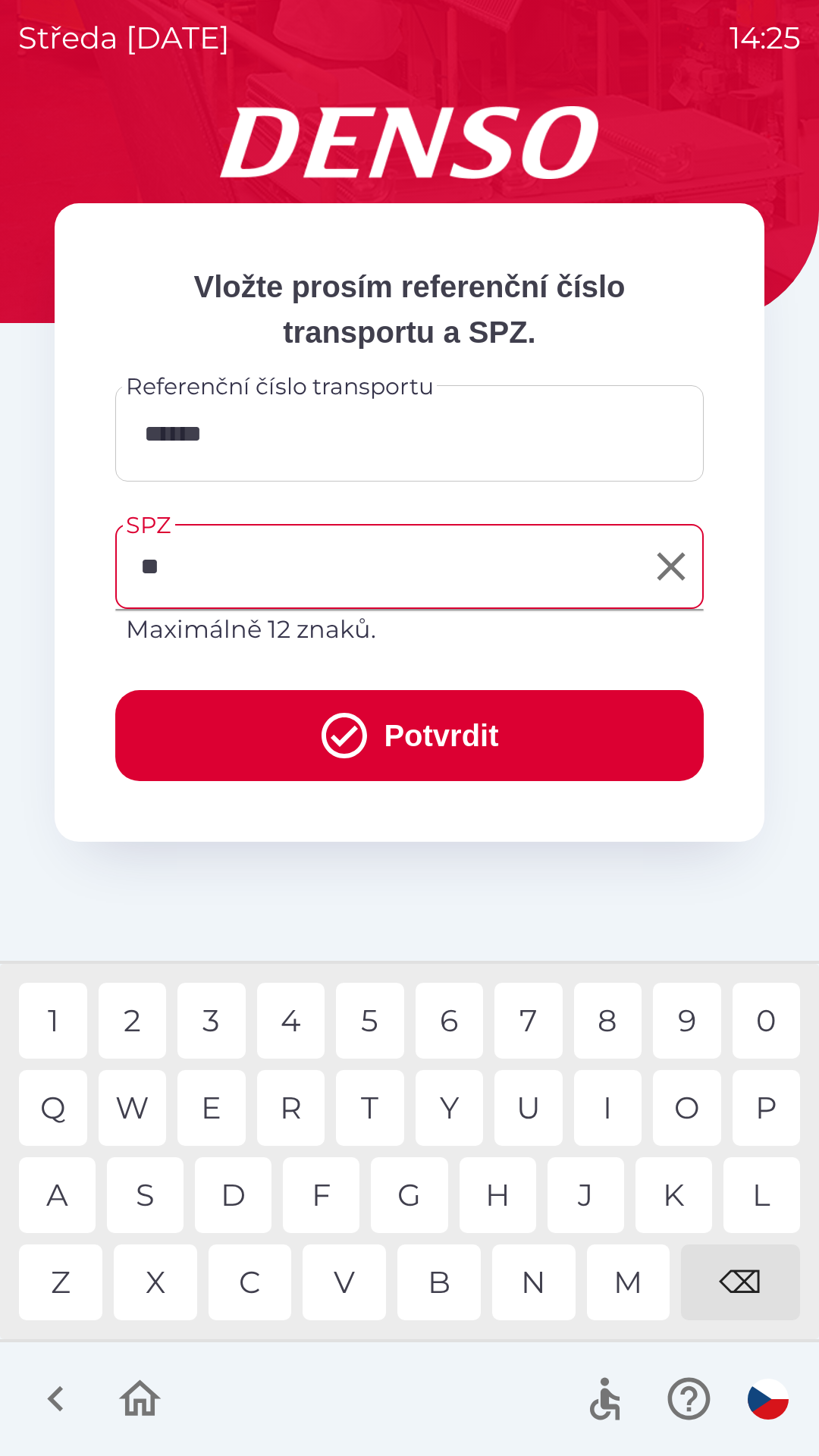
click at [58, 1267] on div "Z" at bounding box center [61, 1282] width 84 height 76
click at [613, 1006] on div "8" at bounding box center [608, 1020] width 68 height 76
click at [55, 1018] on div "1" at bounding box center [53, 1020] width 68 height 76
click at [457, 1008] on div "6" at bounding box center [450, 1020] width 68 height 76
type input "*******"
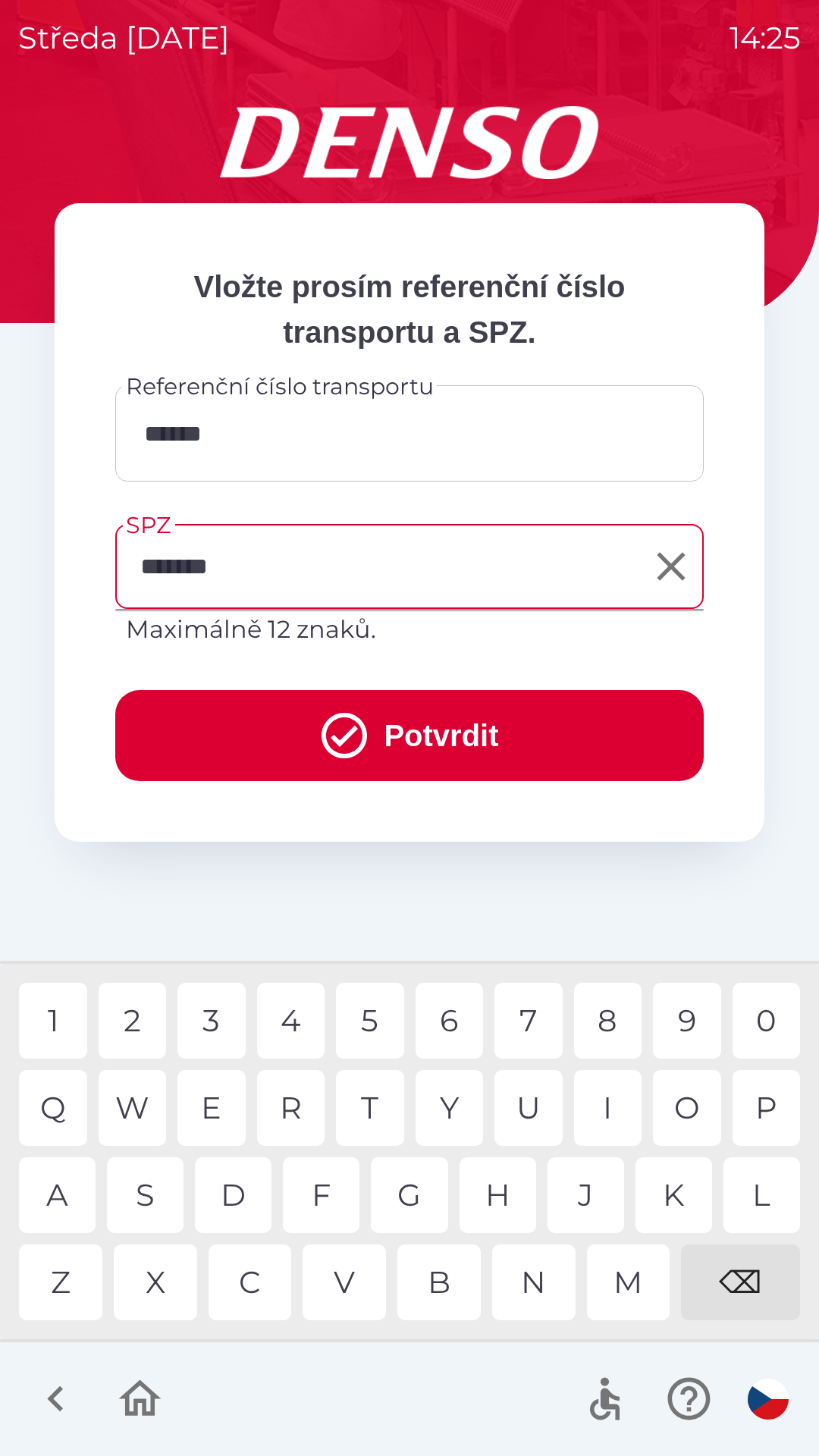
click at [190, 1019] on div "3" at bounding box center [212, 1020] width 68 height 76
click at [419, 747] on button "Potvrdit" at bounding box center [409, 735] width 588 height 91
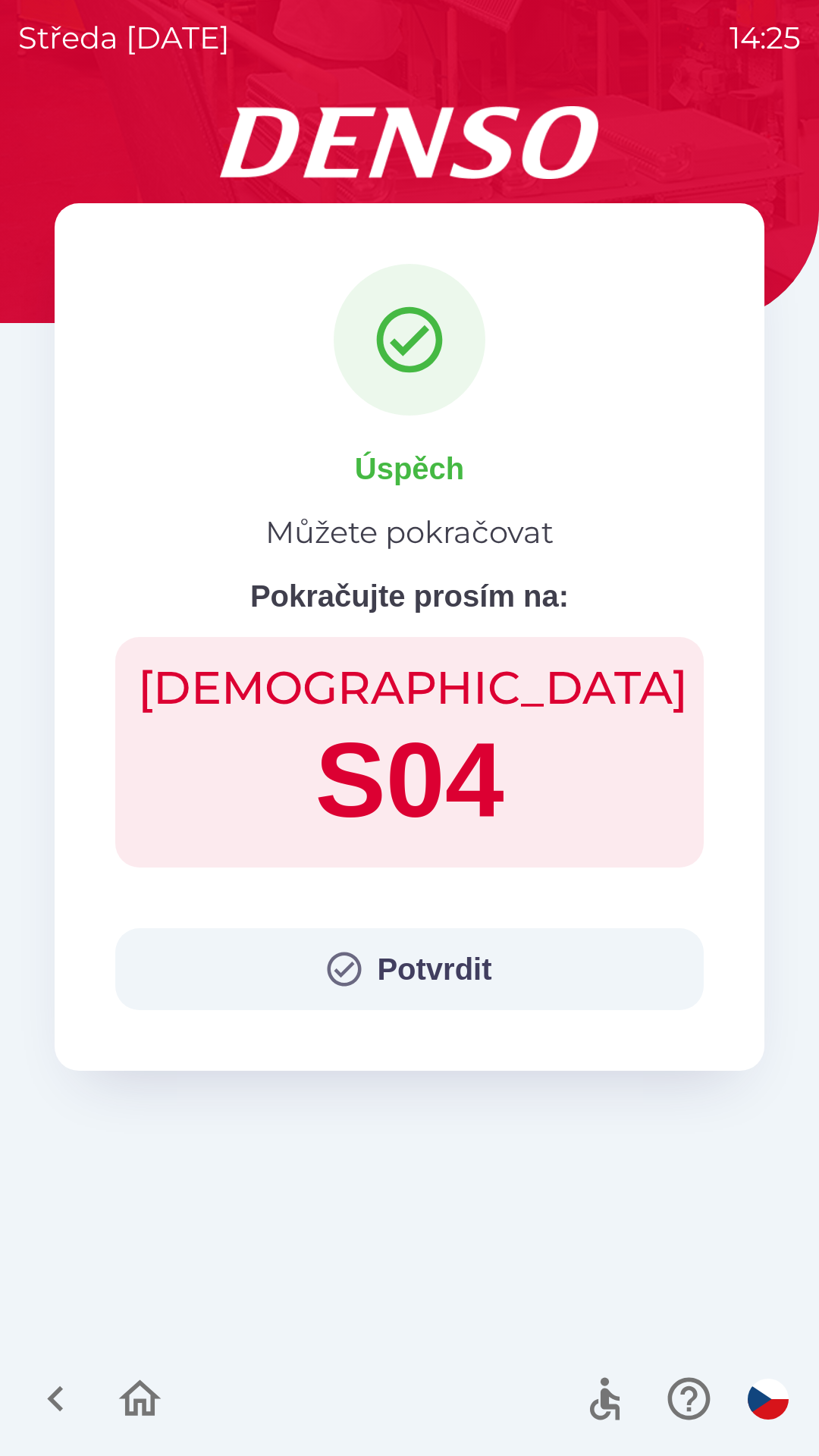
click at [375, 949] on button "Potvrdit" at bounding box center [409, 969] width 588 height 82
